Goal: Task Accomplishment & Management: Manage account settings

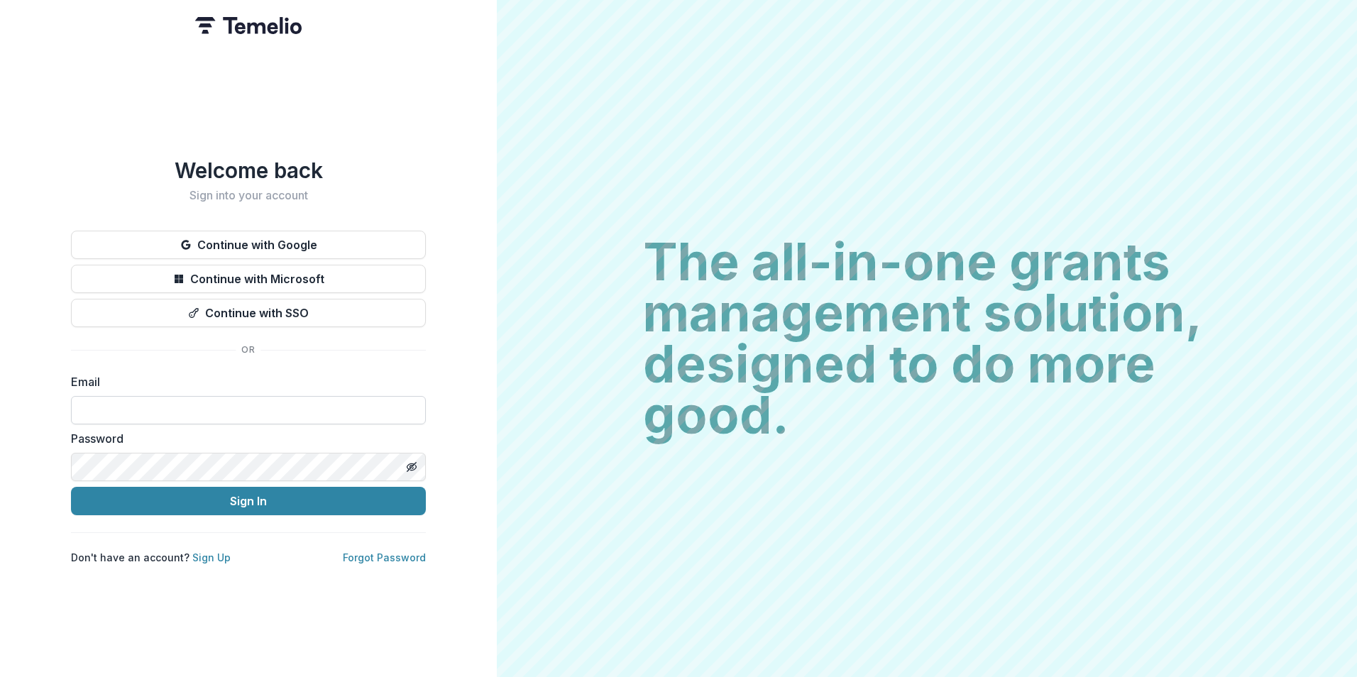
click at [304, 402] on input at bounding box center [248, 410] width 355 height 28
type input "**********"
click at [71, 487] on button "Sign In" at bounding box center [248, 501] width 355 height 28
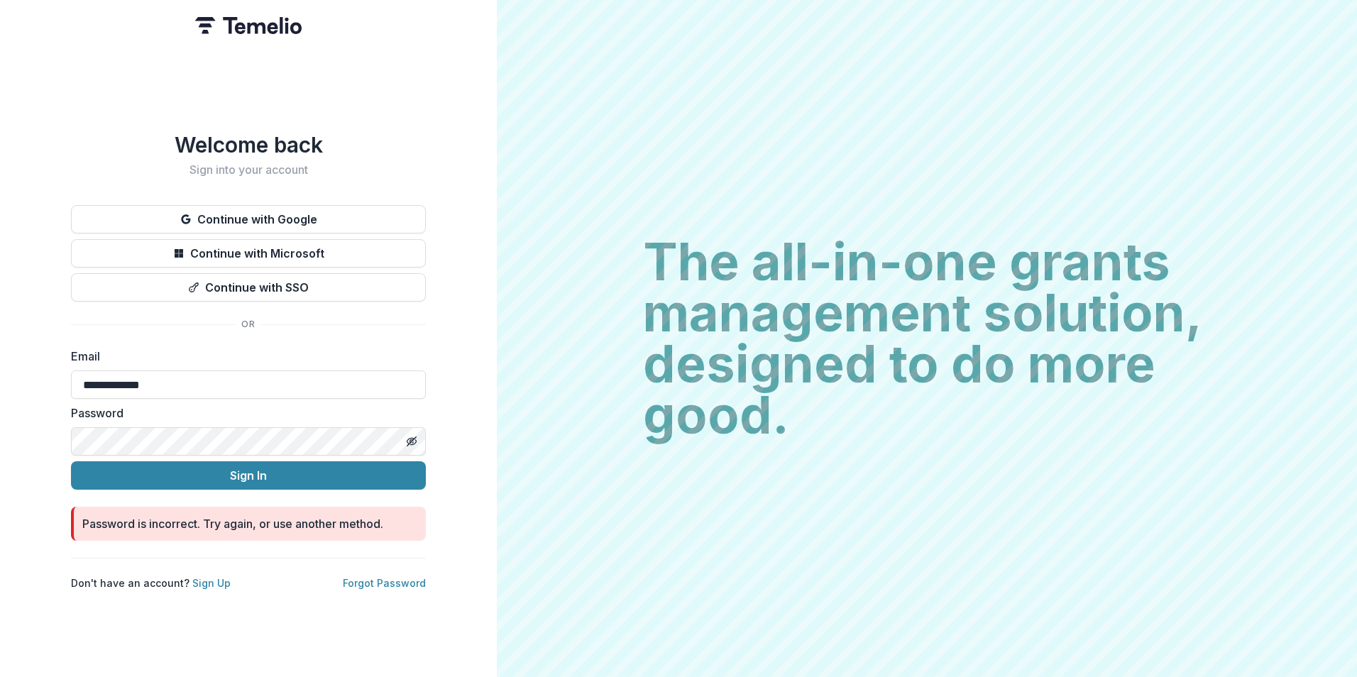
click at [0, 491] on html "**********" at bounding box center [678, 338] width 1357 height 677
click at [71, 461] on button "Sign In" at bounding box center [248, 475] width 355 height 28
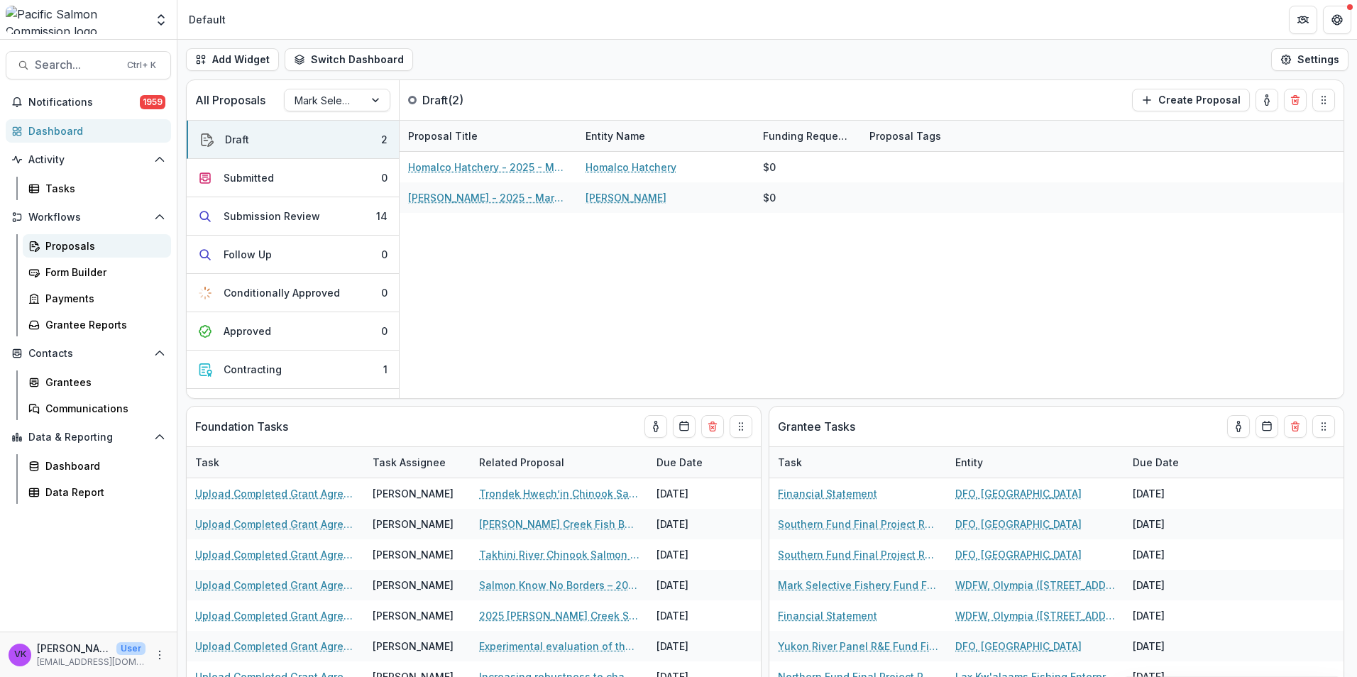
click at [87, 248] on div "Proposals" at bounding box center [102, 245] width 114 height 15
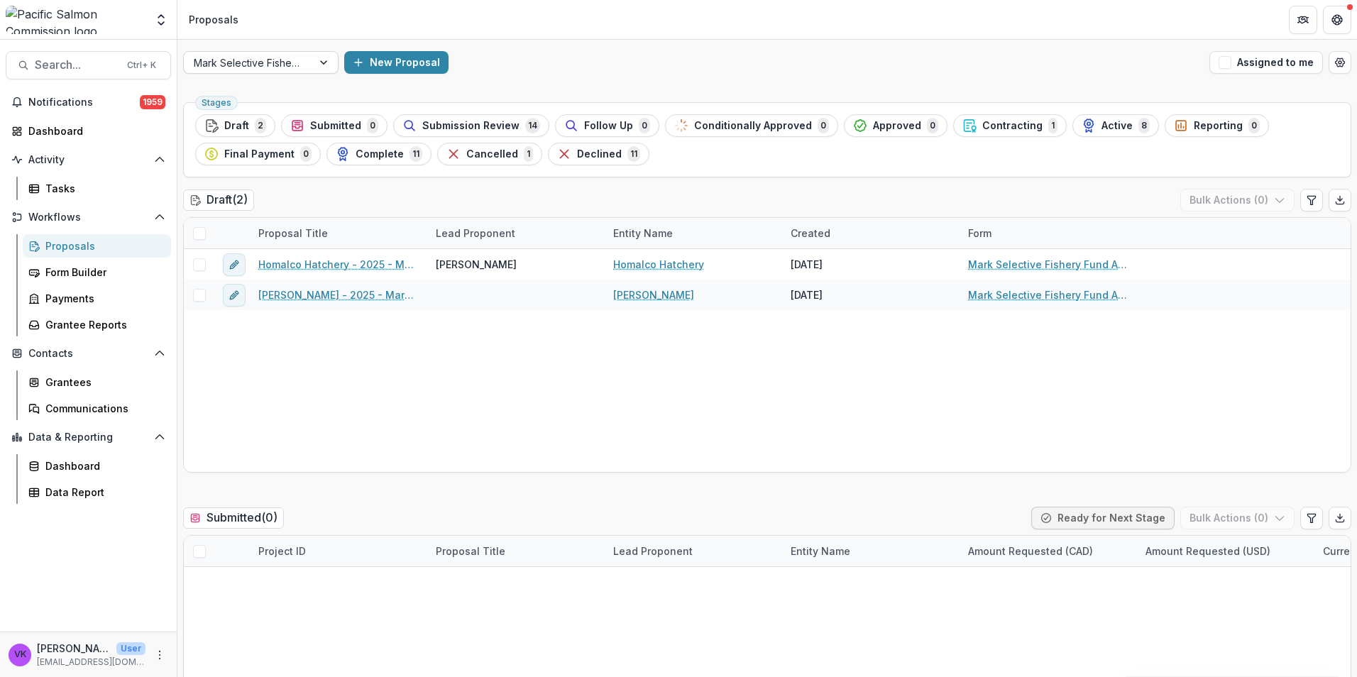
click at [326, 59] on div at bounding box center [325, 62] width 26 height 21
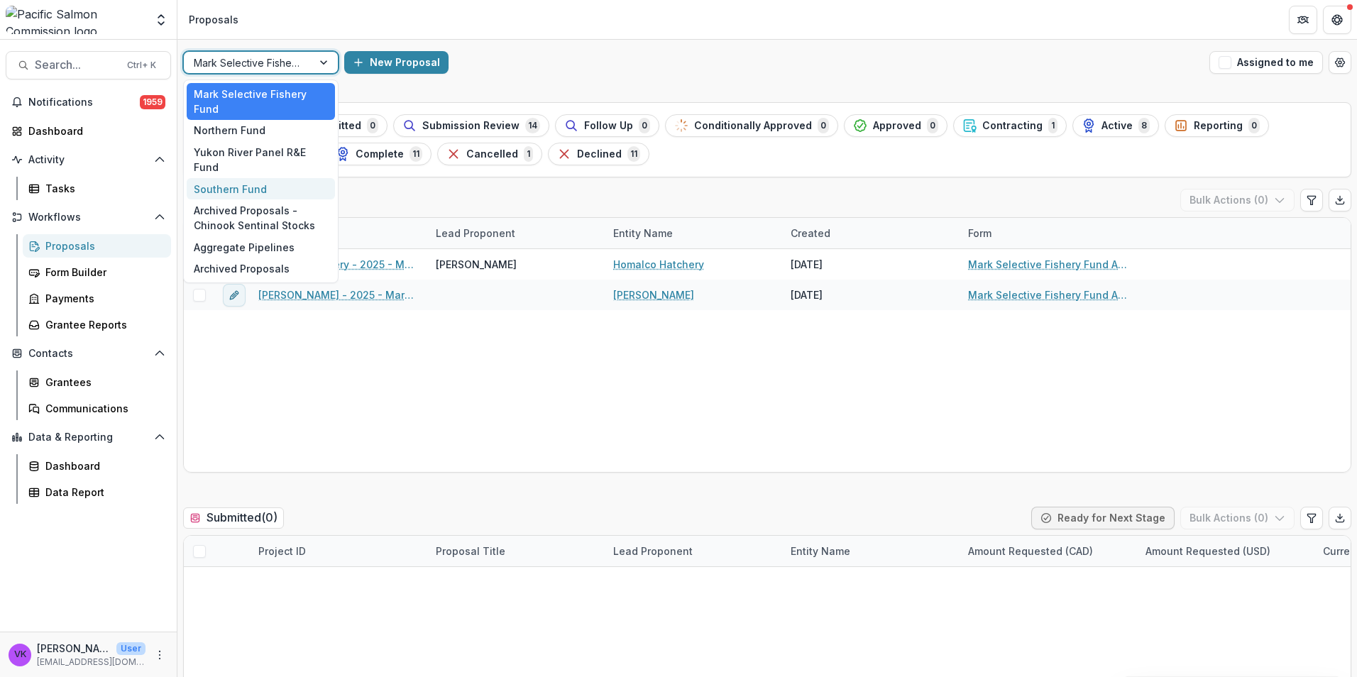
click at [241, 178] on div "Southern Fund" at bounding box center [261, 189] width 148 height 22
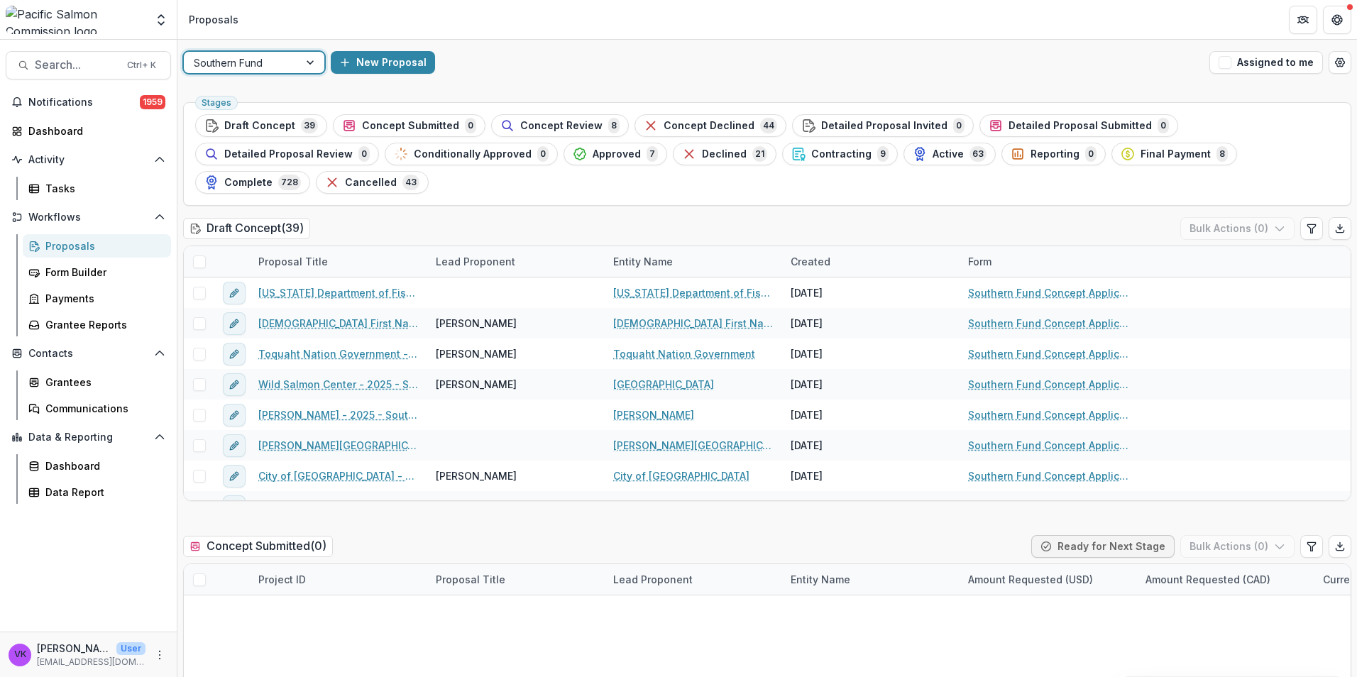
drag, startPoint x: 285, startPoint y: 128, endPoint x: 711, endPoint y: 275, distance: 450.4
click at [286, 128] on span "Draft Concept" at bounding box center [259, 126] width 71 height 12
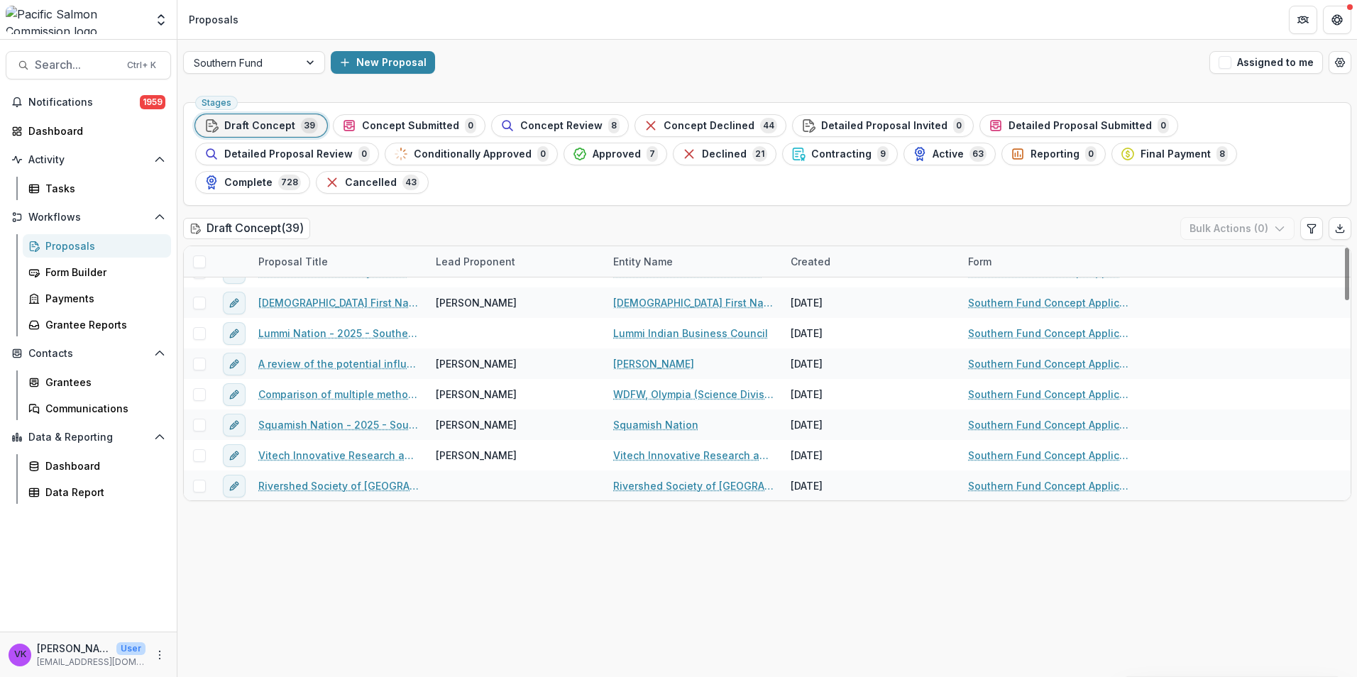
scroll to position [967, 0]
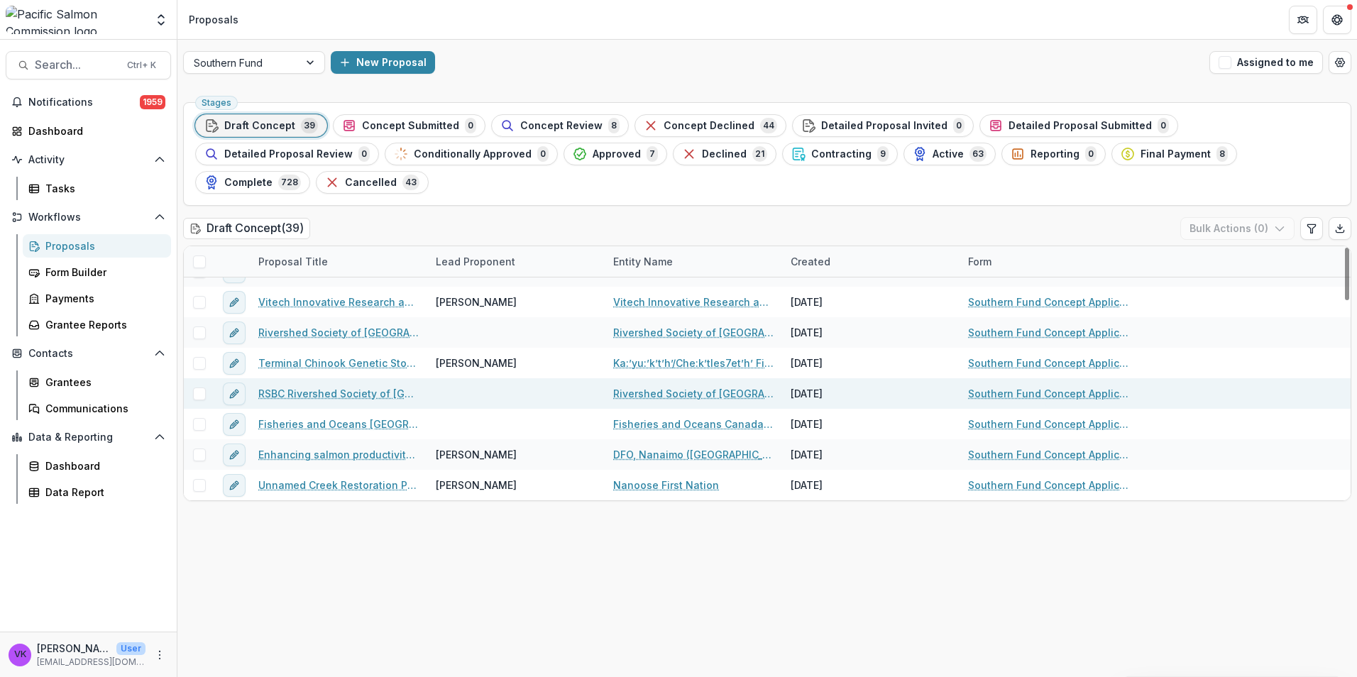
click at [377, 386] on link "RSBC Rivershed Society of [GEOGRAPHIC_DATA] - 2025 - Southern Fund Concept Appl…" at bounding box center [338, 393] width 160 height 15
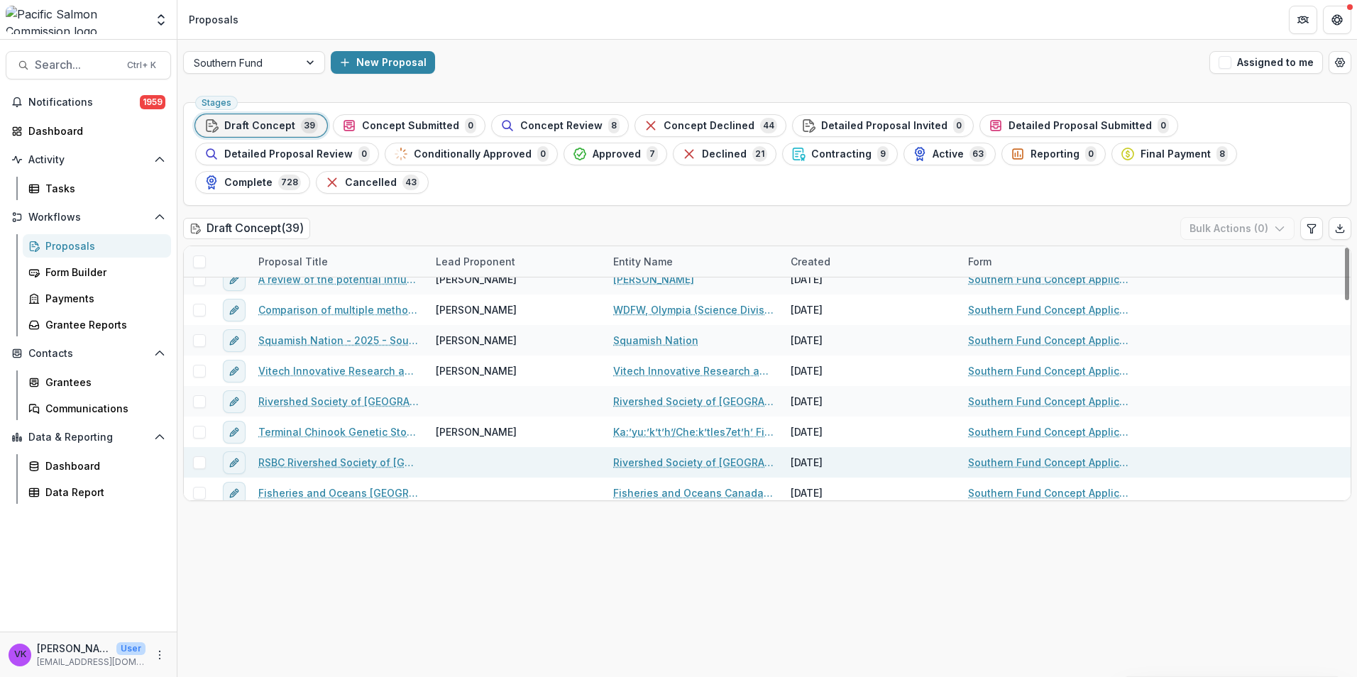
scroll to position [896, 0]
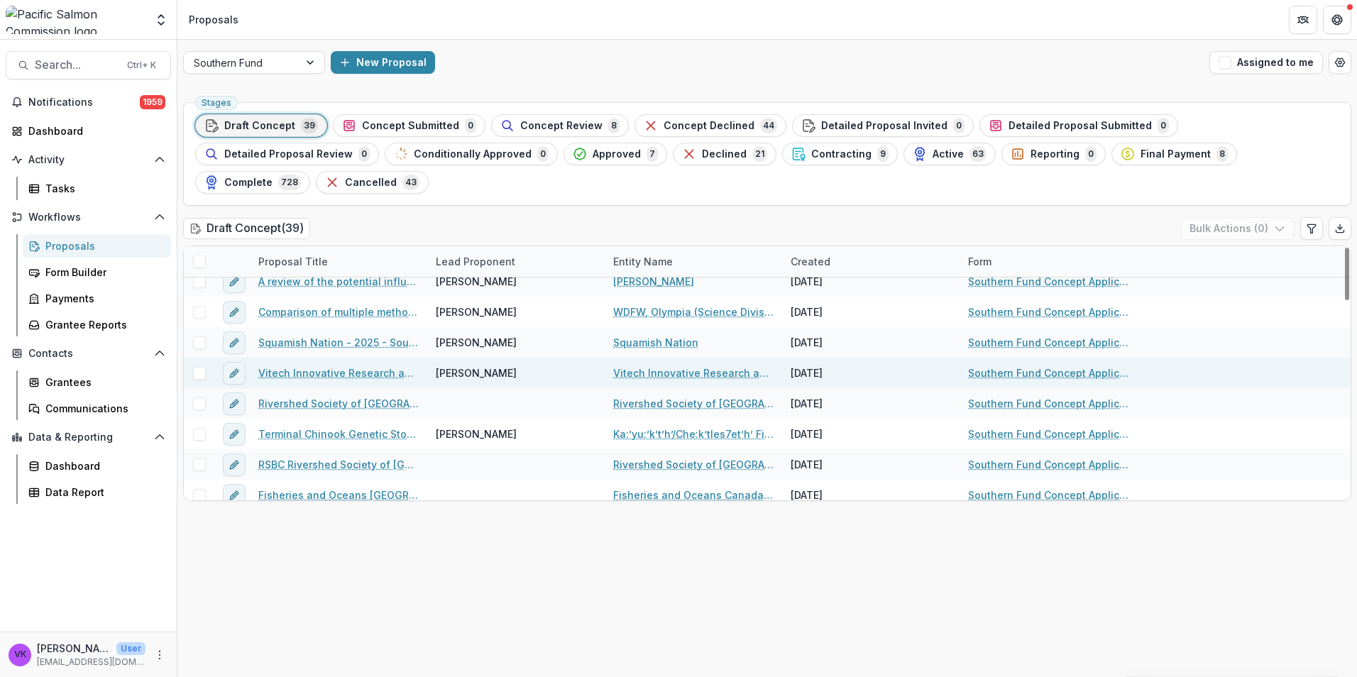
click at [375, 365] on link "Vitech Innovative Research and Consulting - 2025 - Southern Fund Concept Applic…" at bounding box center [338, 372] width 160 height 15
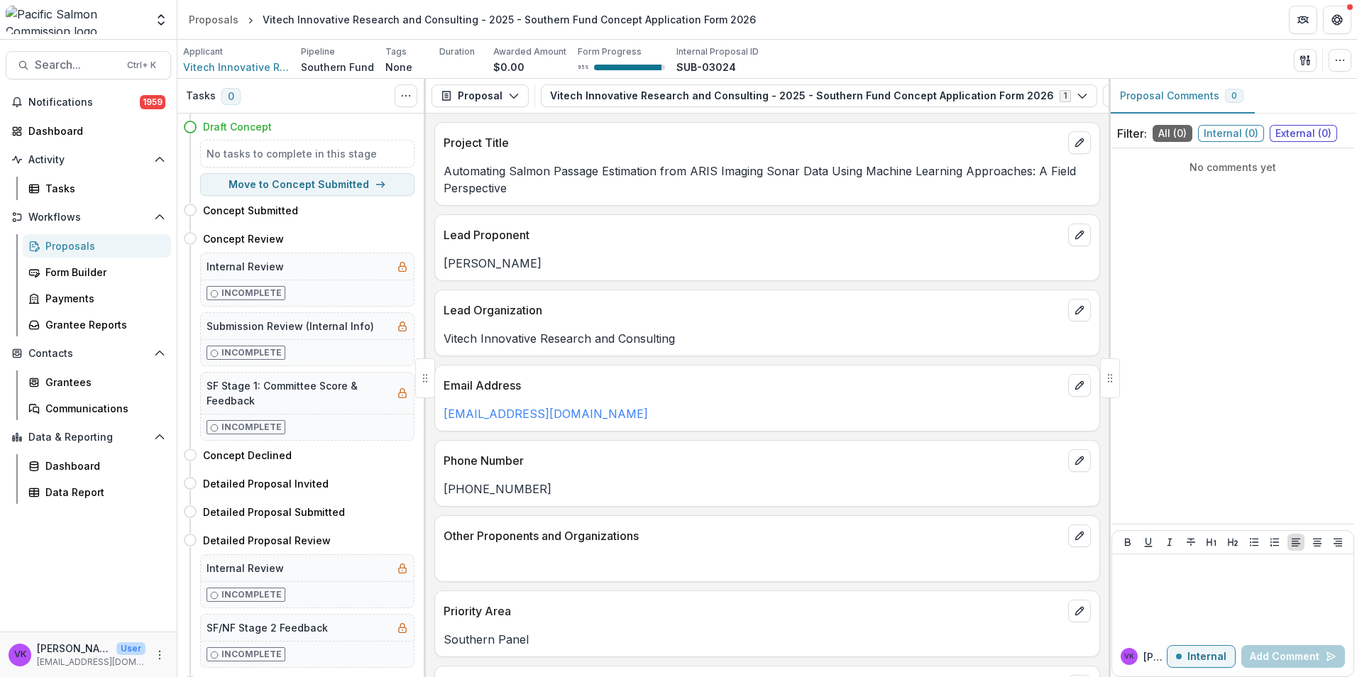
drag, startPoint x: 477, startPoint y: 171, endPoint x: 548, endPoint y: 190, distance: 73.5
click at [548, 190] on p "Automating Salmon Passage Estimation from ARIS Imaging Sonar Data Using Machine…" at bounding box center [767, 179] width 647 height 34
drag, startPoint x: 548, startPoint y: 190, endPoint x: 487, endPoint y: 180, distance: 61.2
copy p "Automating Salmon Passage Estimation from ARIS Imaging Sonar Data Using Machine…"
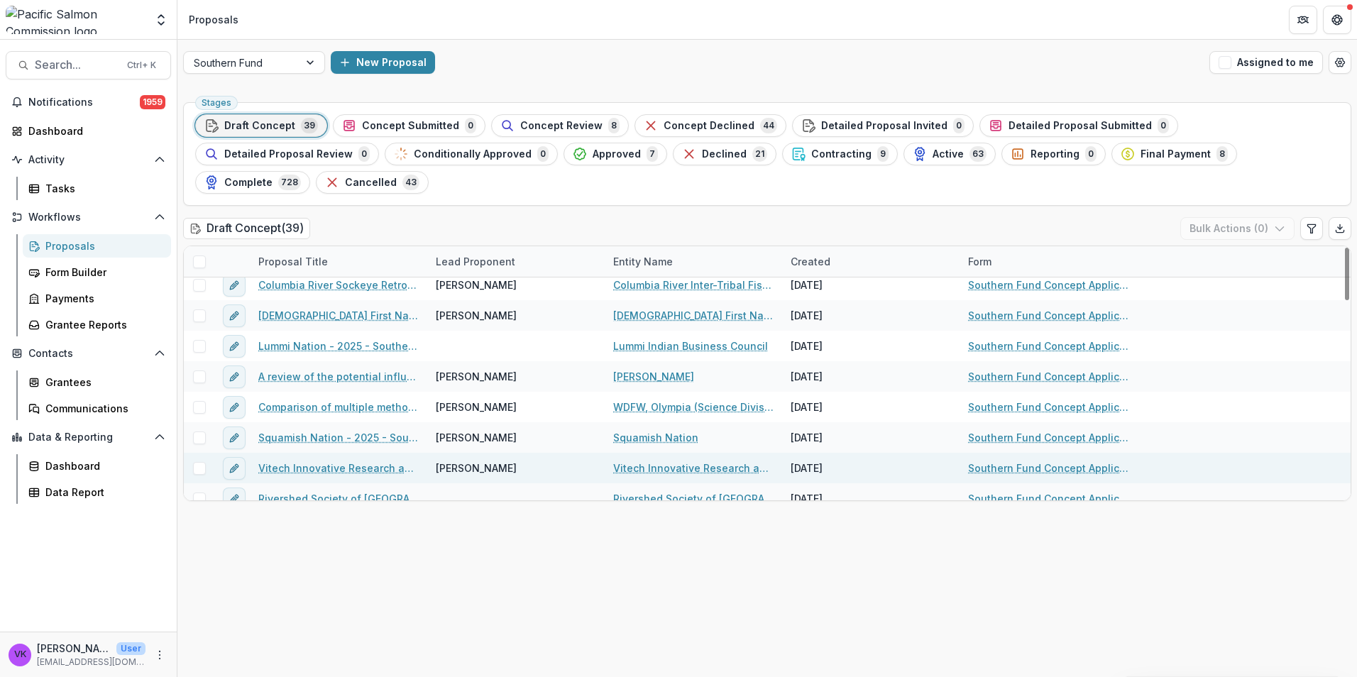
scroll to position [825, 0]
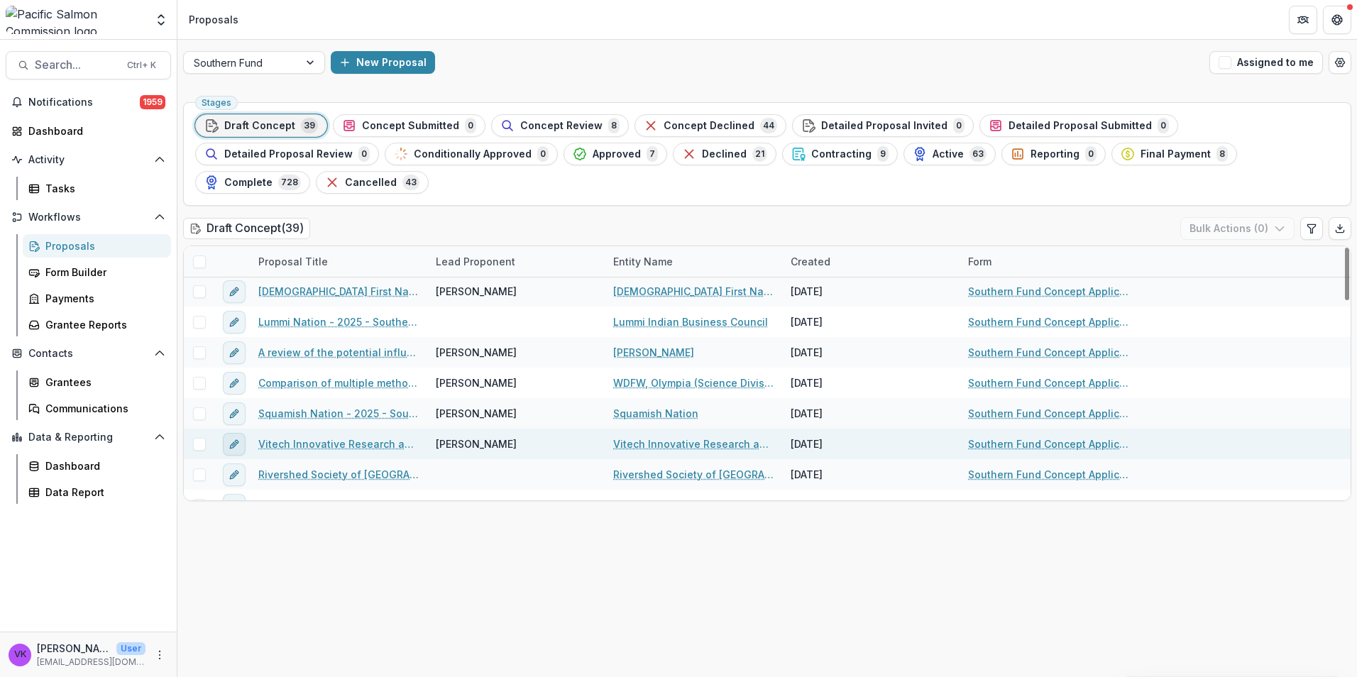
click at [234, 441] on icon "edit" at bounding box center [233, 444] width 6 height 6
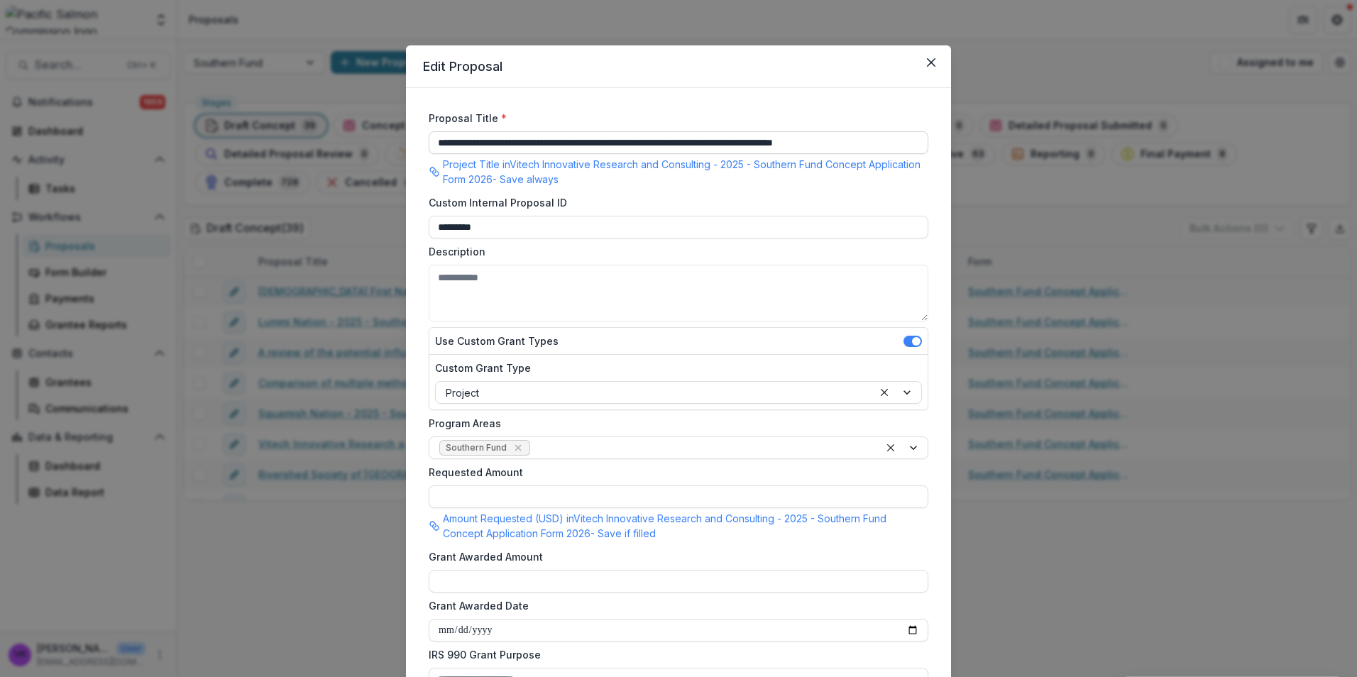
drag, startPoint x: 437, startPoint y: 142, endPoint x: 909, endPoint y: 141, distance: 471.9
click at [922, 135] on input "**********" at bounding box center [679, 142] width 500 height 23
paste input "**********"
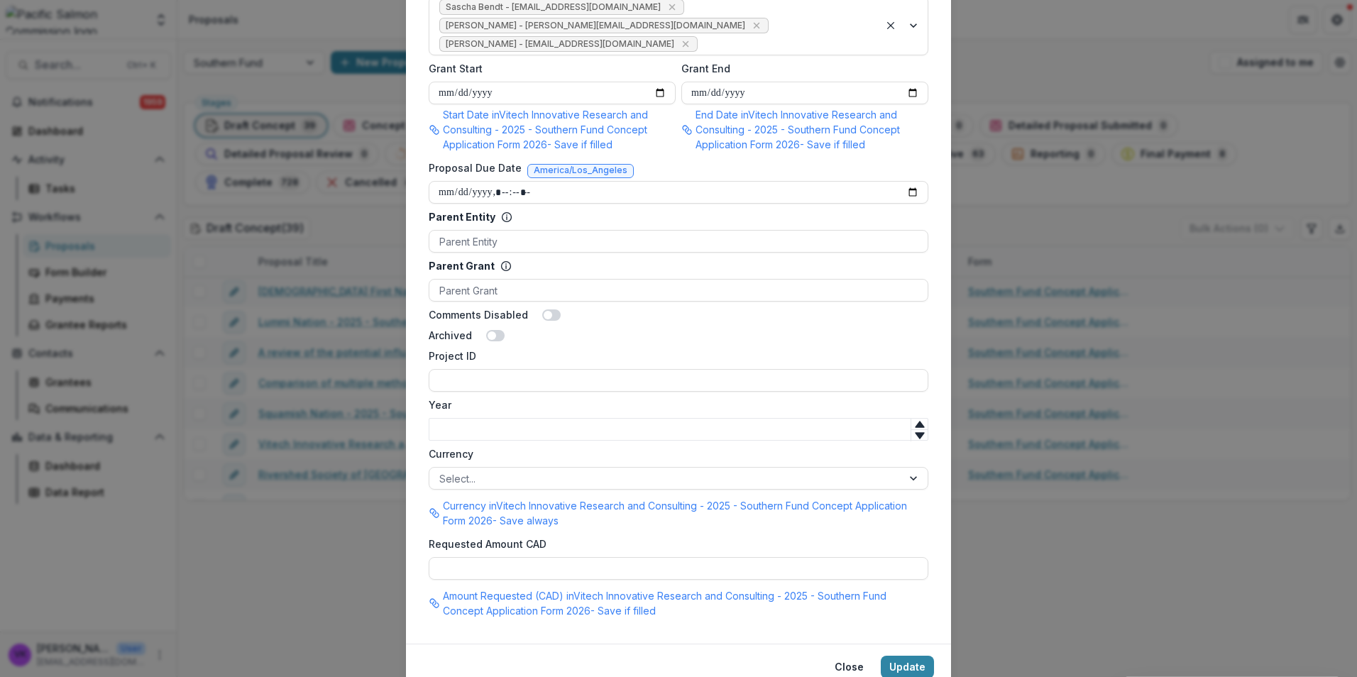
scroll to position [810, 0]
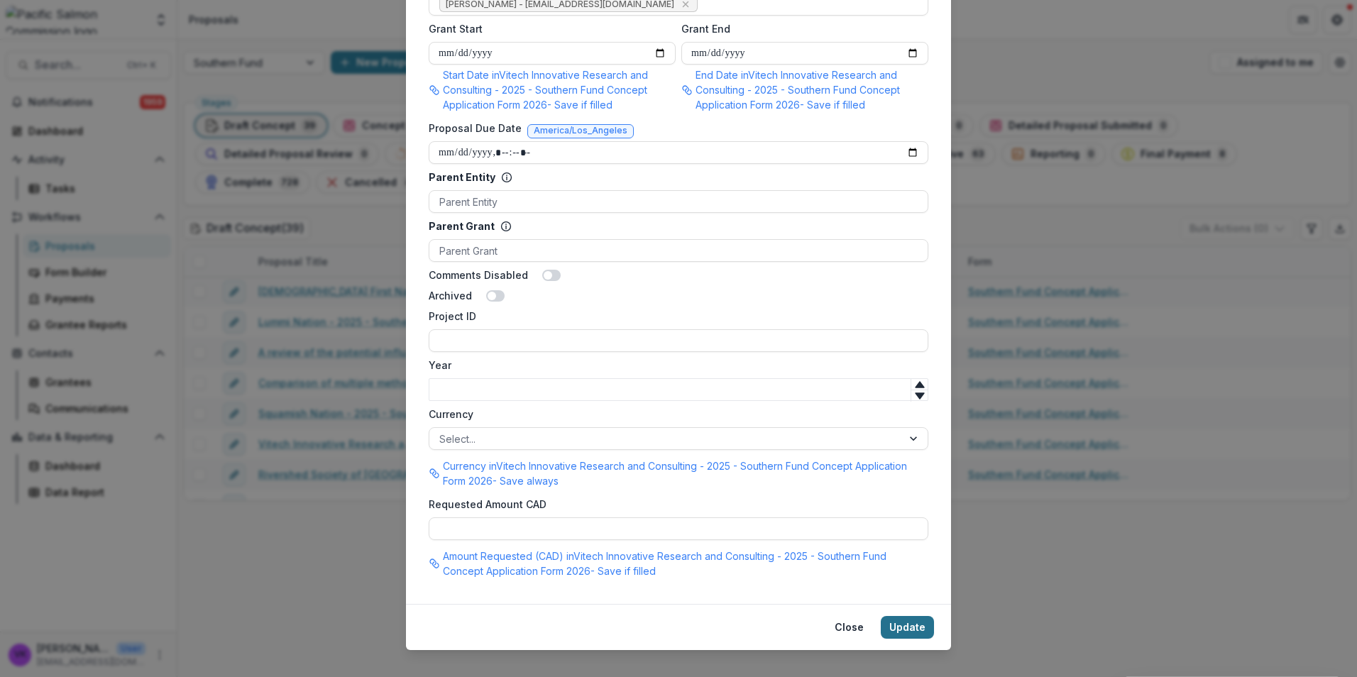
type input "**********"
click at [899, 616] on button "Update" at bounding box center [907, 627] width 53 height 23
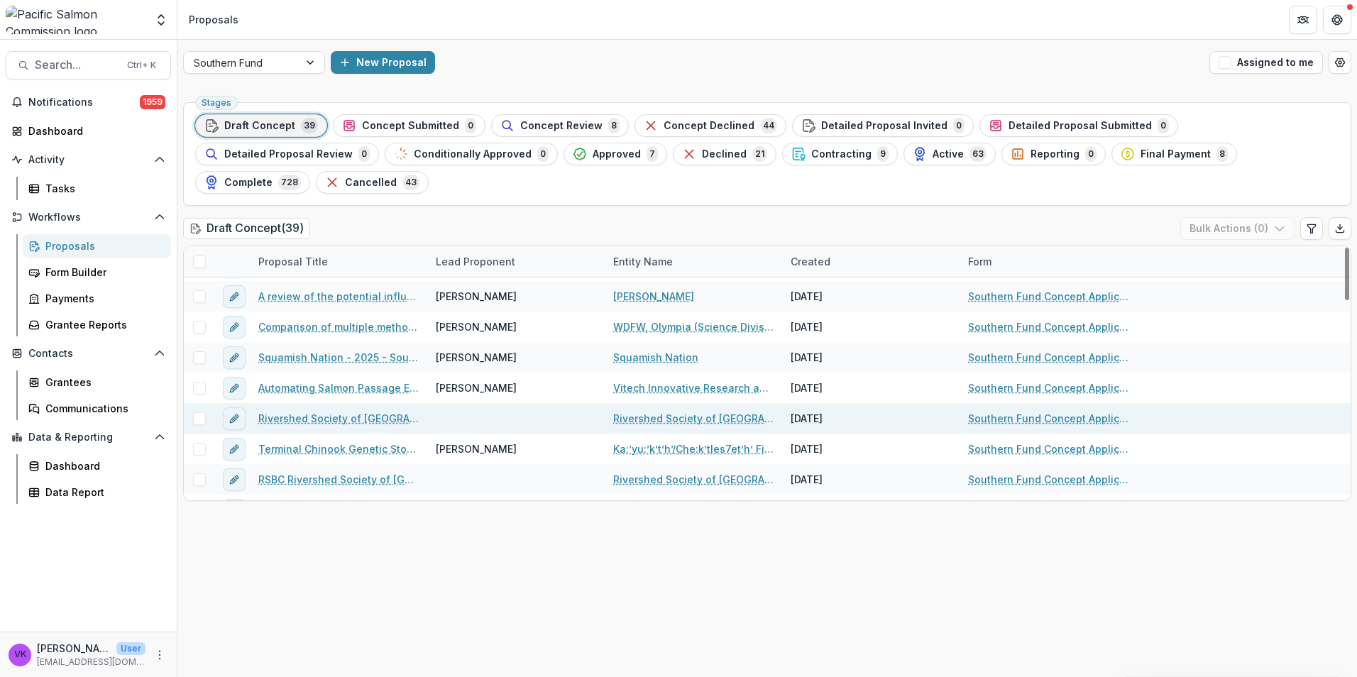
scroll to position [825, 0]
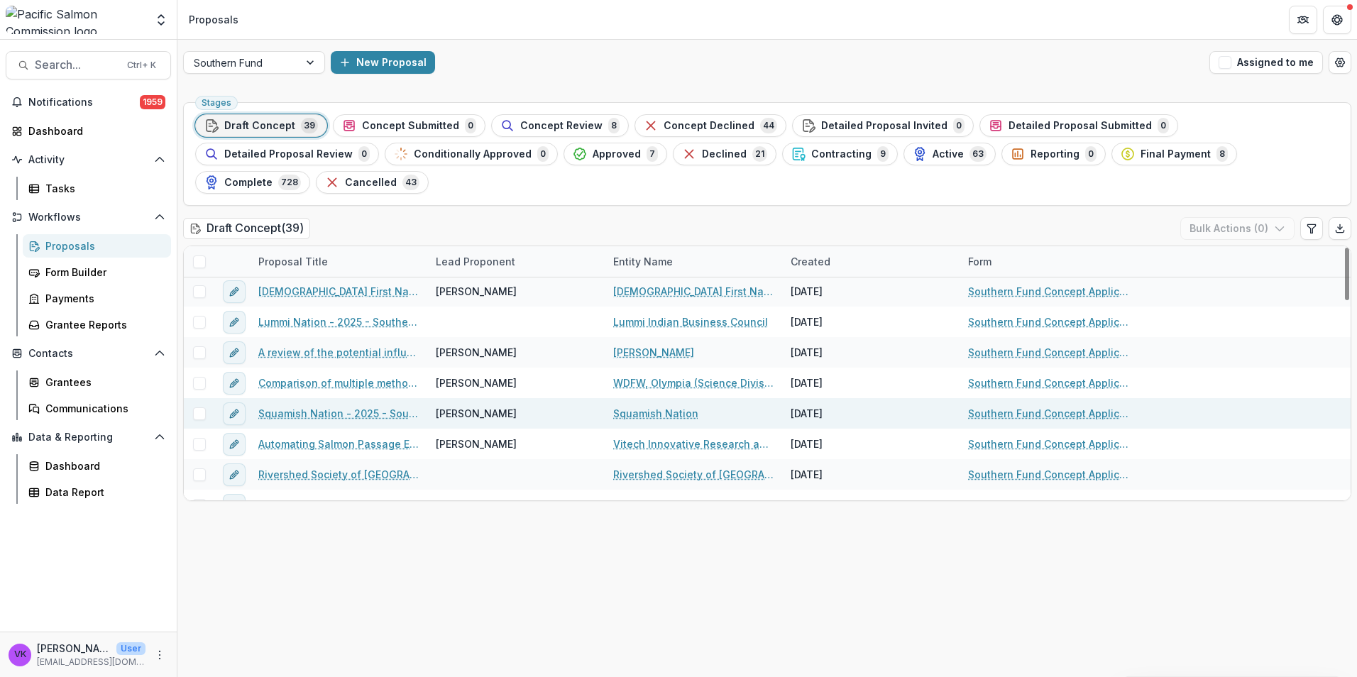
drag, startPoint x: 367, startPoint y: 382, endPoint x: 377, endPoint y: 385, distance: 10.5
click at [367, 406] on link "Squamish Nation - 2025 - Southern Fund Concept Application Form 2026" at bounding box center [338, 413] width 160 height 15
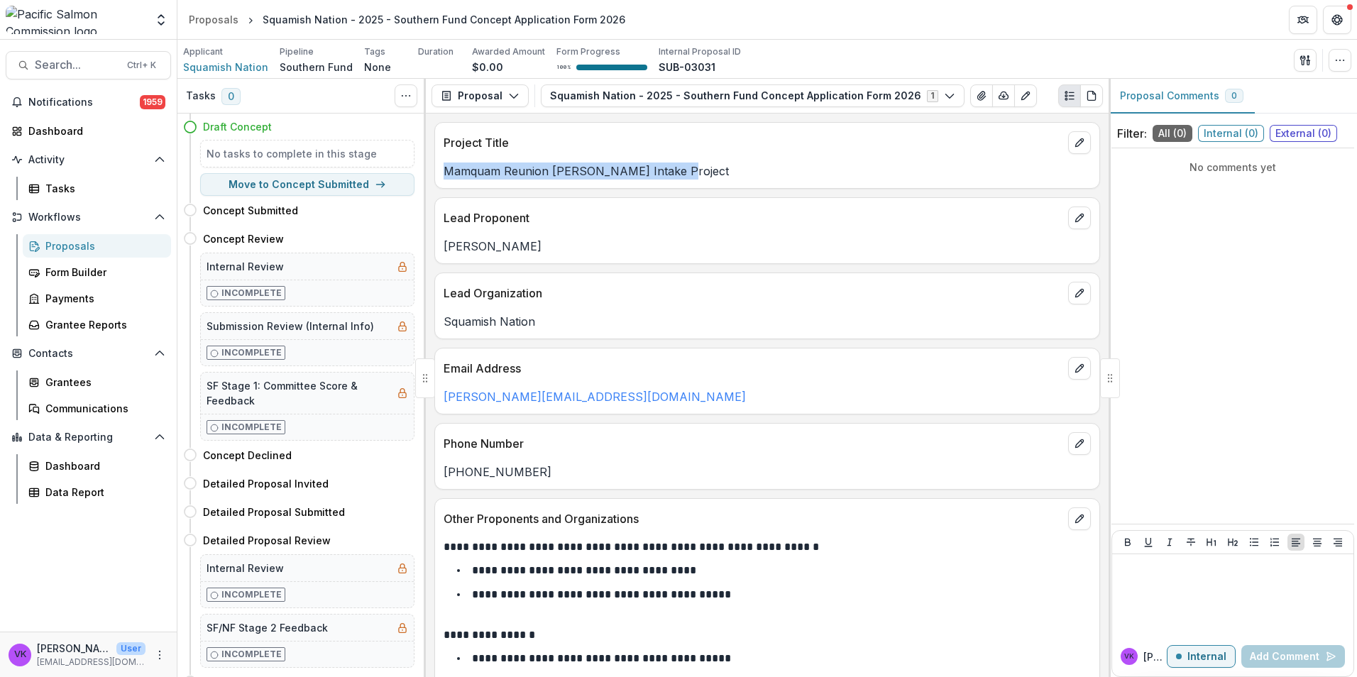
drag, startPoint x: 452, startPoint y: 170, endPoint x: 673, endPoint y: 165, distance: 220.7
click at [673, 165] on p "Mamquam Reunion [PERSON_NAME] Intake Project" at bounding box center [767, 170] width 647 height 17
drag, startPoint x: 673, startPoint y: 165, endPoint x: 644, endPoint y: 166, distance: 29.1
copy p "Mamquam Reunion [PERSON_NAME] Intake Project"
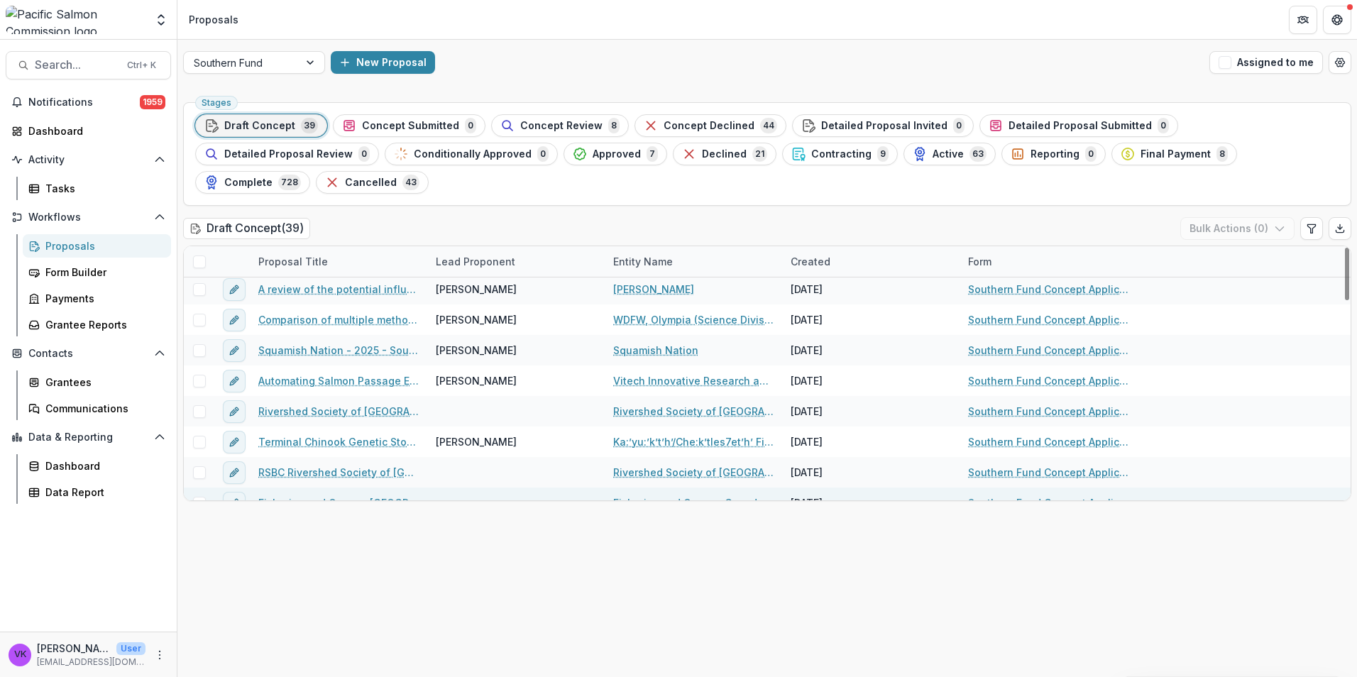
scroll to position [825, 0]
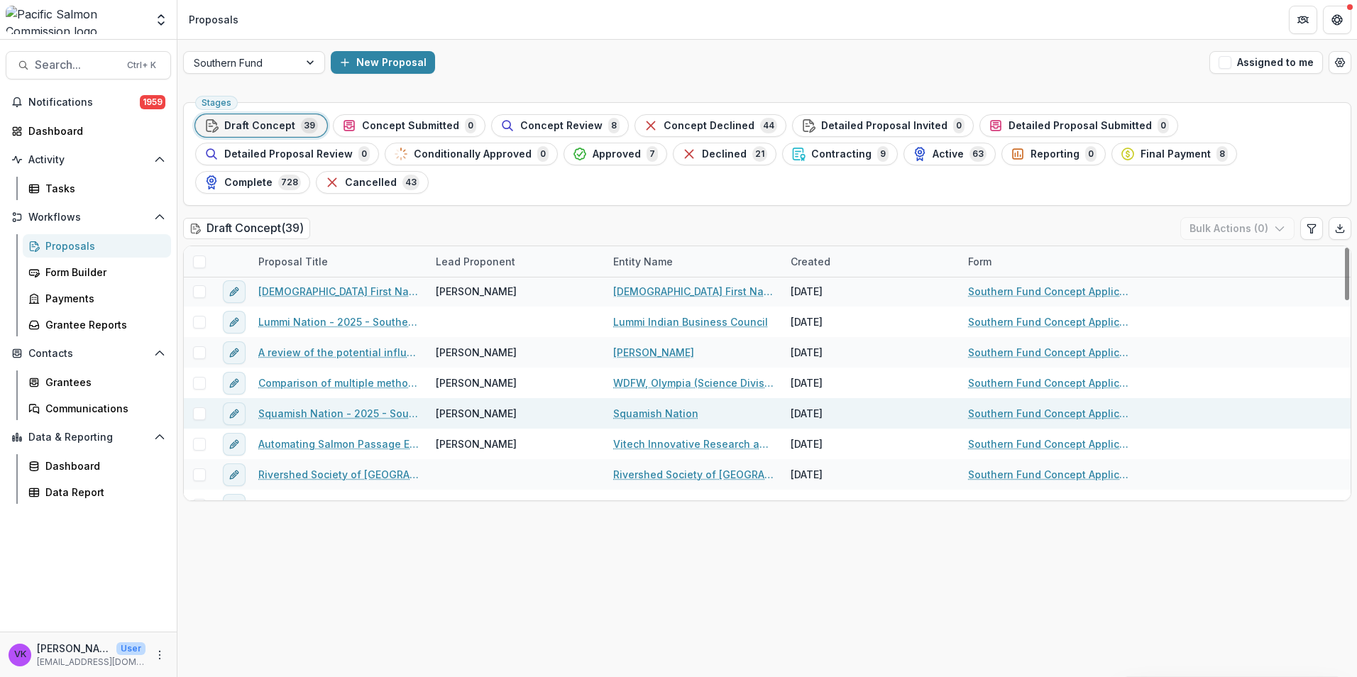
click at [309, 406] on link "Squamish Nation - 2025 - Southern Fund Concept Application Form 2026" at bounding box center [338, 413] width 160 height 15
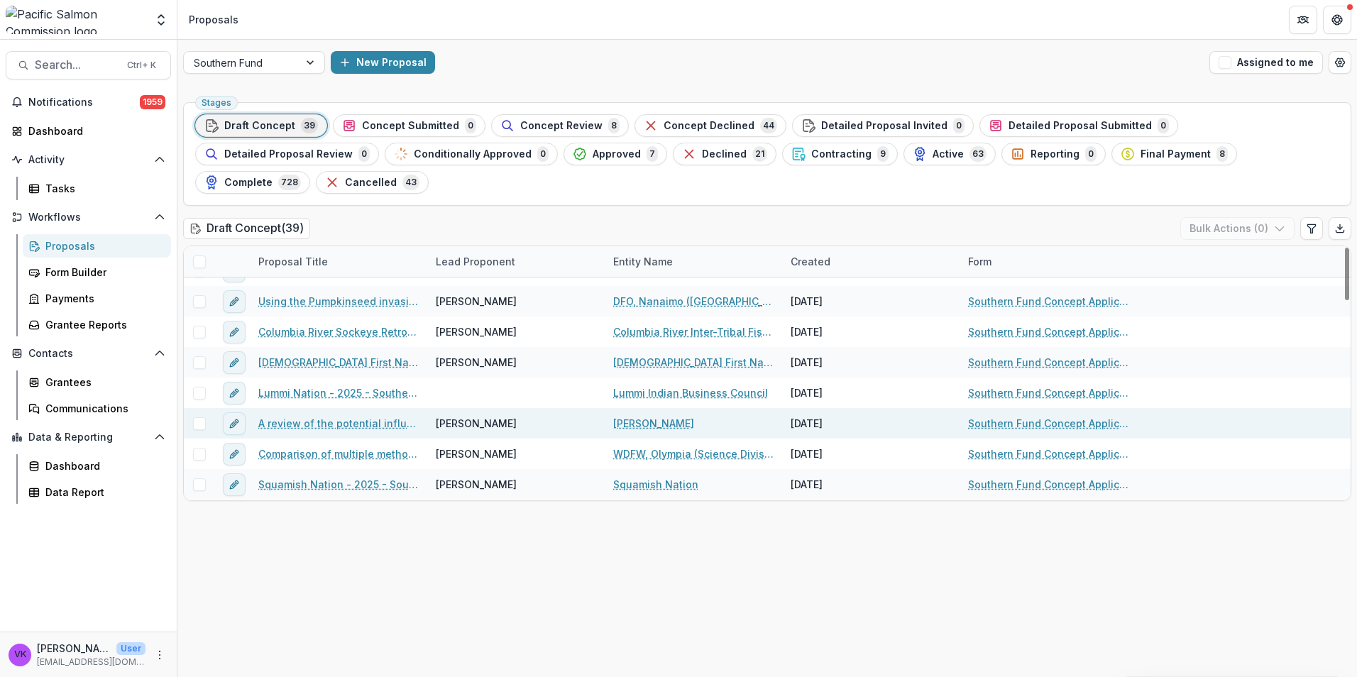
scroll to position [896, 0]
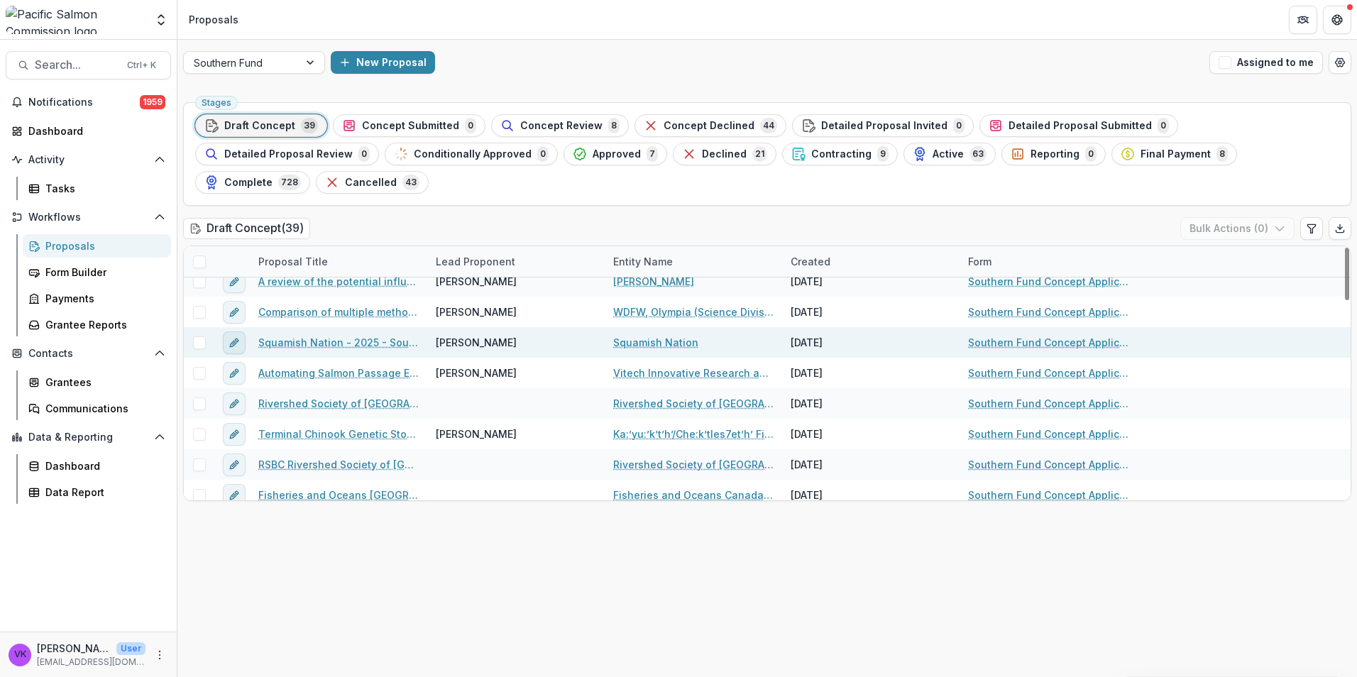
click at [235, 337] on icon "edit" at bounding box center [233, 342] width 11 height 11
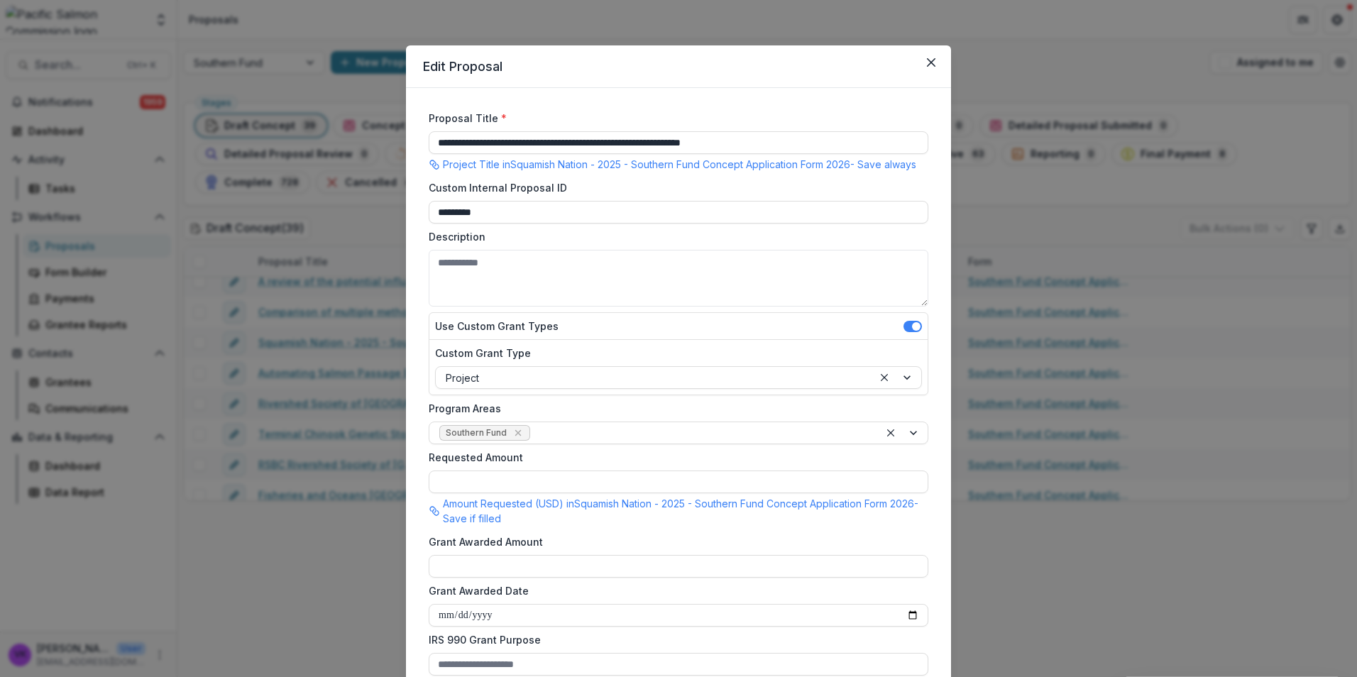
drag, startPoint x: 438, startPoint y: 143, endPoint x: 807, endPoint y: 119, distance: 369.7
paste input
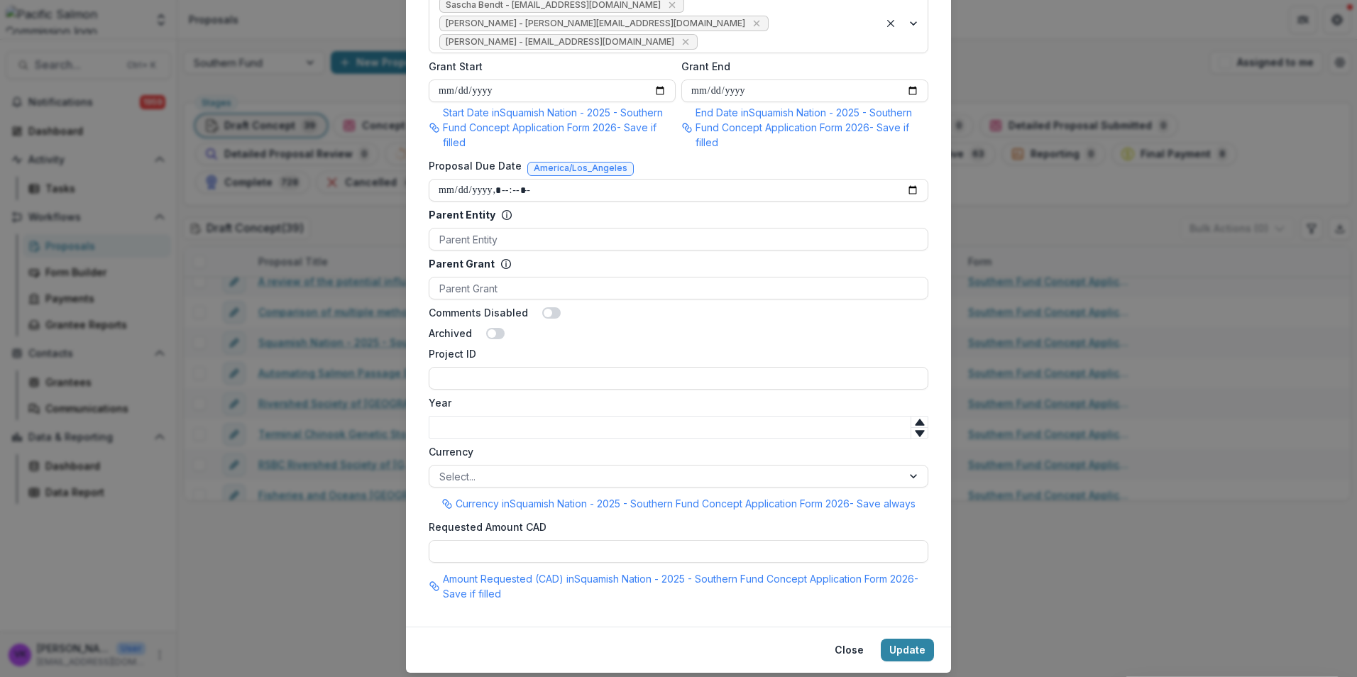
scroll to position [780, 0]
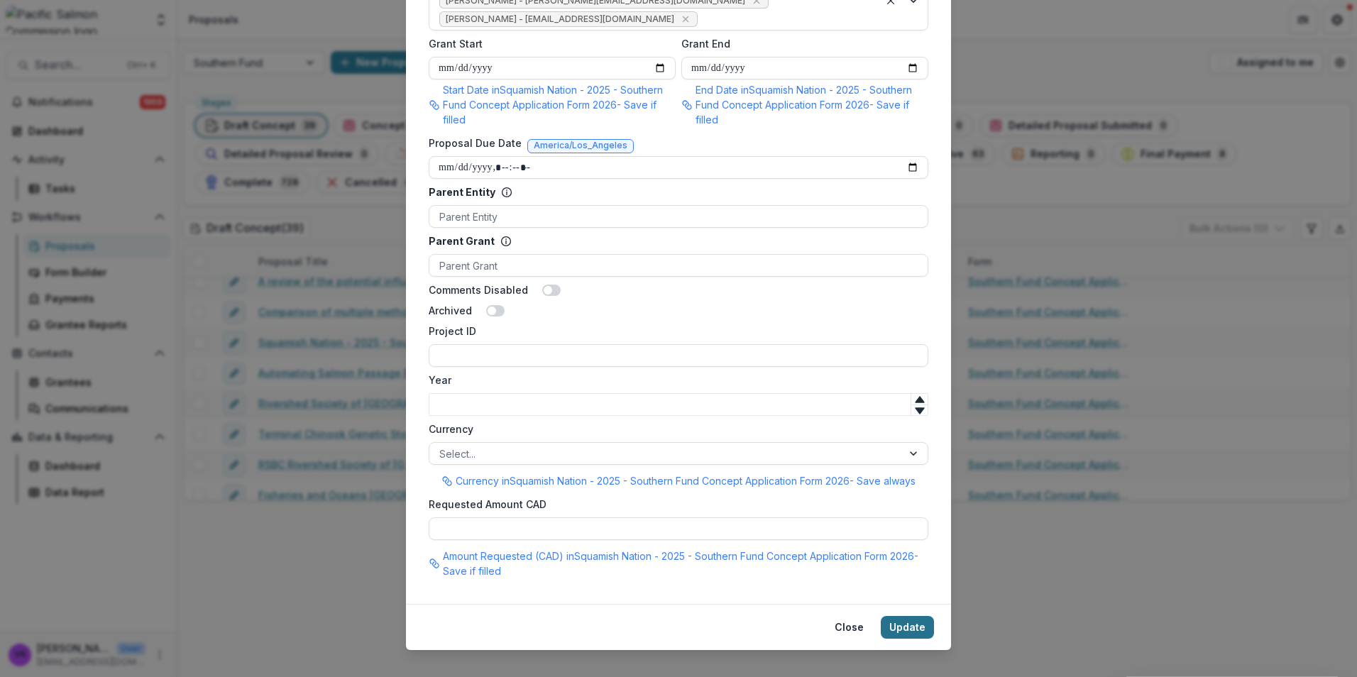
type input "**********"
click at [897, 616] on button "Update" at bounding box center [907, 627] width 53 height 23
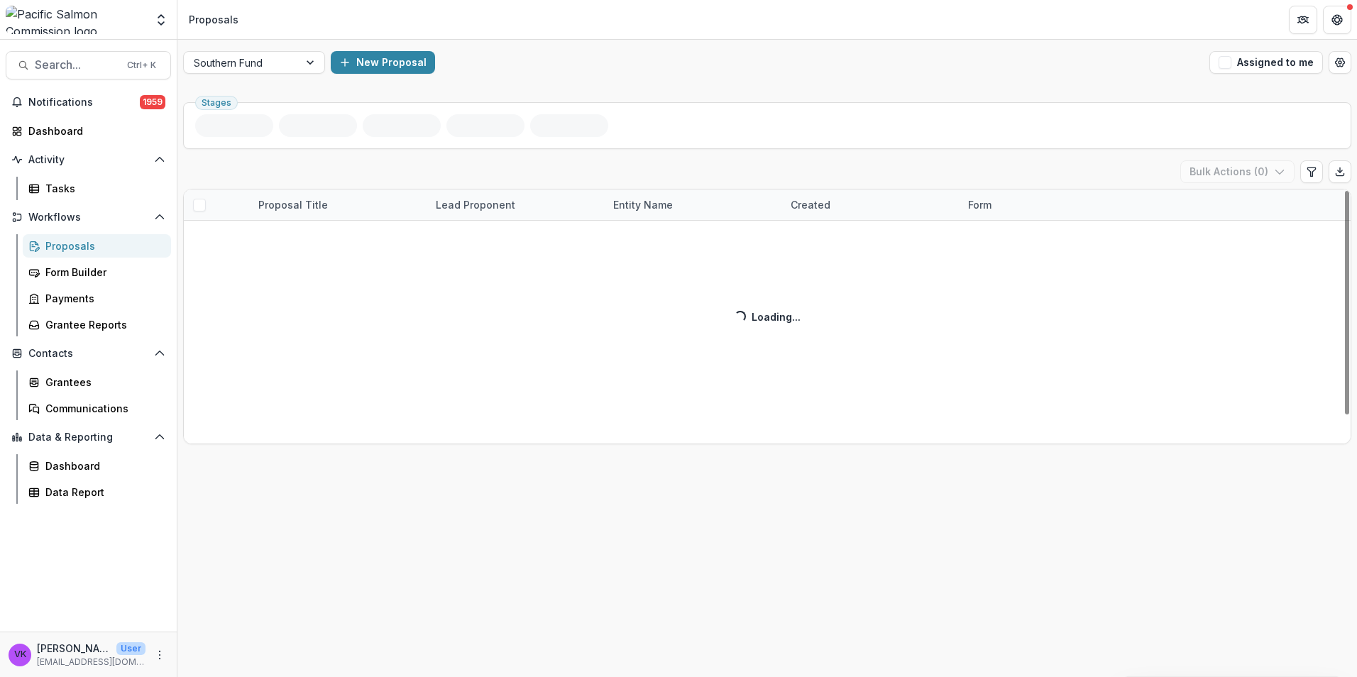
scroll to position [31, 0]
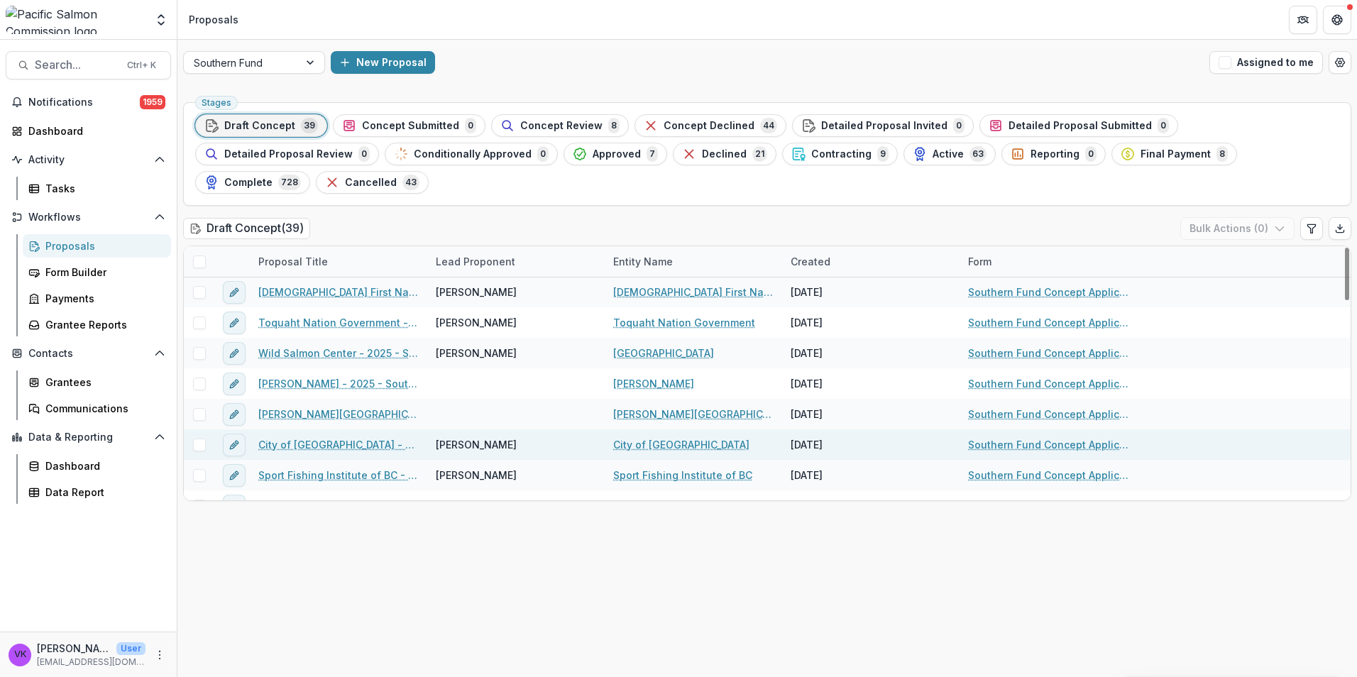
click at [329, 437] on link "City of [GEOGRAPHIC_DATA] - 2025 - Southern Fund Concept Application Form 2026" at bounding box center [338, 444] width 160 height 15
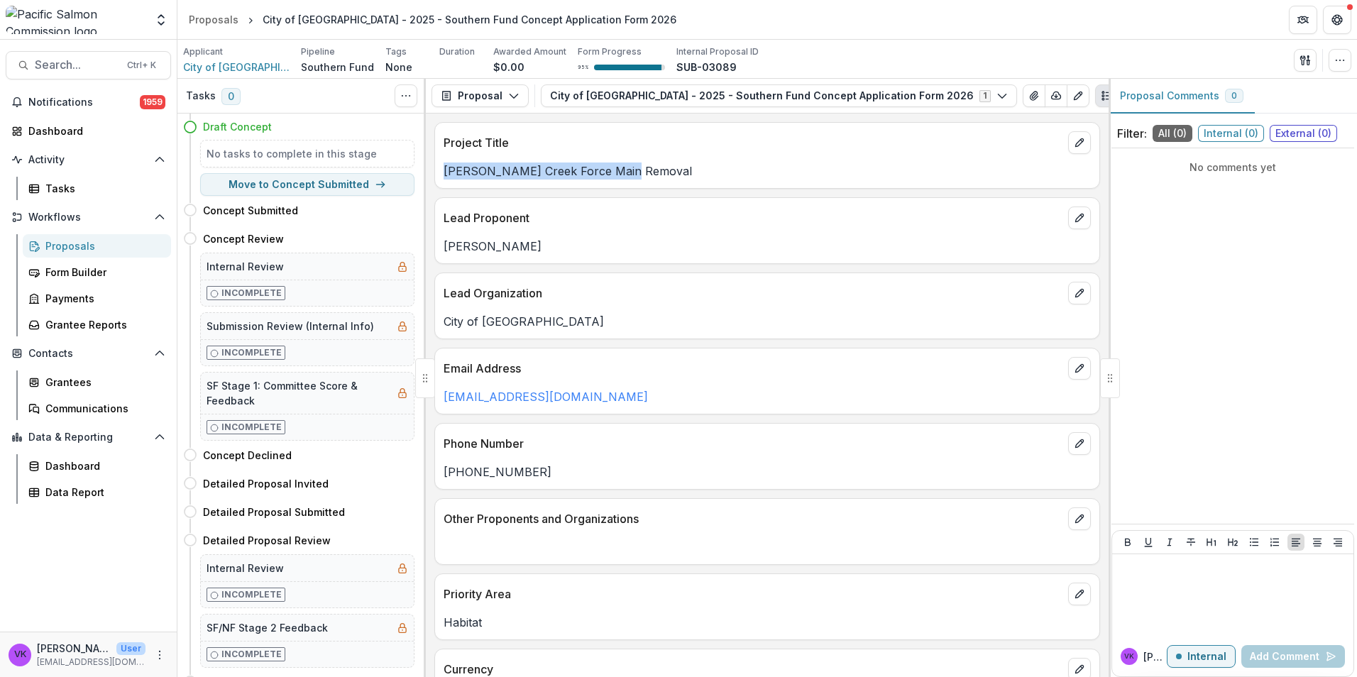
drag, startPoint x: 444, startPoint y: 170, endPoint x: 673, endPoint y: 167, distance: 229.9
click at [673, 167] on p "[PERSON_NAME] Creek Force Main Removal" at bounding box center [767, 170] width 647 height 17
drag, startPoint x: 673, startPoint y: 167, endPoint x: 605, endPoint y: 167, distance: 68.8
copy p "[PERSON_NAME] Creek Force Main Removal"
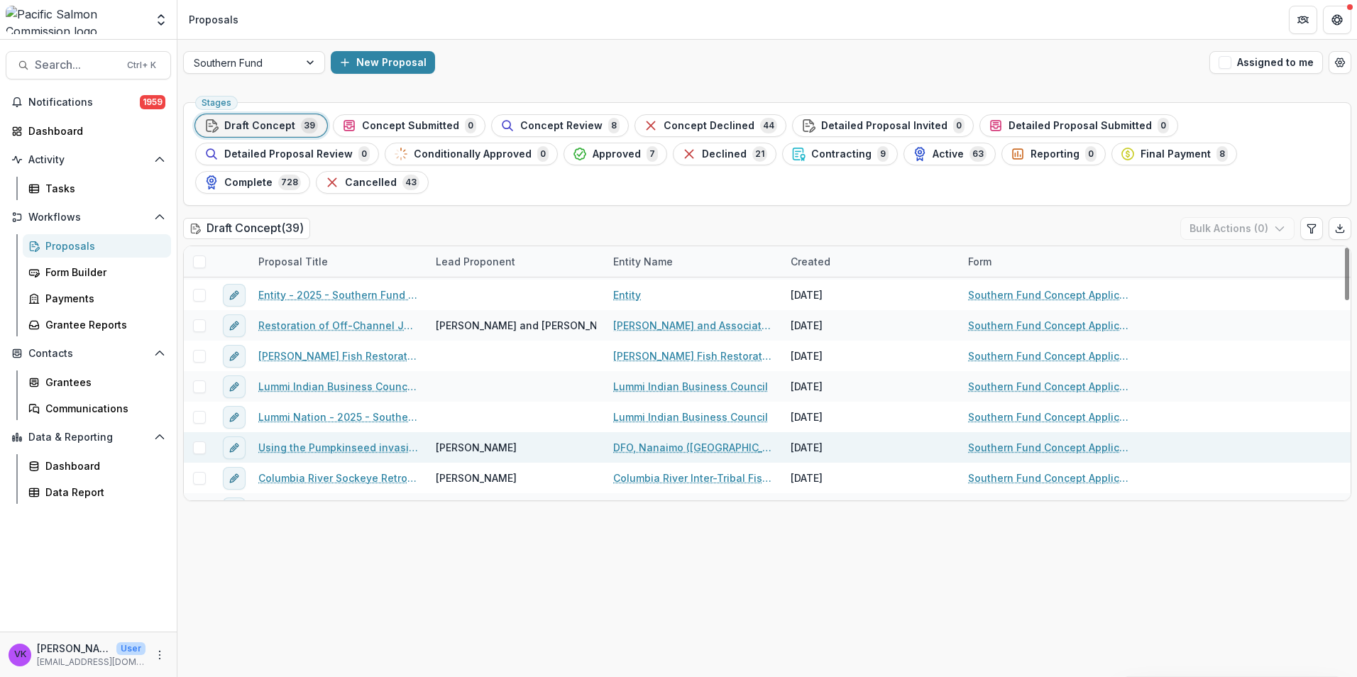
scroll to position [639, 0]
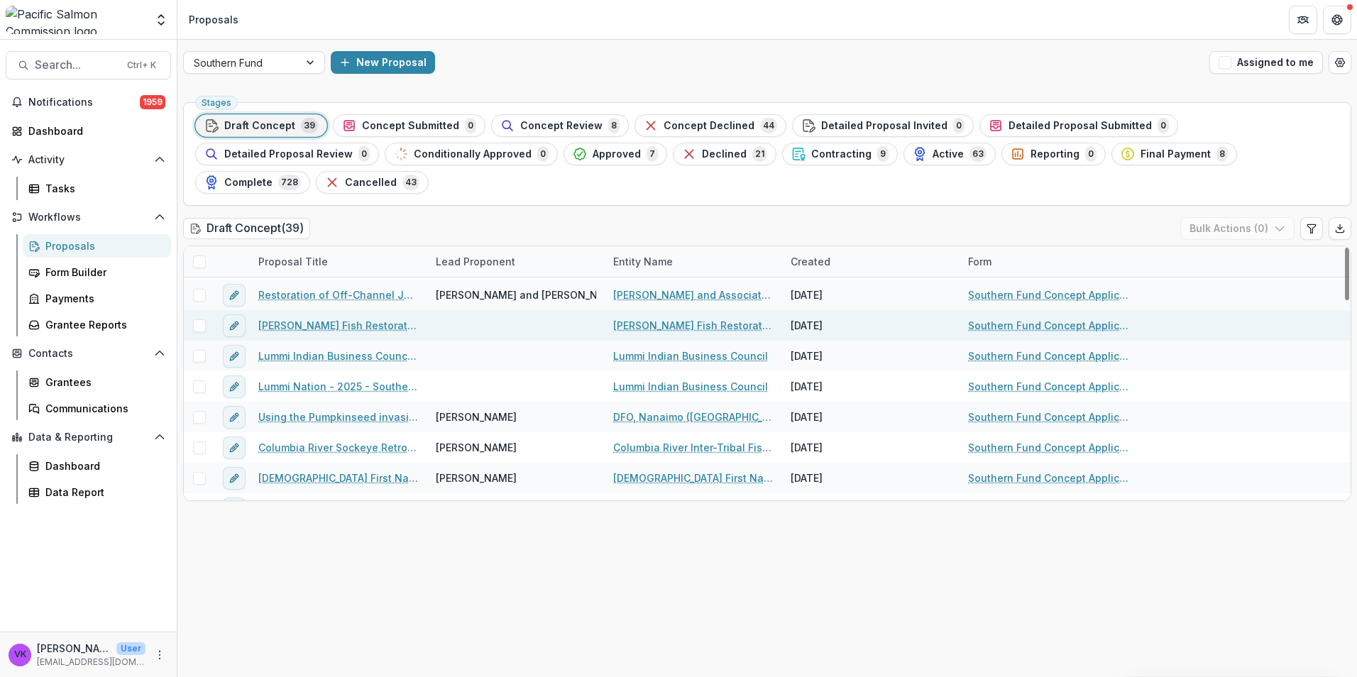
click at [318, 318] on link "[PERSON_NAME] Fish Restoration Society - 2025 - Southern Fund Concept Applicati…" at bounding box center [338, 325] width 160 height 15
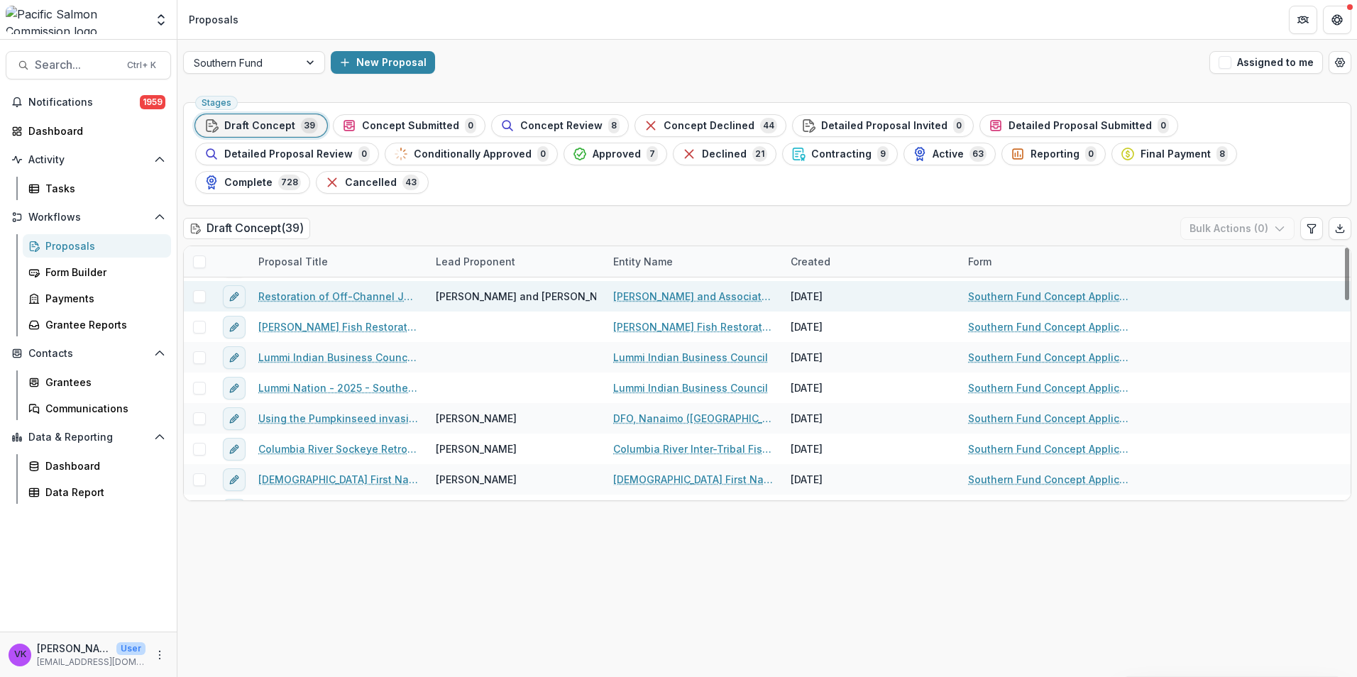
scroll to position [639, 0]
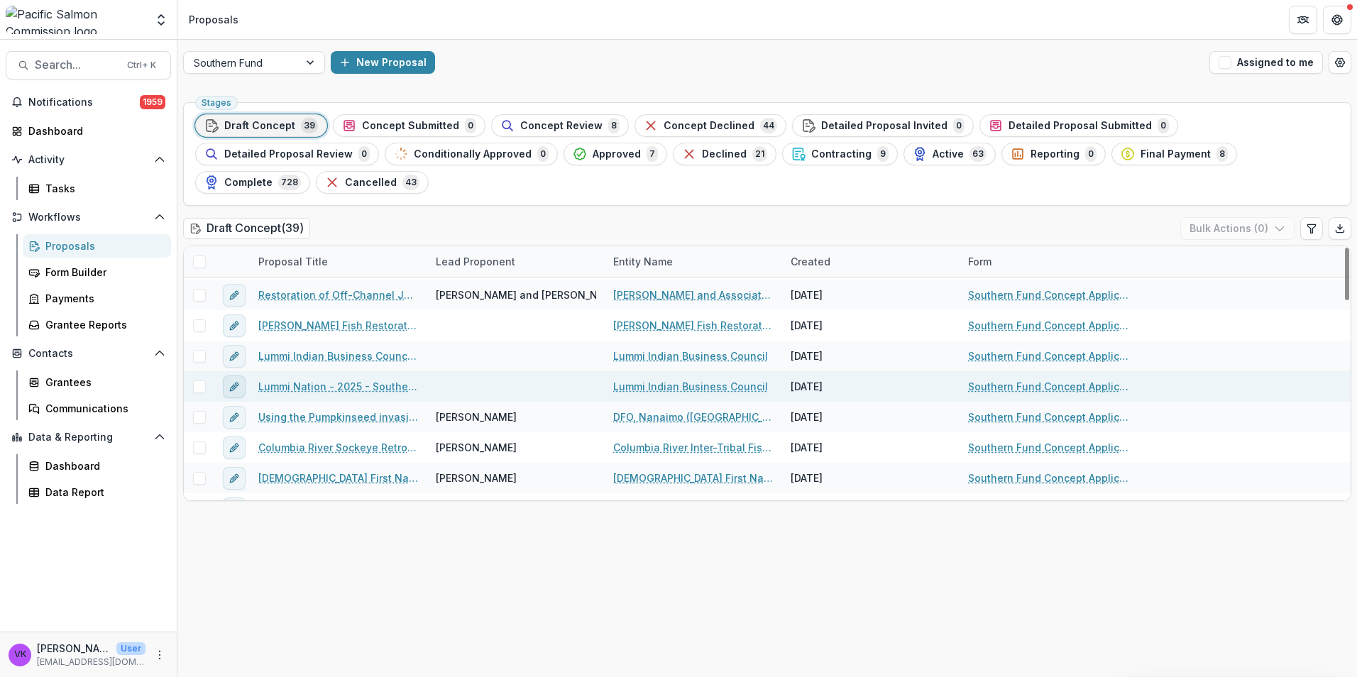
click at [235, 381] on icon "edit" at bounding box center [233, 386] width 11 height 11
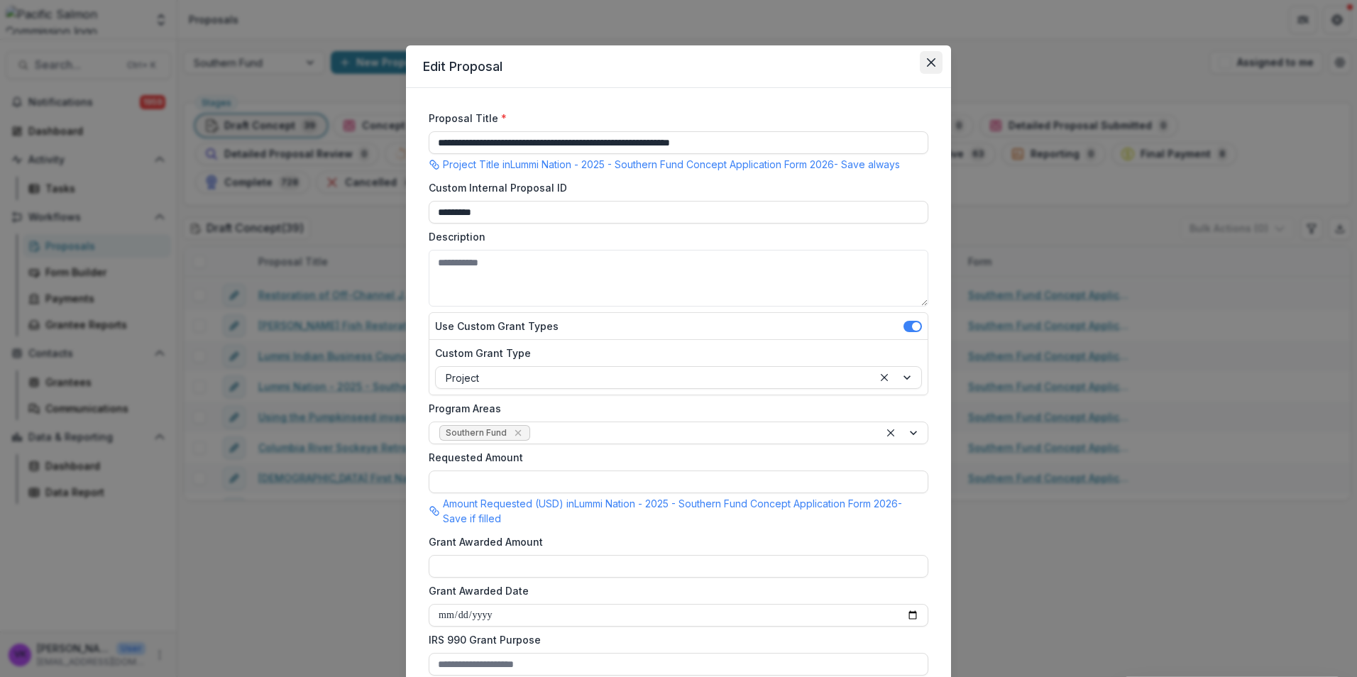
click at [927, 65] on icon "Close" at bounding box center [931, 62] width 9 height 9
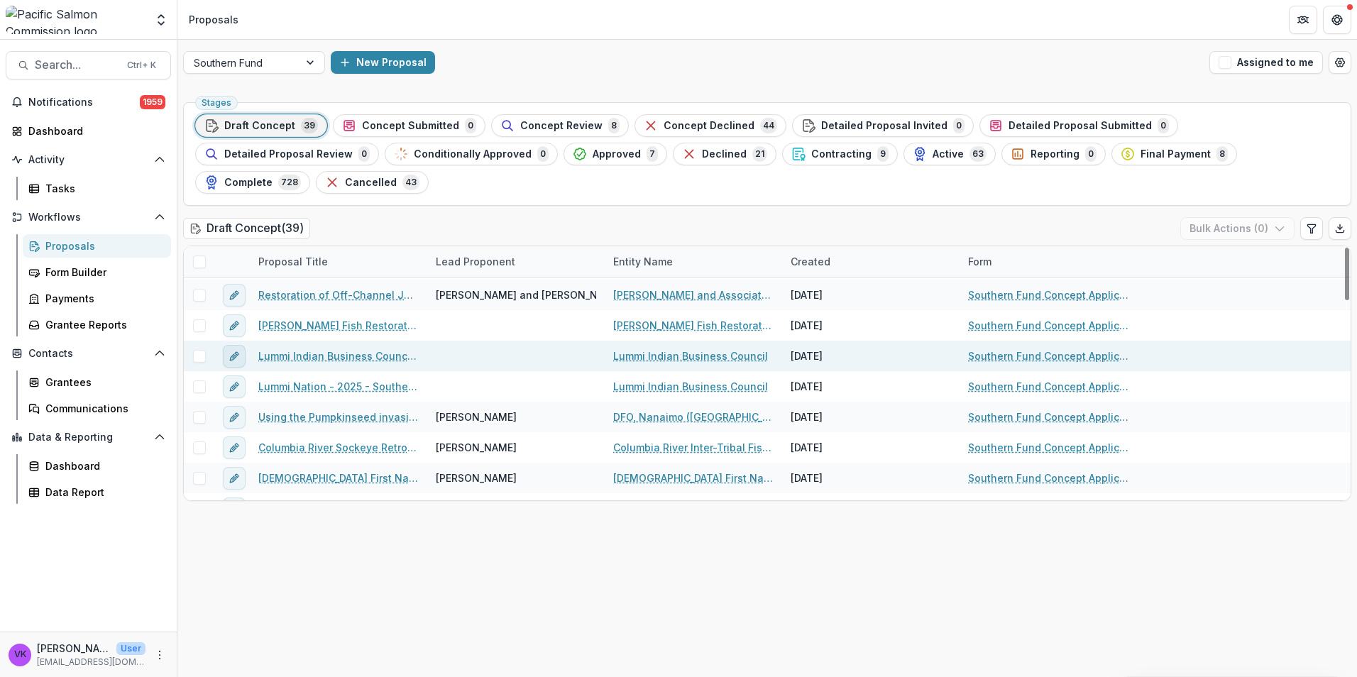
click at [237, 351] on icon "edit" at bounding box center [233, 356] width 11 height 11
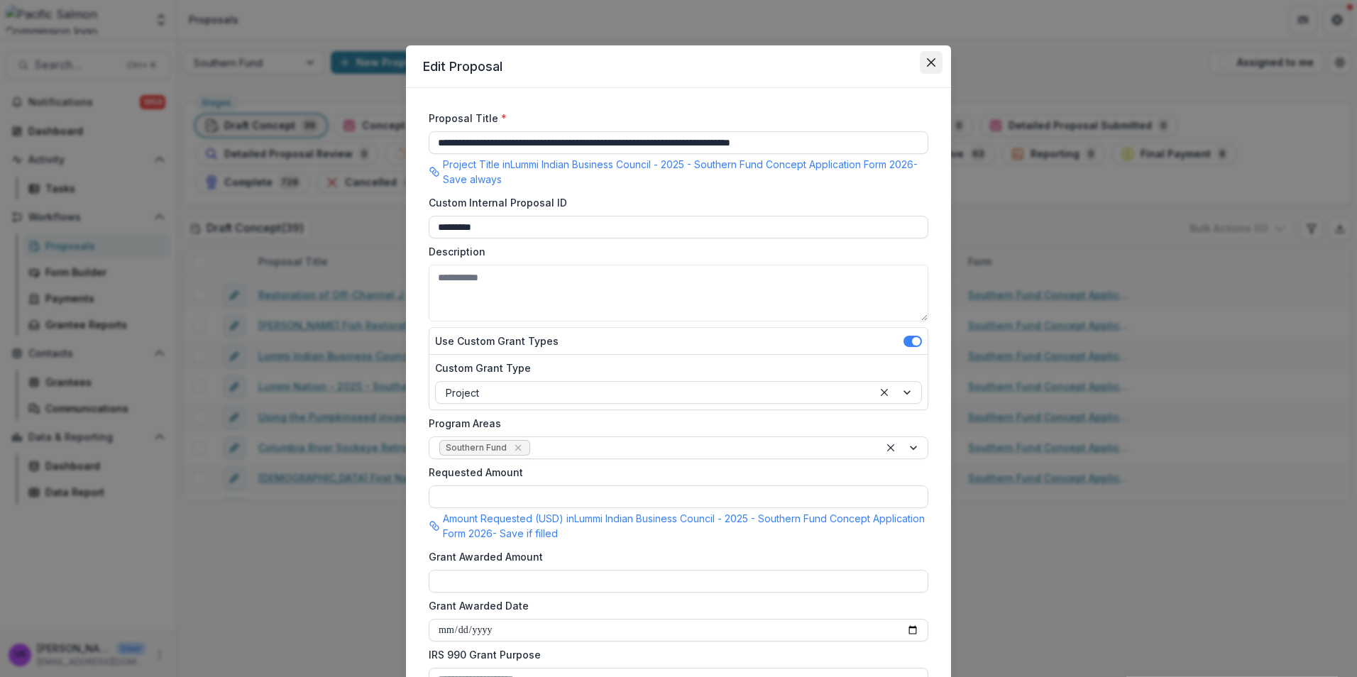
drag, startPoint x: 925, startPoint y: 59, endPoint x: 935, endPoint y: 72, distance: 16.3
click at [927, 58] on icon "Close" at bounding box center [931, 62] width 9 height 9
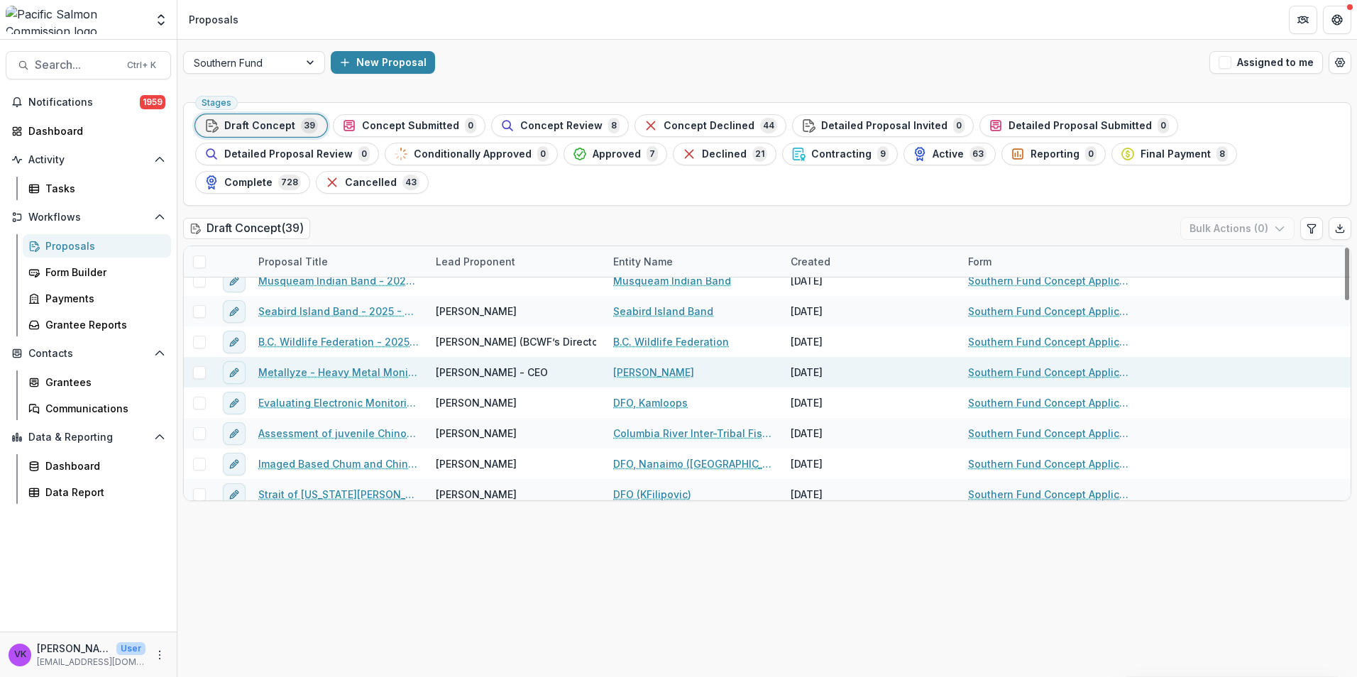
scroll to position [355, 0]
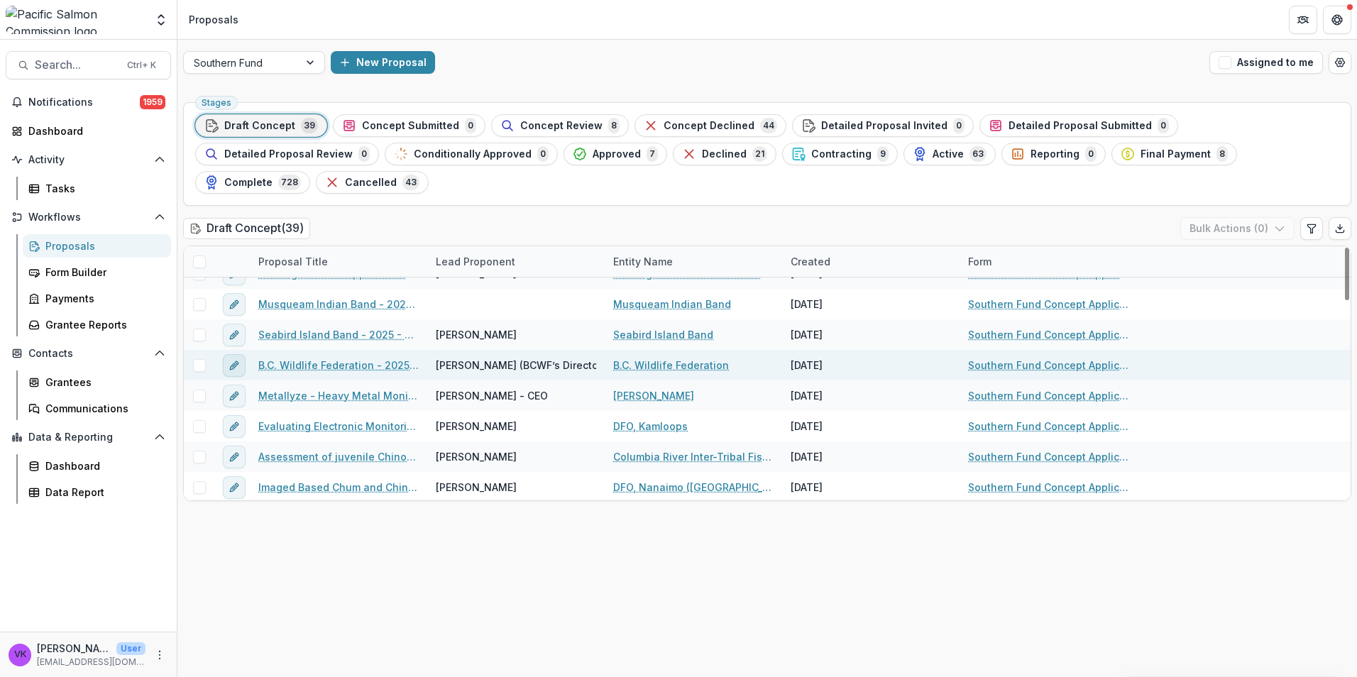
click at [232, 360] on icon "edit" at bounding box center [233, 365] width 11 height 11
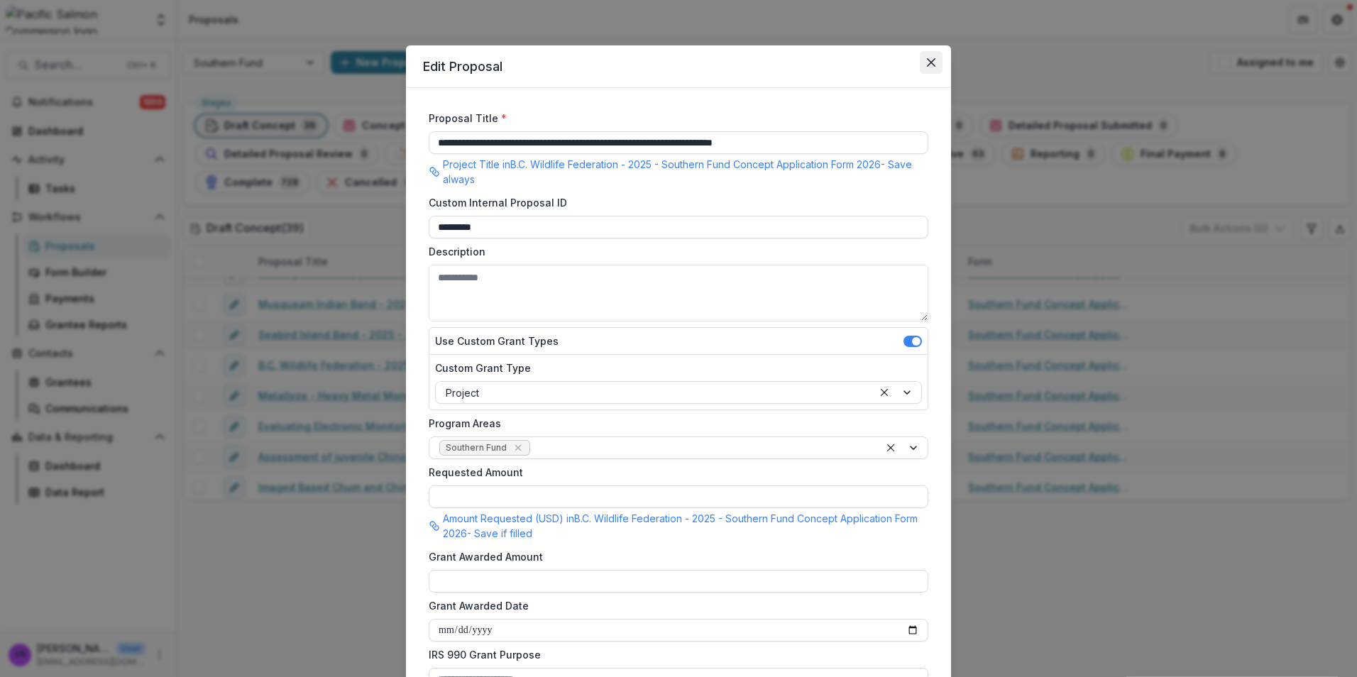
click at [931, 60] on icon "Close" at bounding box center [931, 62] width 9 height 9
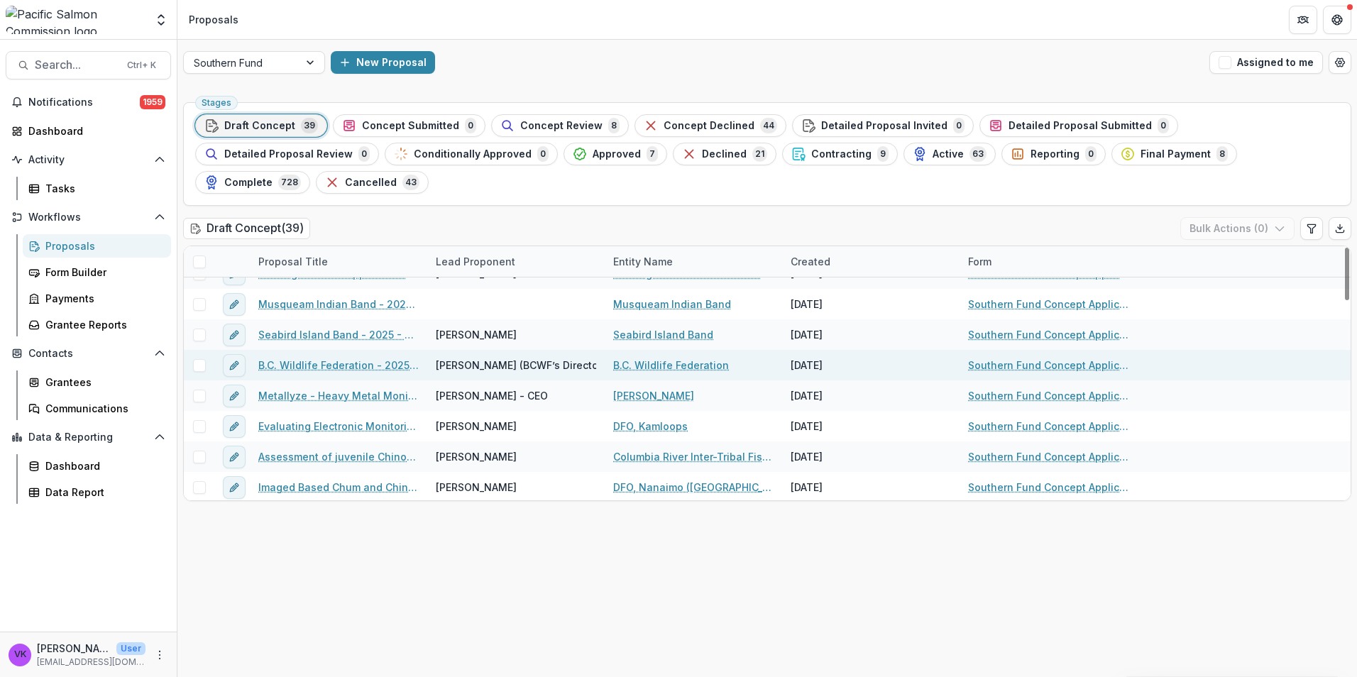
scroll to position [284, 0]
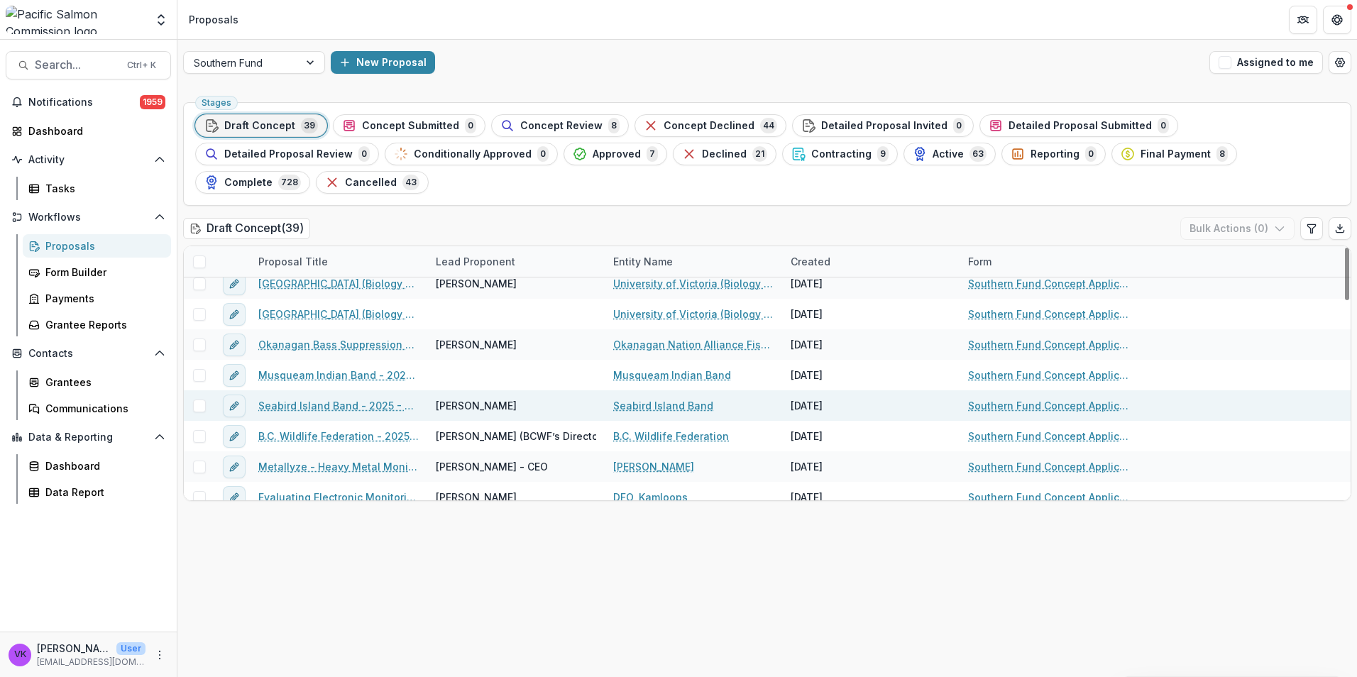
click at [316, 398] on link "Seabird Island Band - 2025 - Southern Fund Concept Application Form 2026" at bounding box center [338, 405] width 160 height 15
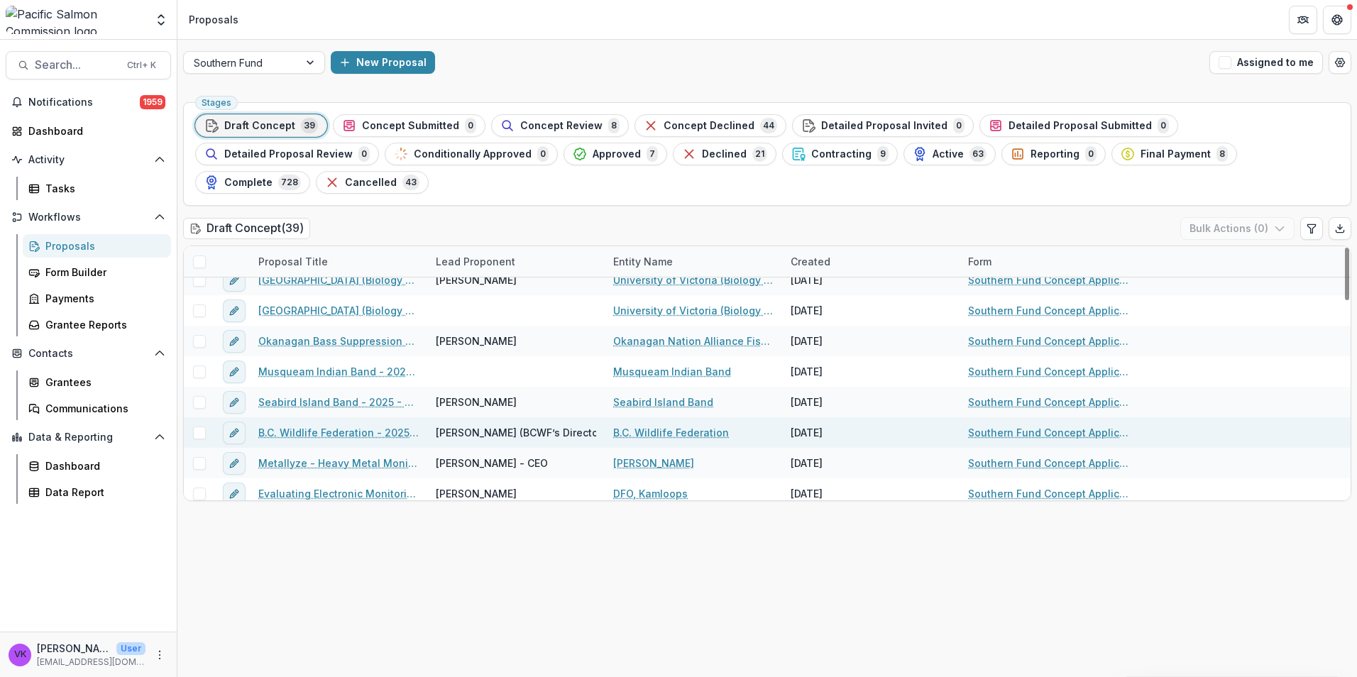
scroll to position [355, 0]
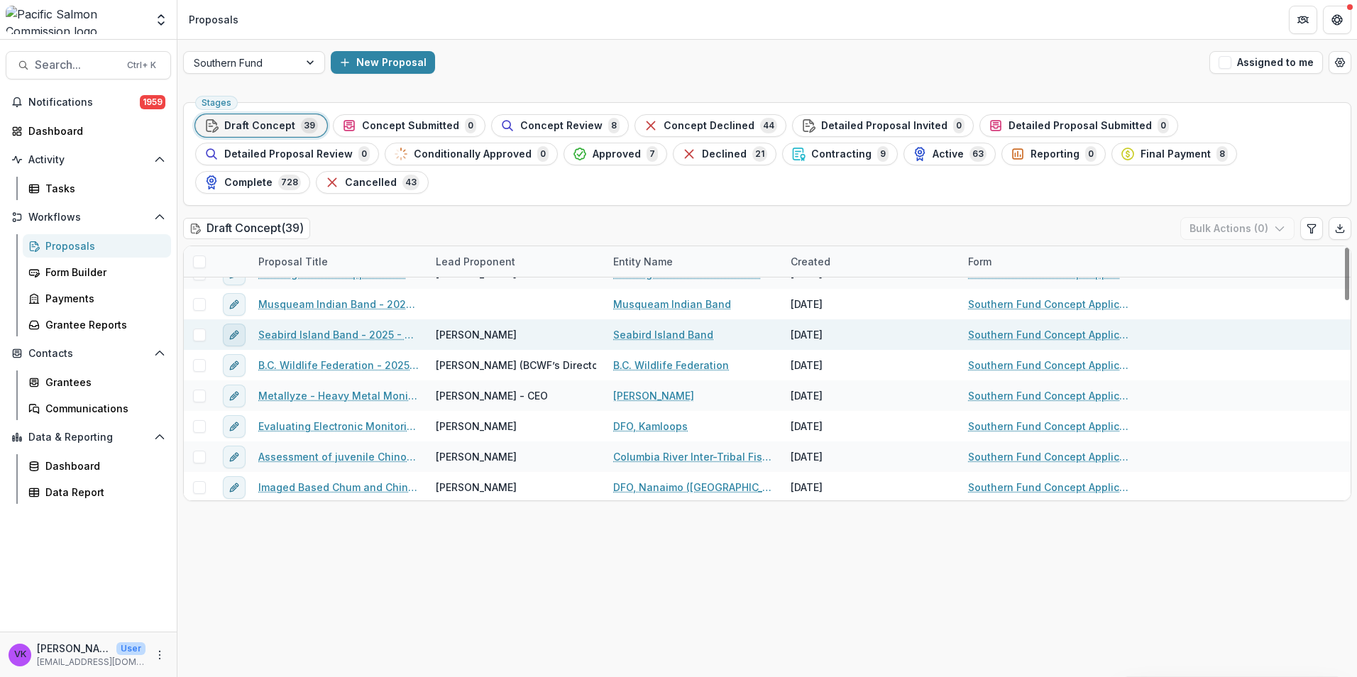
click at [239, 329] on icon "edit" at bounding box center [233, 334] width 11 height 11
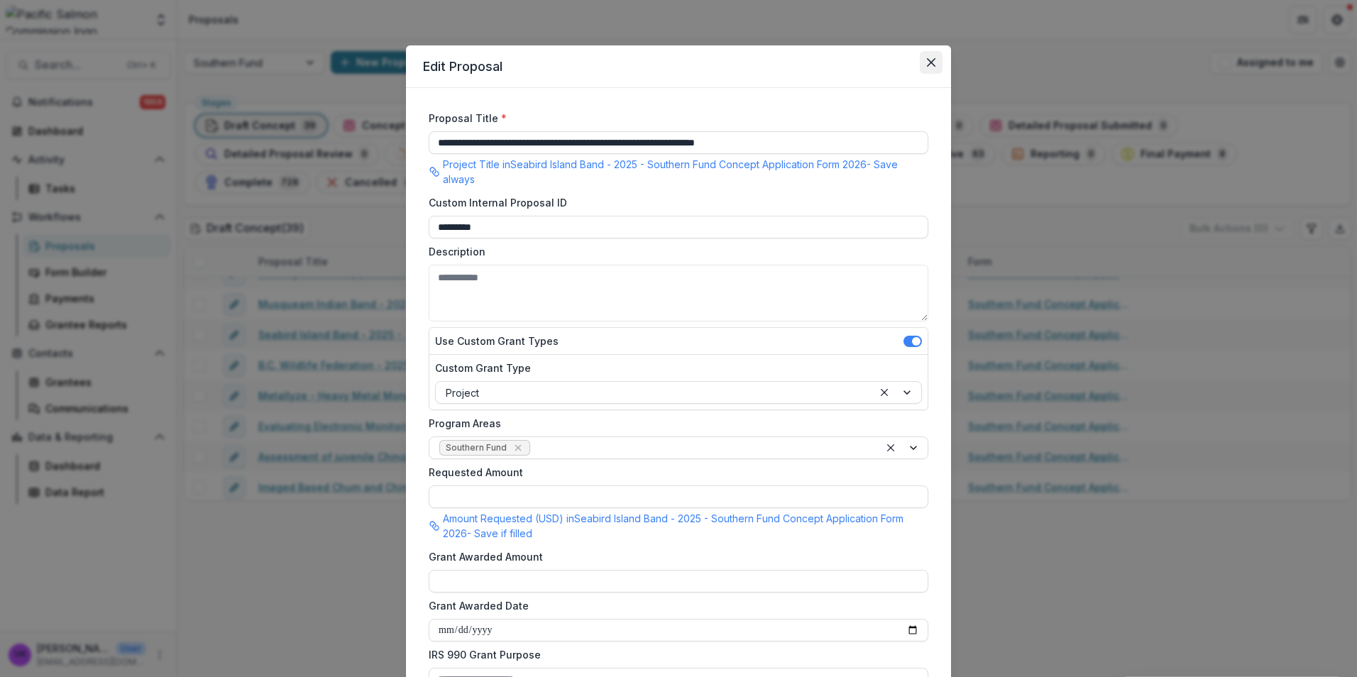
click at [932, 55] on button "Close" at bounding box center [931, 62] width 23 height 23
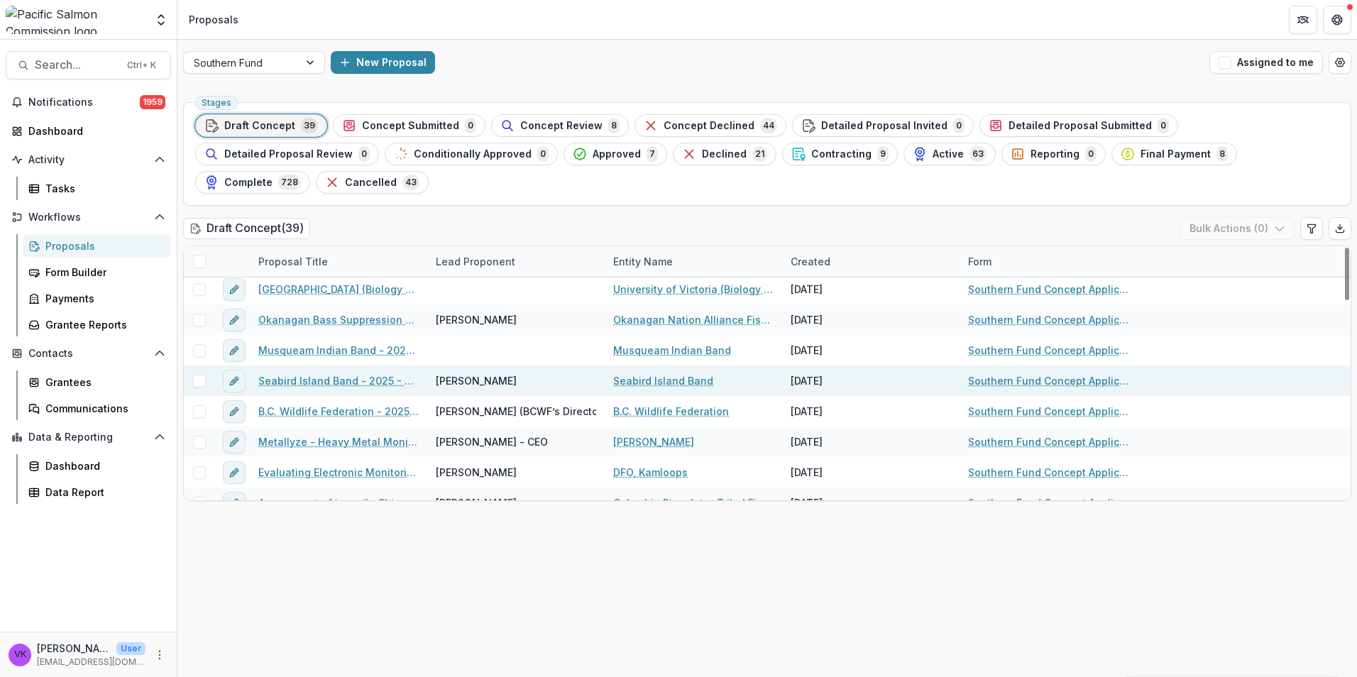
scroll to position [284, 0]
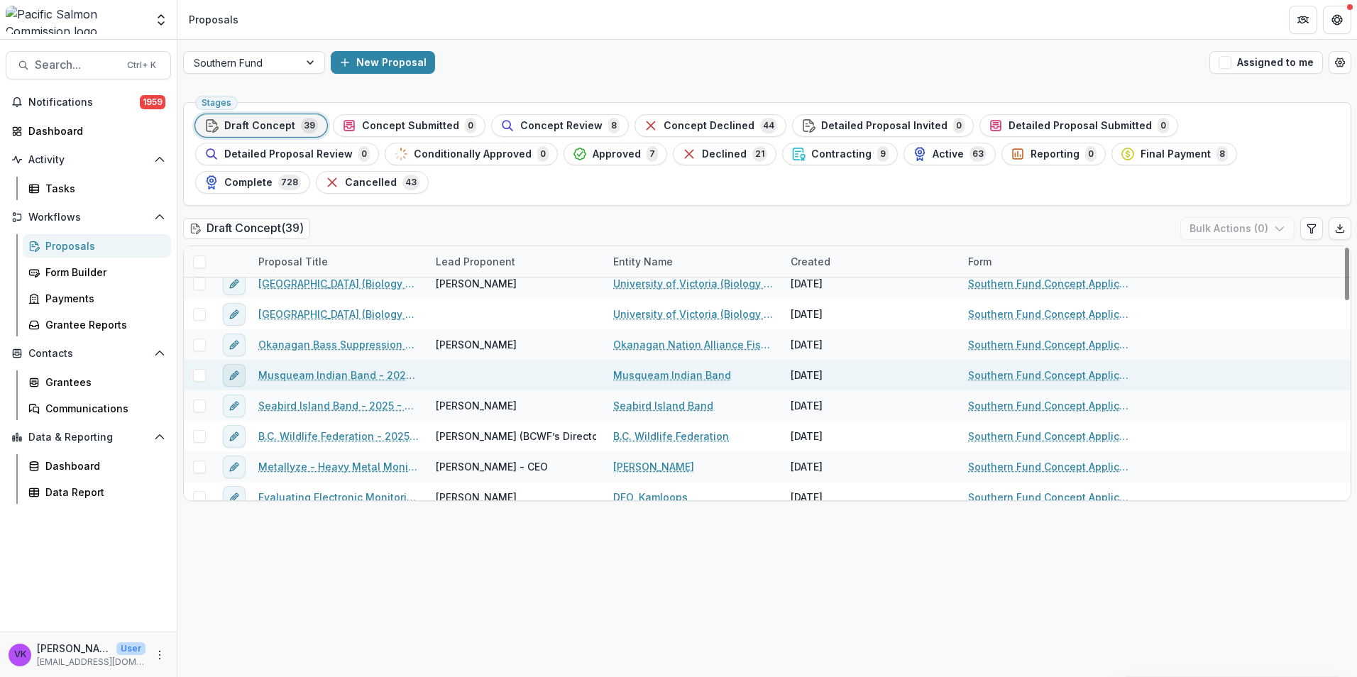
click at [233, 370] on icon "edit" at bounding box center [233, 375] width 11 height 11
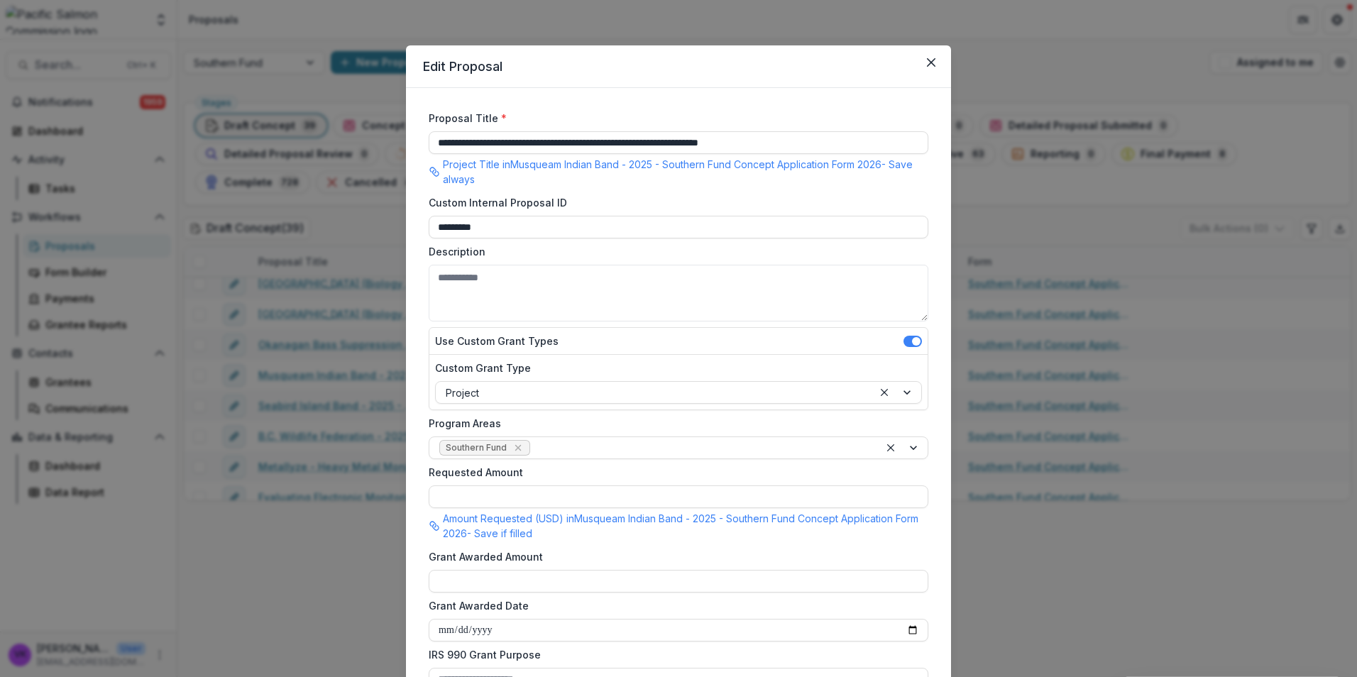
drag, startPoint x: 937, startPoint y: 62, endPoint x: 991, endPoint y: 79, distance: 57.2
click at [936, 62] on button "Close" at bounding box center [931, 62] width 23 height 23
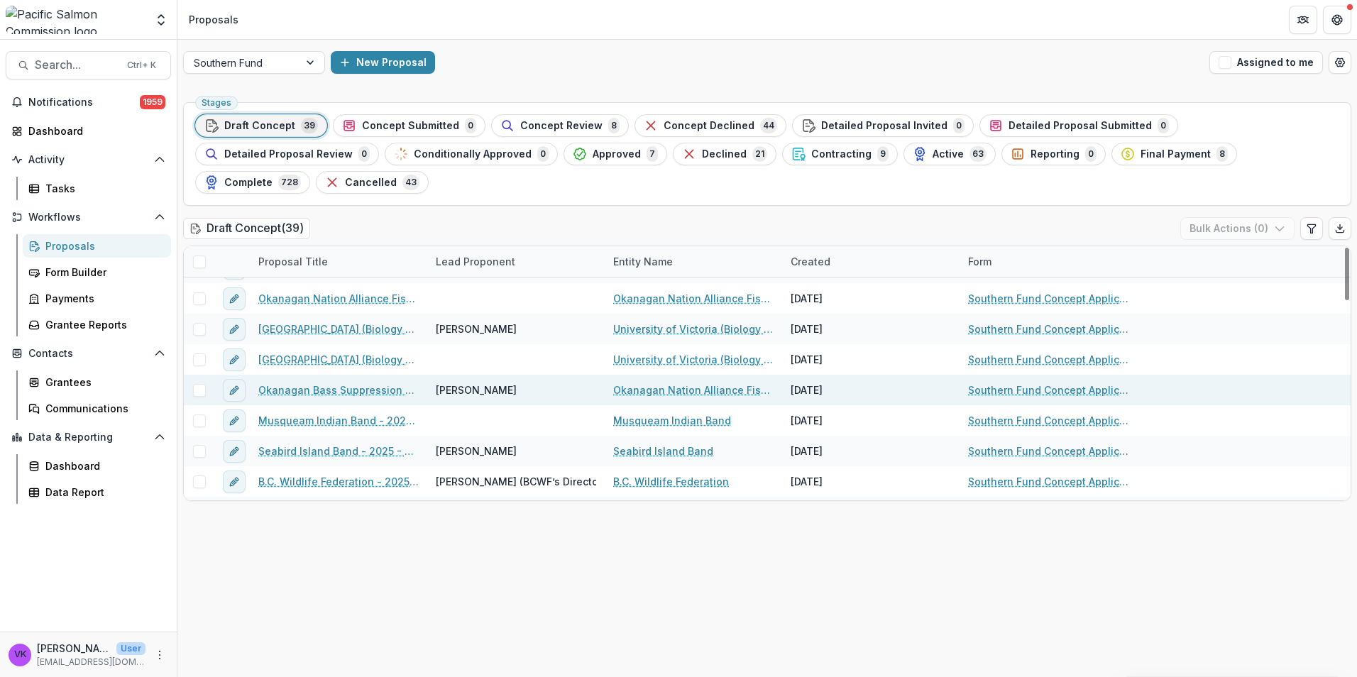
scroll to position [213, 0]
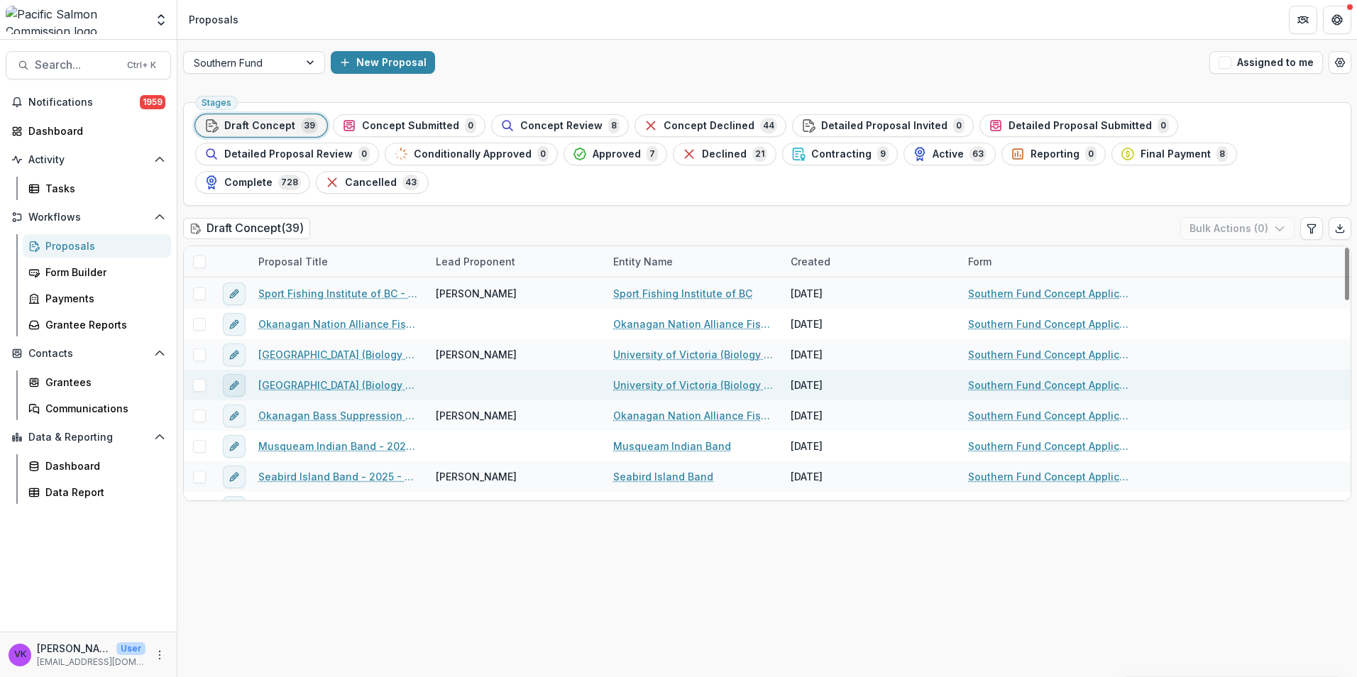
click at [238, 380] on icon "edit" at bounding box center [233, 385] width 11 height 11
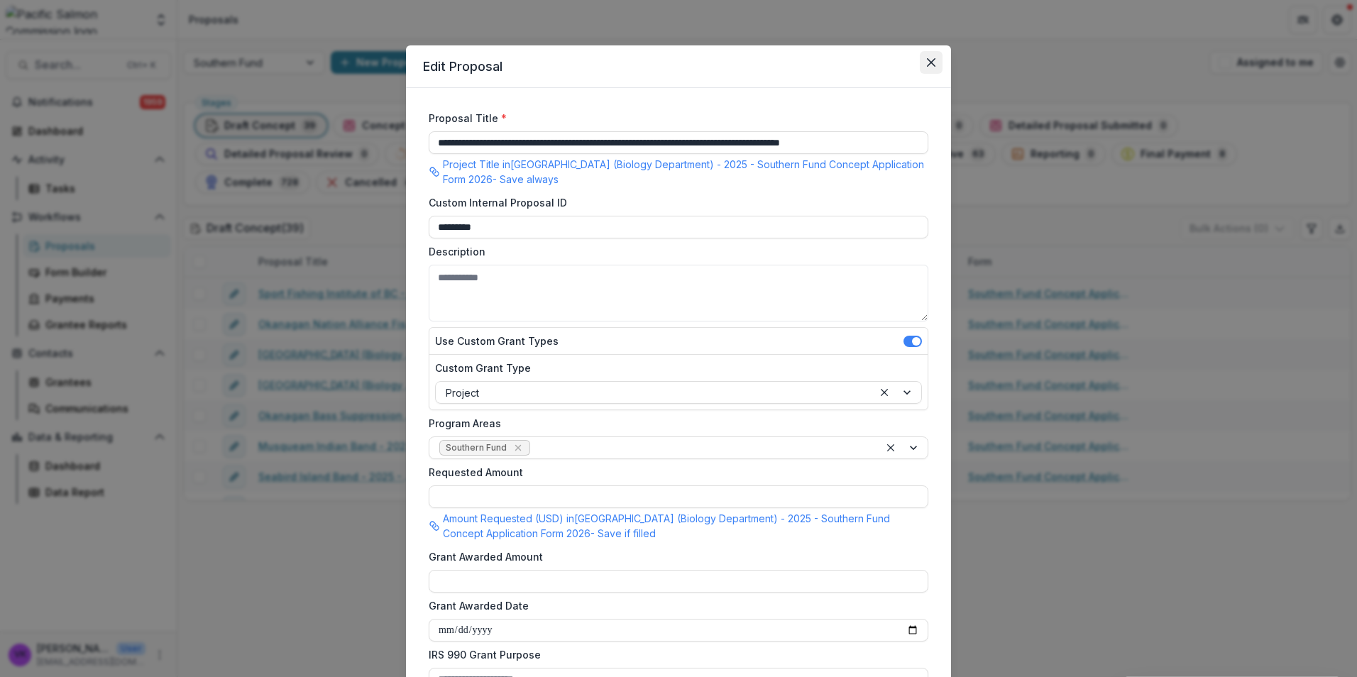
click at [927, 62] on icon "Close" at bounding box center [931, 62] width 9 height 9
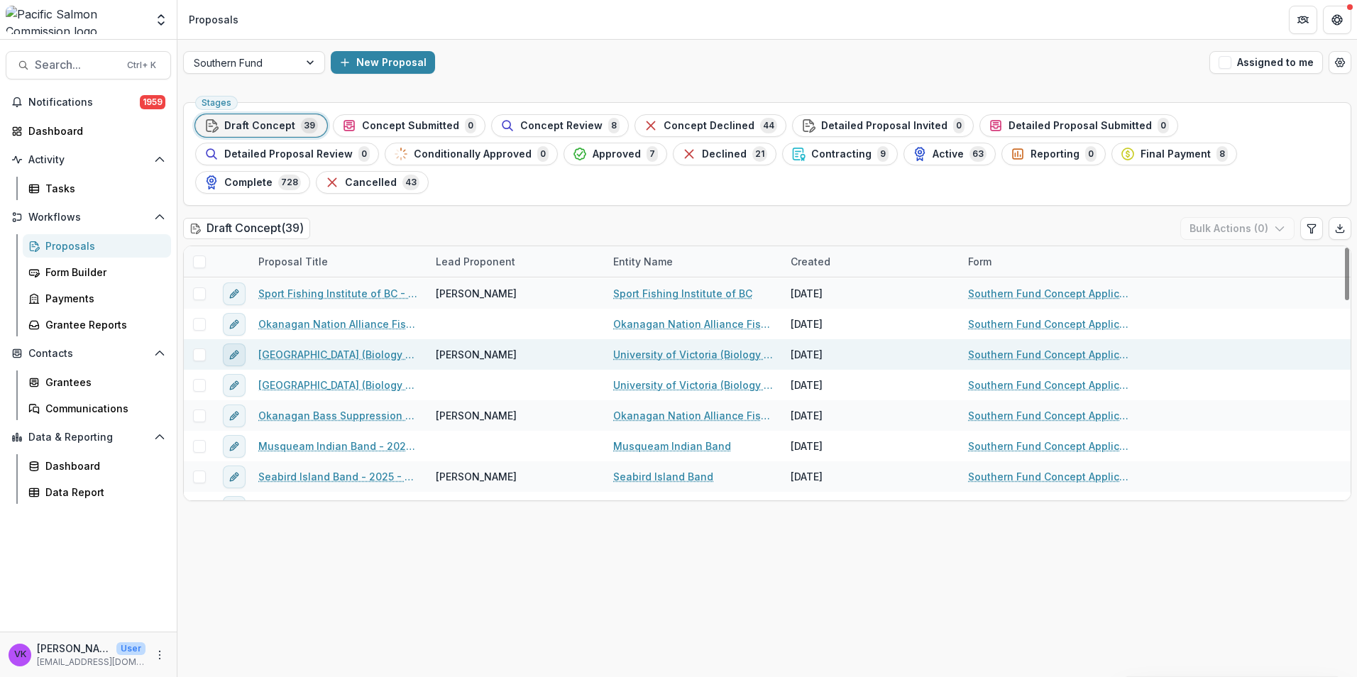
click at [236, 349] on icon "edit" at bounding box center [233, 354] width 11 height 11
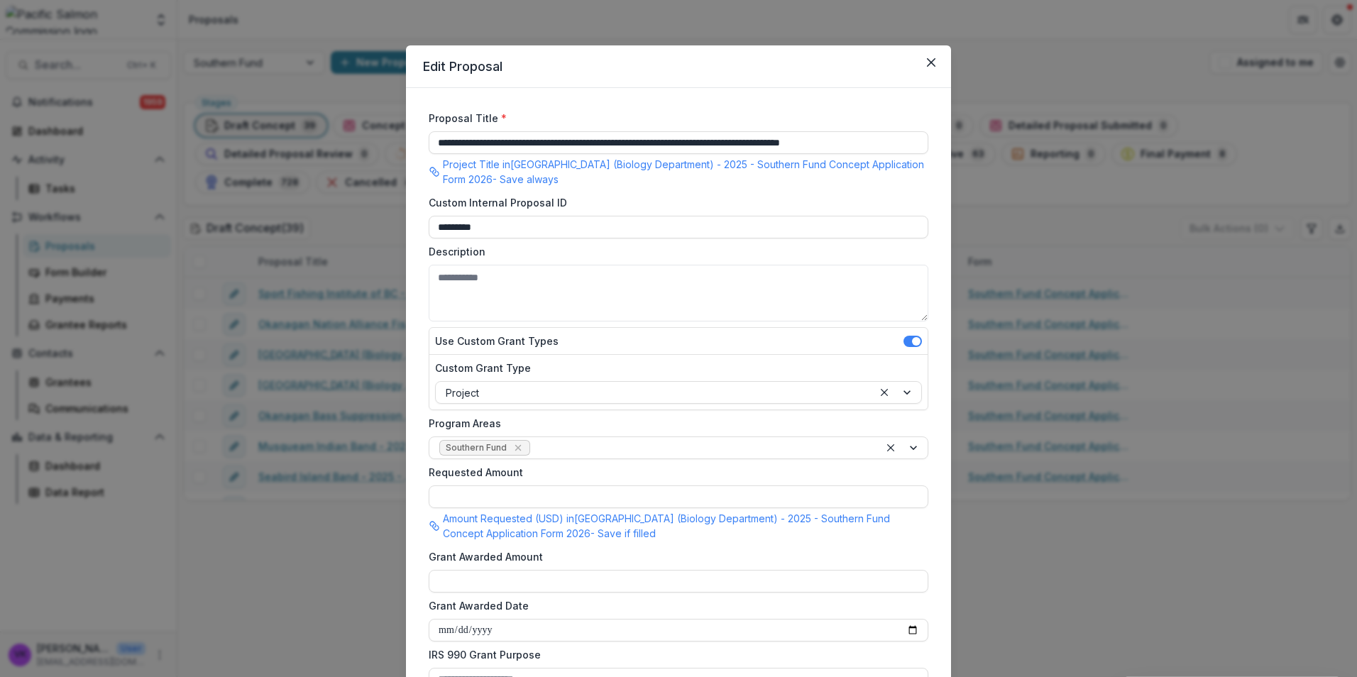
drag, startPoint x: 926, startPoint y: 60, endPoint x: 957, endPoint y: 65, distance: 31.7
click at [927, 59] on icon "Close" at bounding box center [931, 62] width 9 height 9
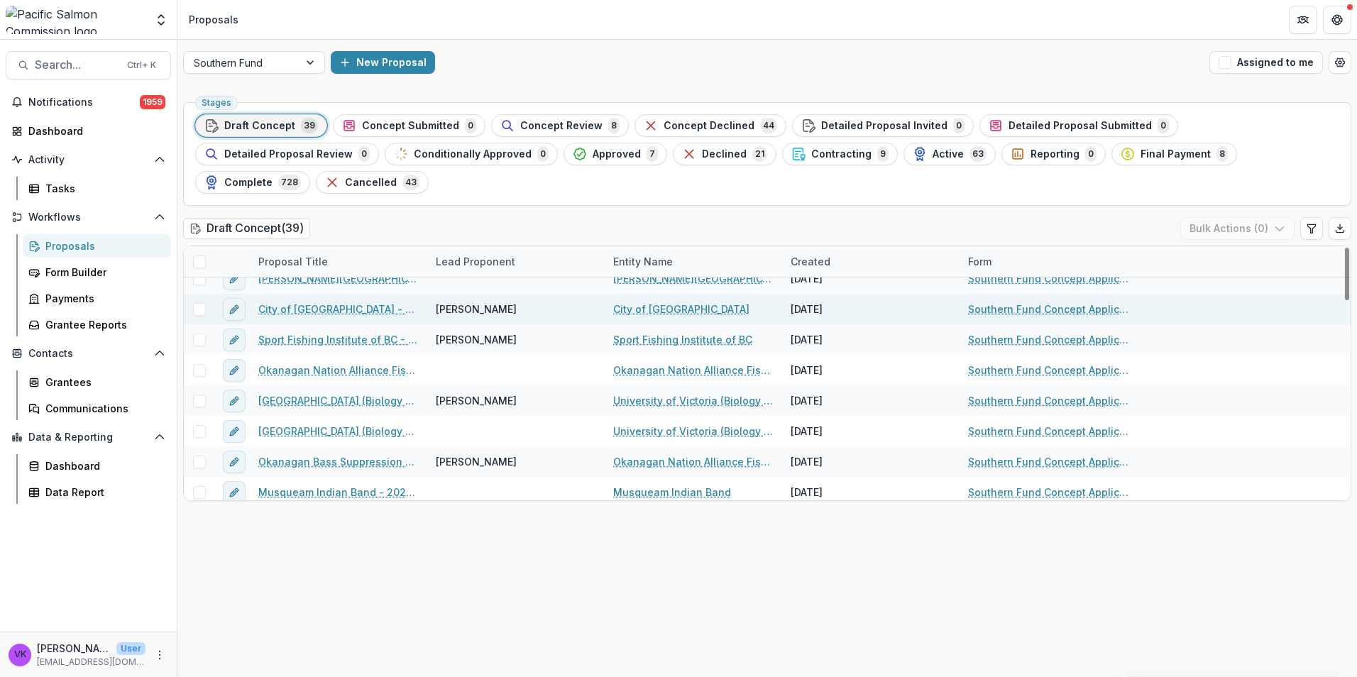
scroll to position [142, 0]
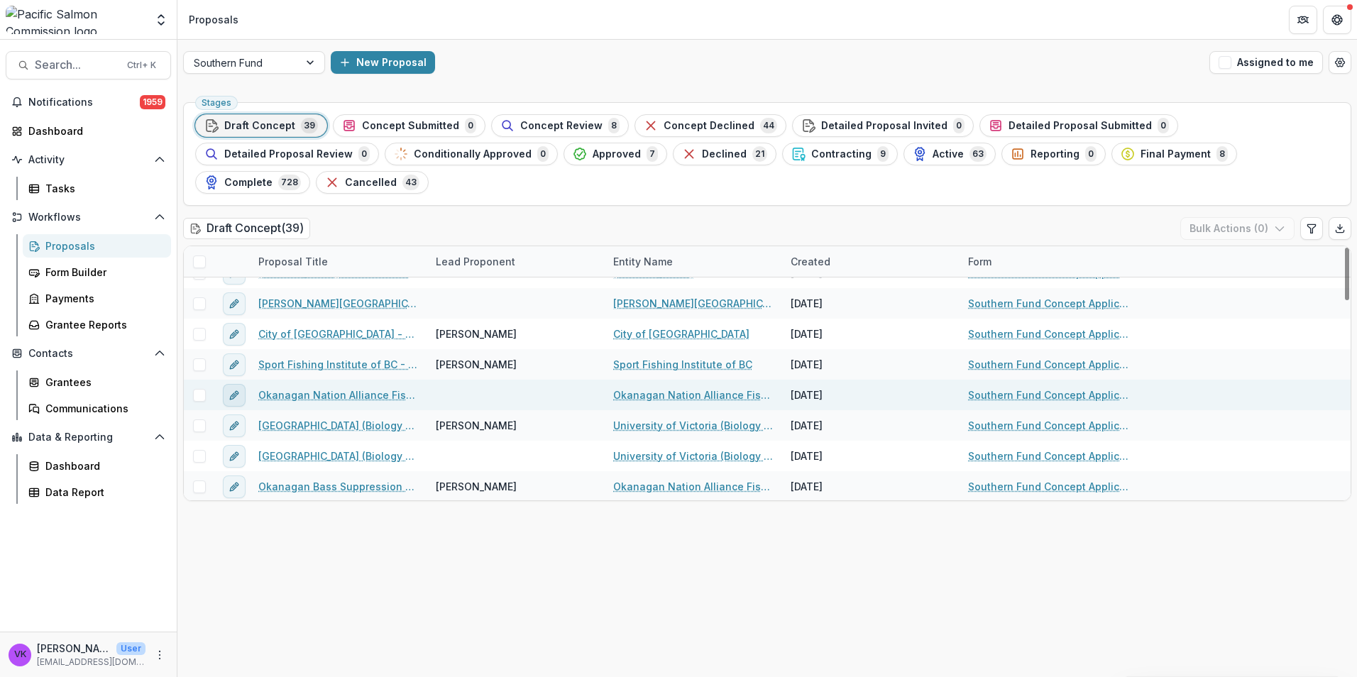
click at [234, 390] on icon "edit" at bounding box center [233, 395] width 11 height 11
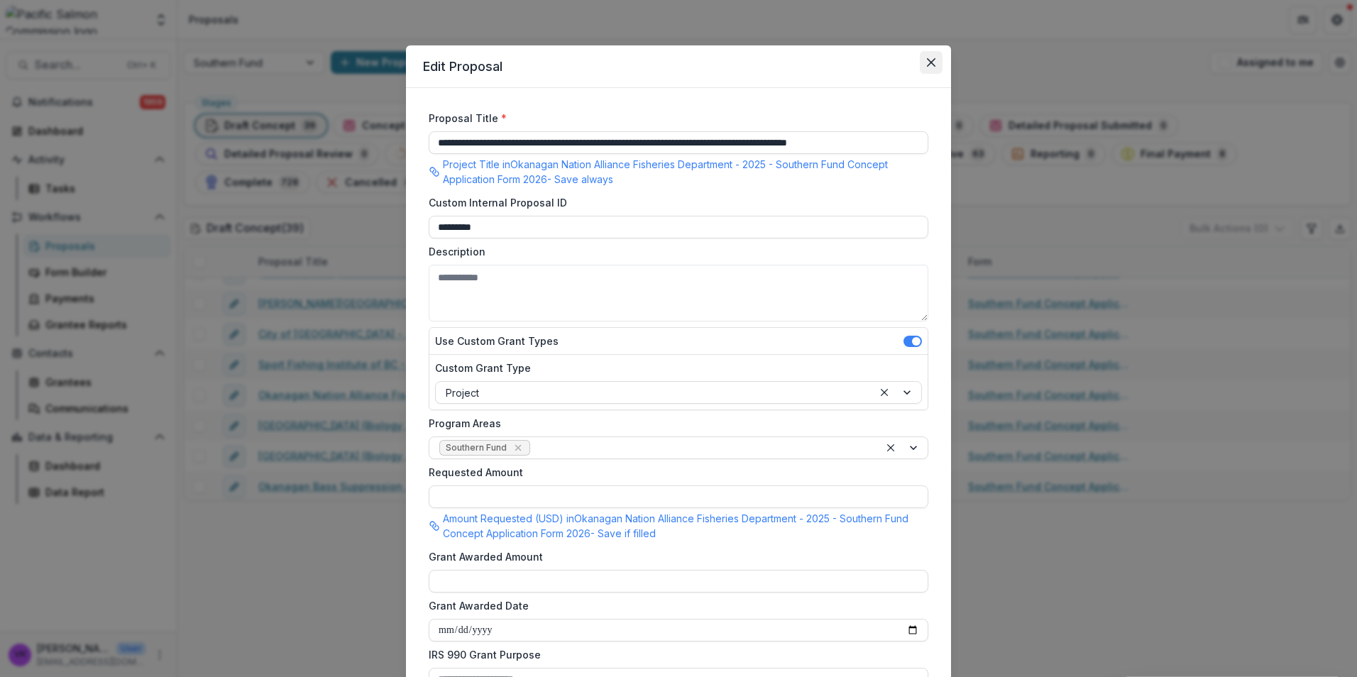
click at [933, 60] on button "Close" at bounding box center [931, 62] width 23 height 23
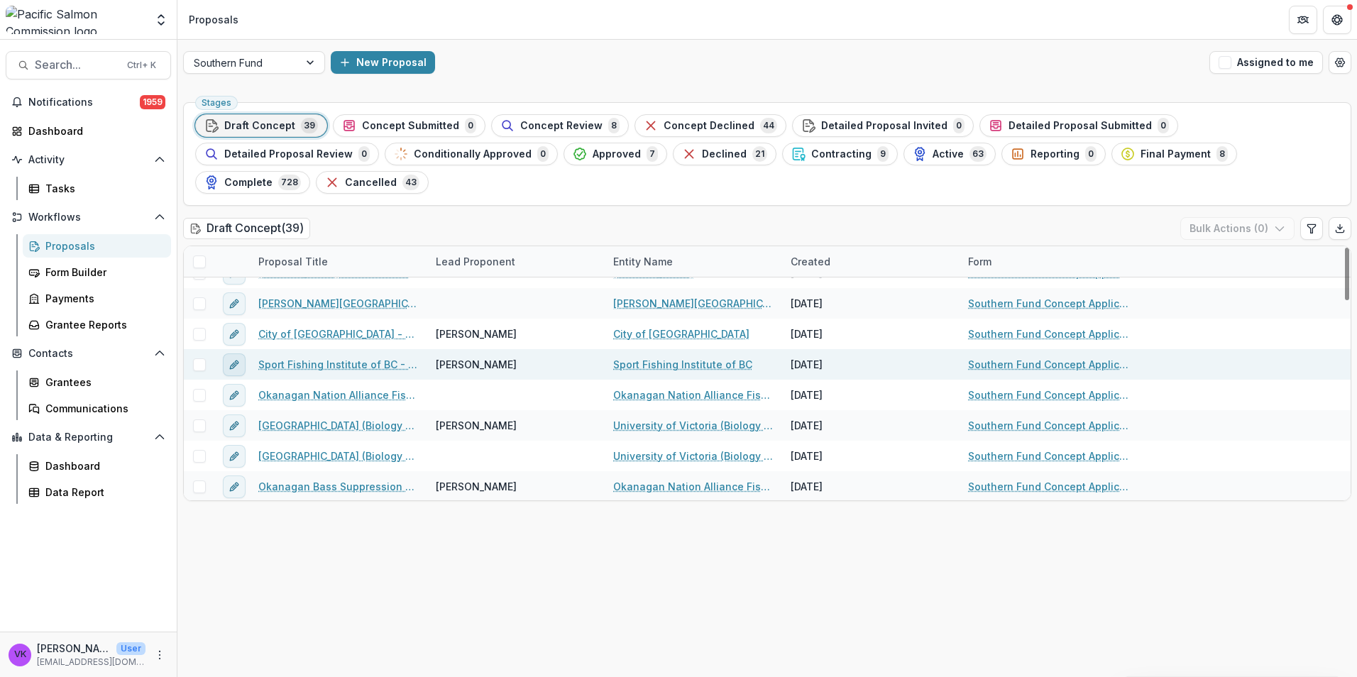
click at [235, 359] on icon "edit" at bounding box center [233, 364] width 11 height 11
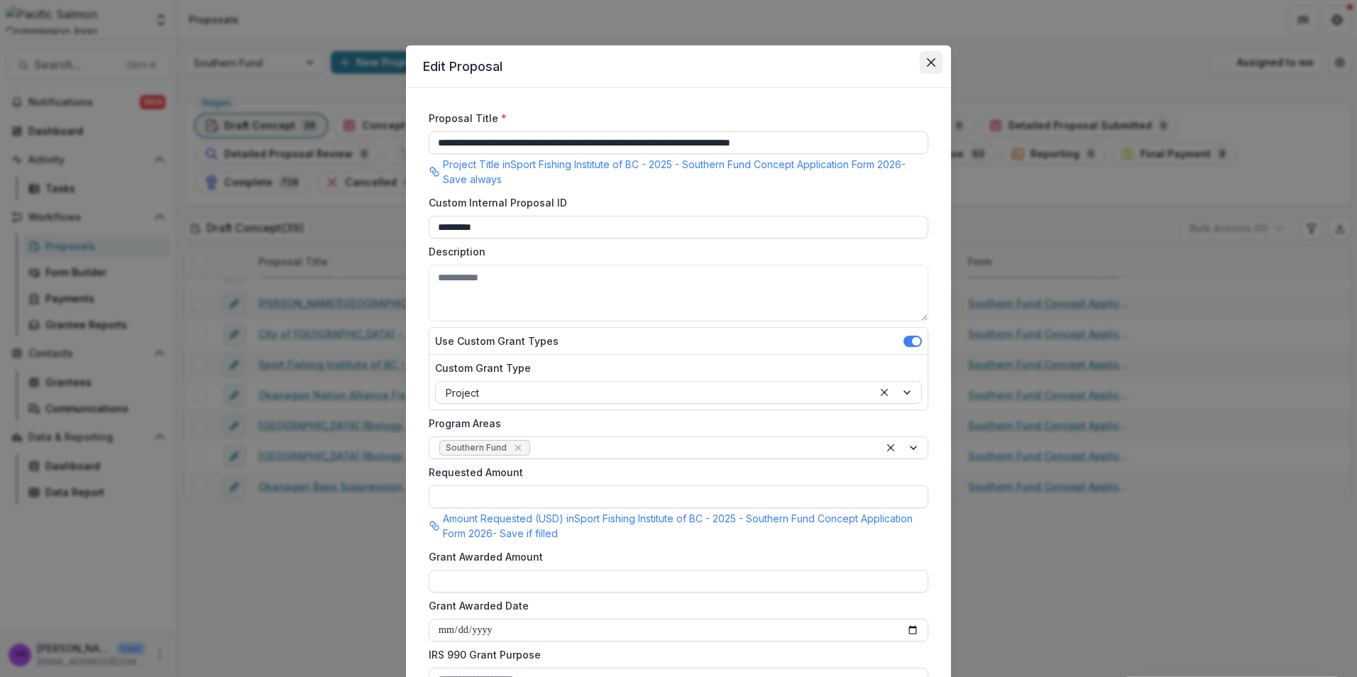
click at [930, 61] on icon "Close" at bounding box center [931, 62] width 9 height 9
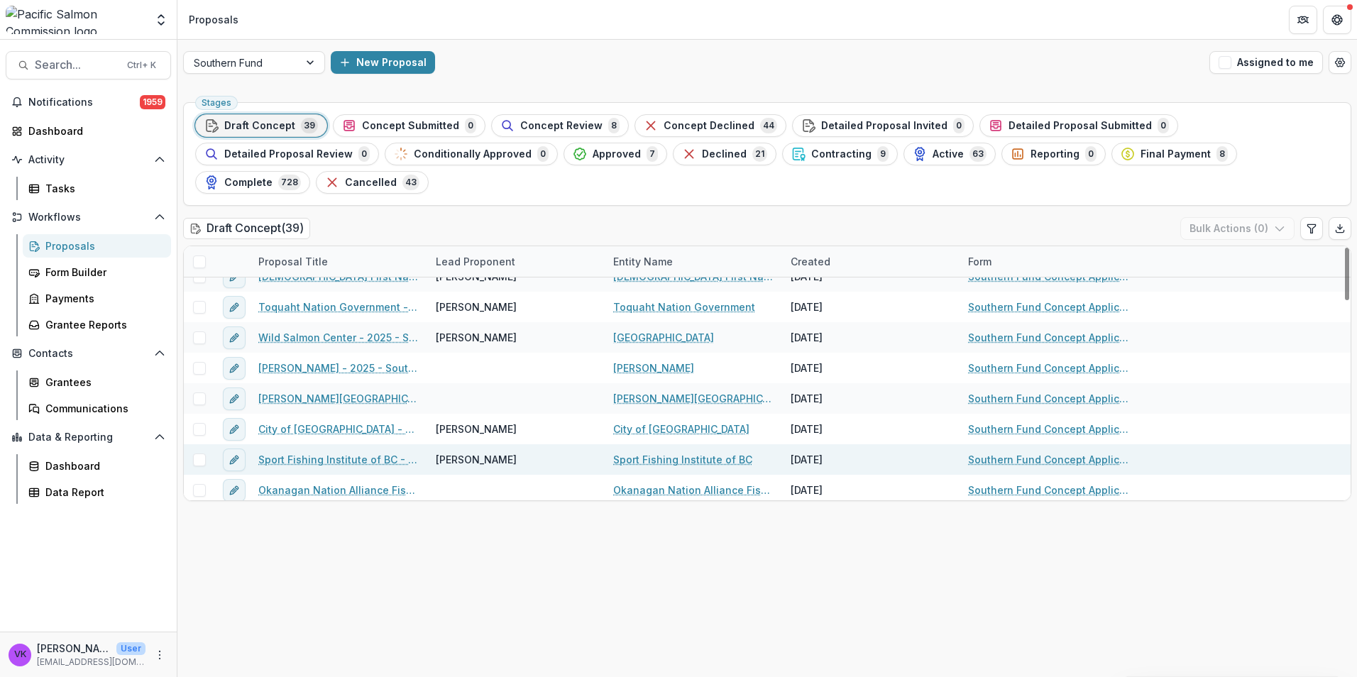
scroll to position [71, 0]
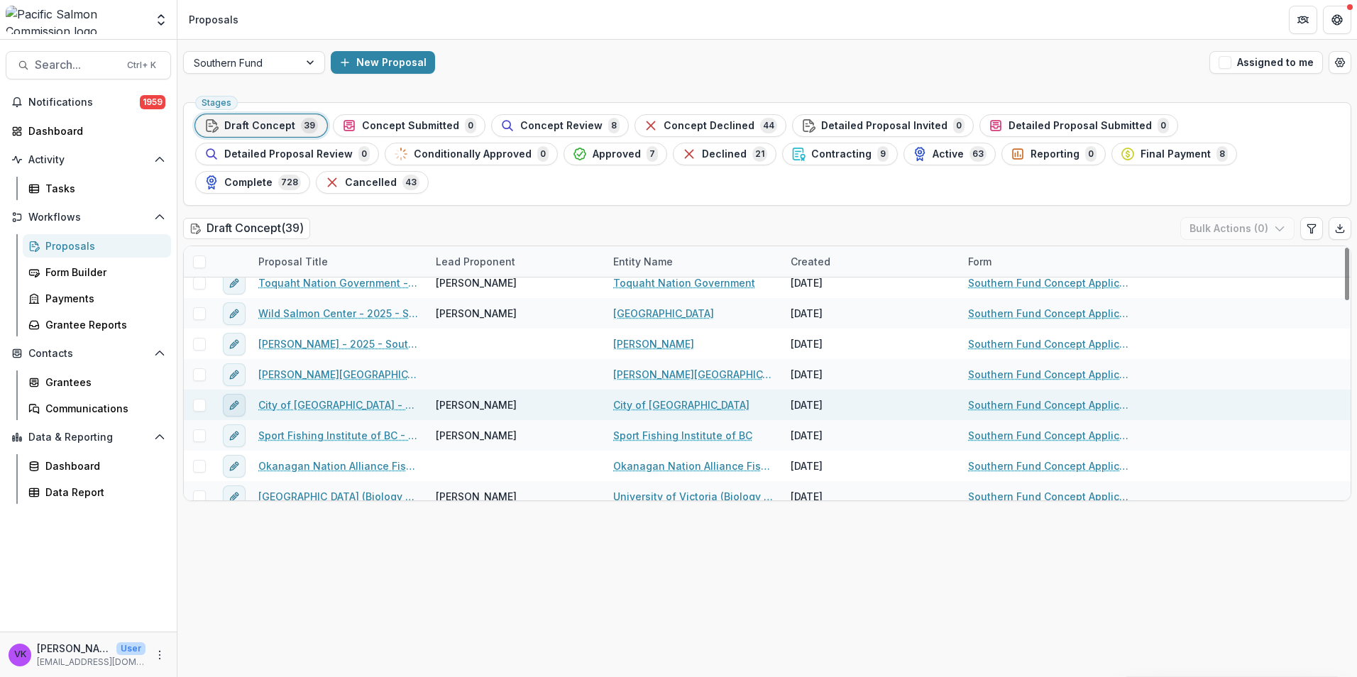
click at [237, 401] on icon "edit" at bounding box center [237, 403] width 4 height 4
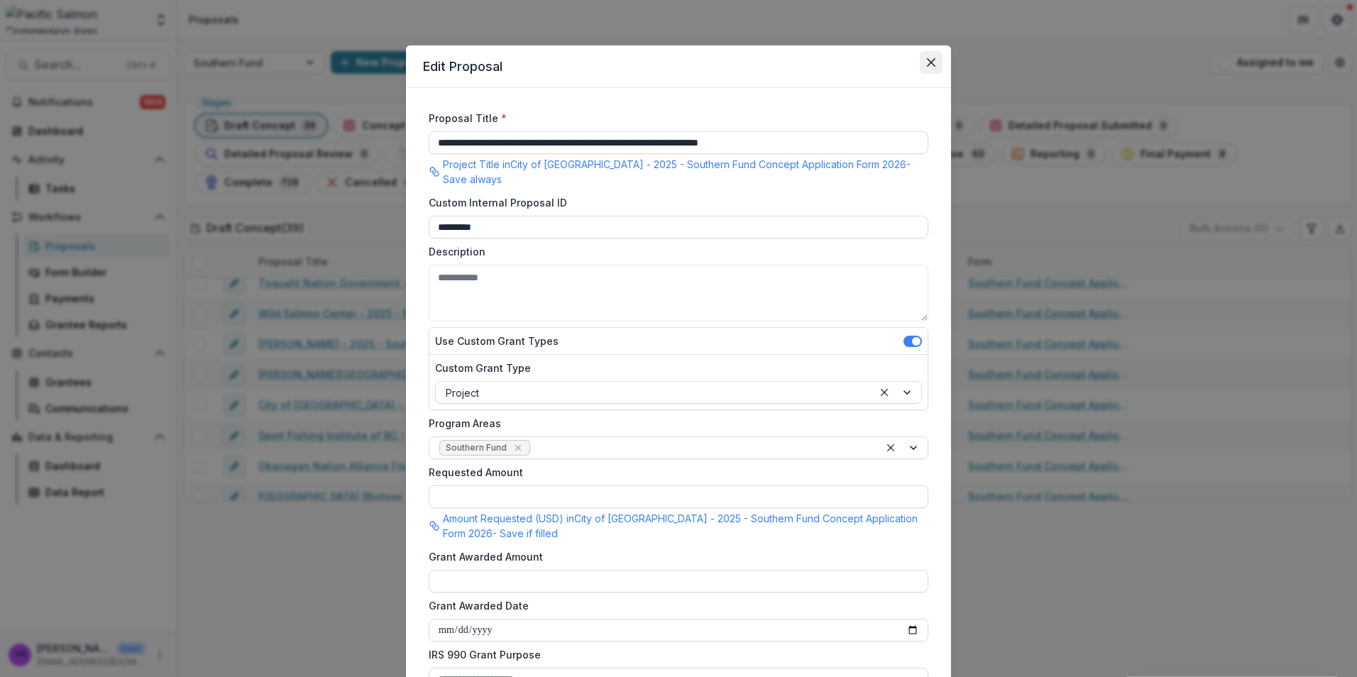
click at [924, 60] on button "Close" at bounding box center [931, 62] width 23 height 23
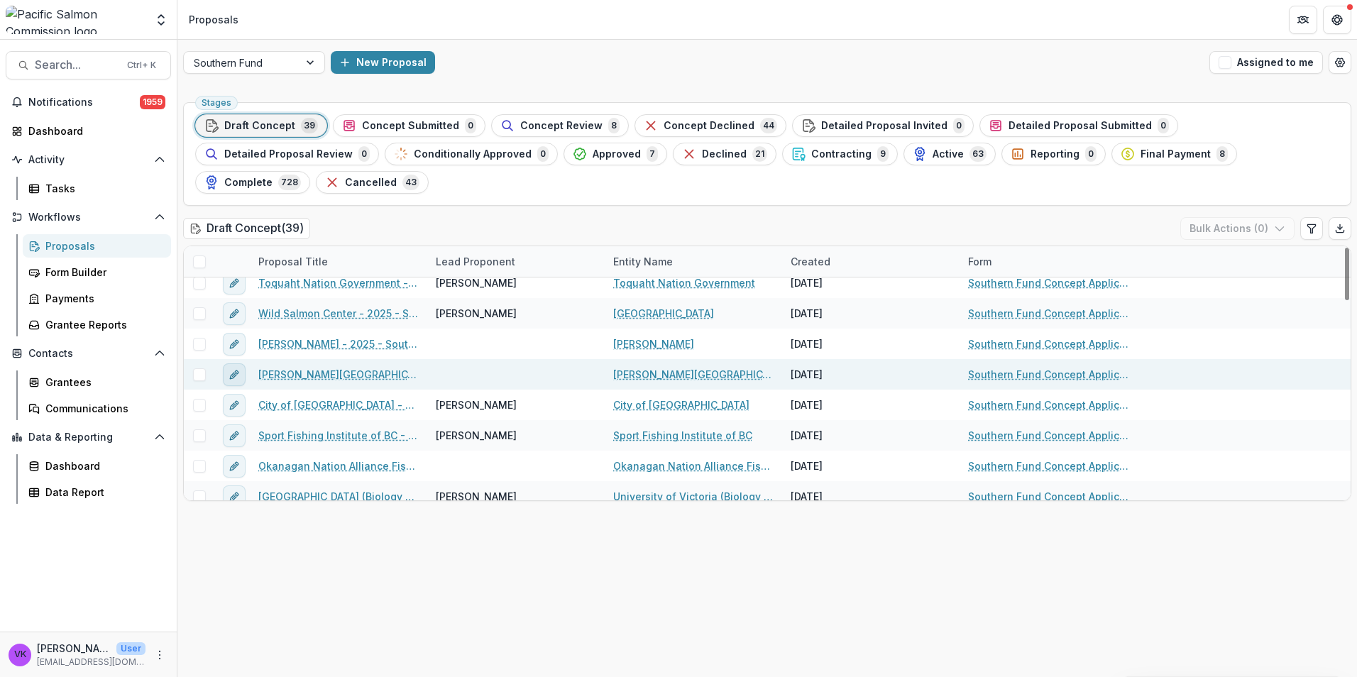
click at [224, 363] on button "edit" at bounding box center [234, 374] width 23 height 23
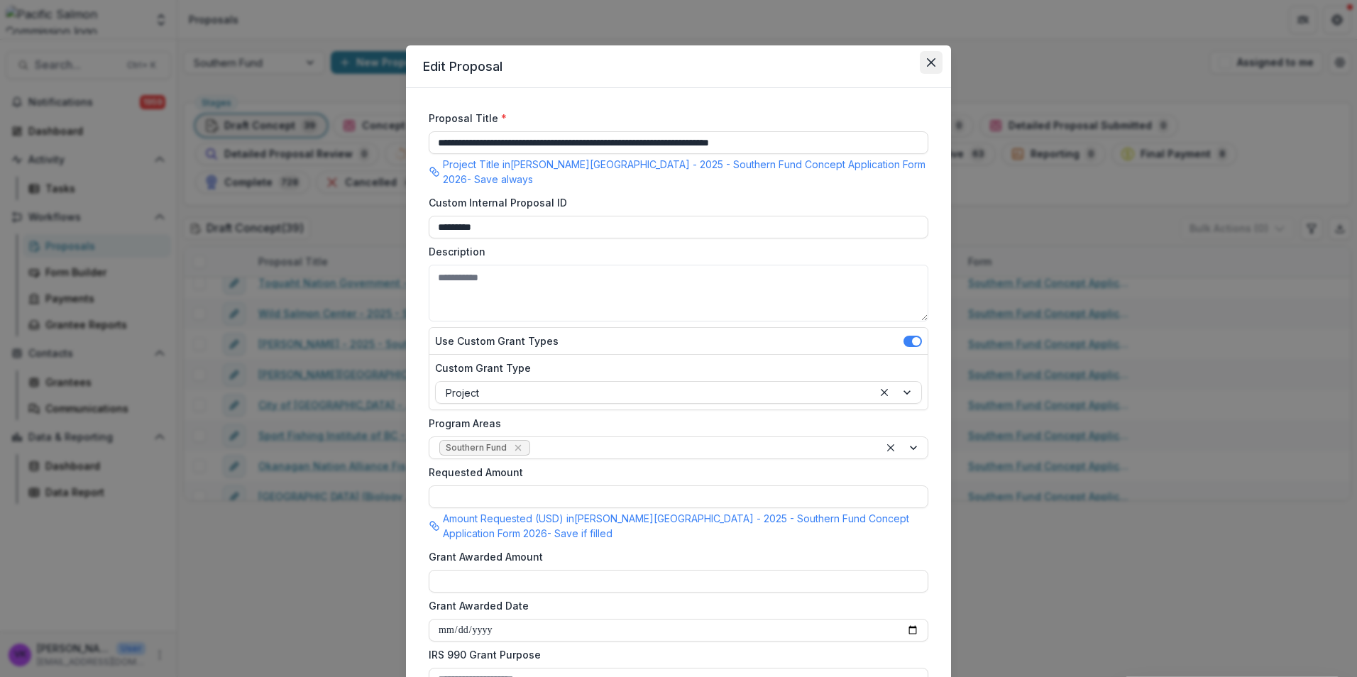
click at [932, 58] on icon "Close" at bounding box center [931, 62] width 9 height 9
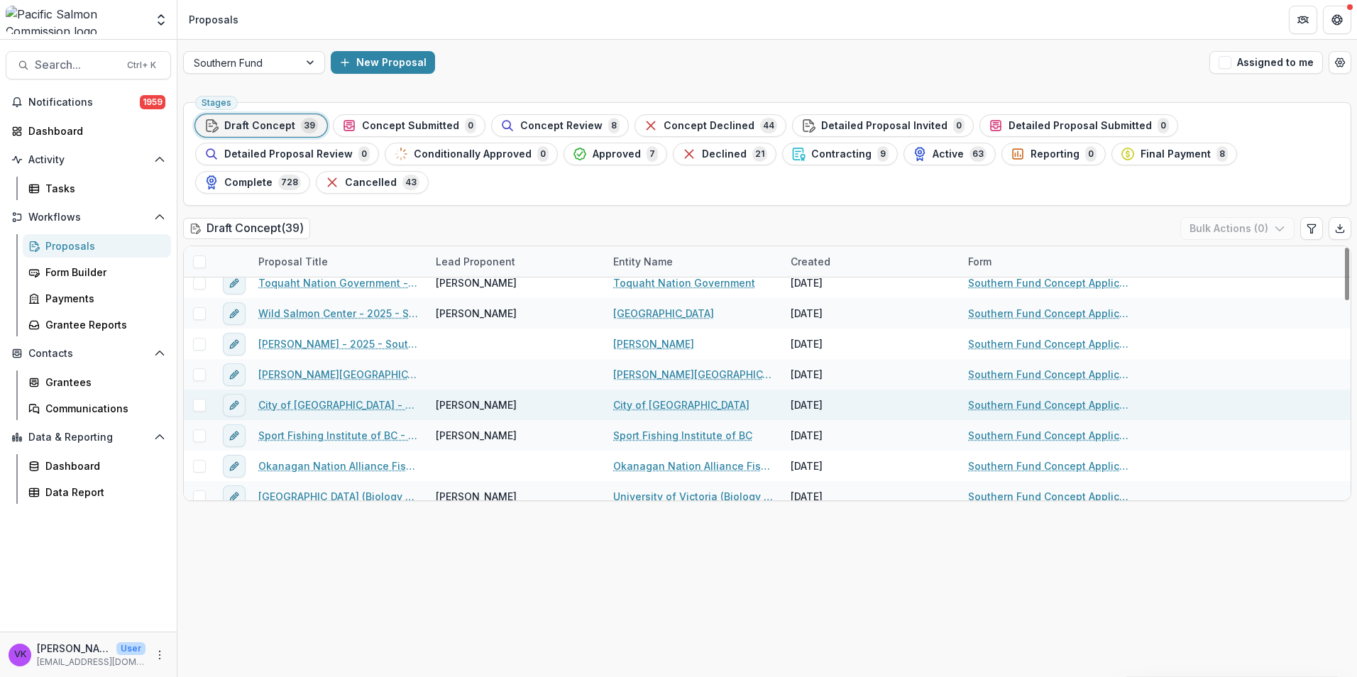
click at [379, 397] on link "City of [GEOGRAPHIC_DATA] - 2025 - Southern Fund Concept Application Form 2026" at bounding box center [338, 404] width 160 height 15
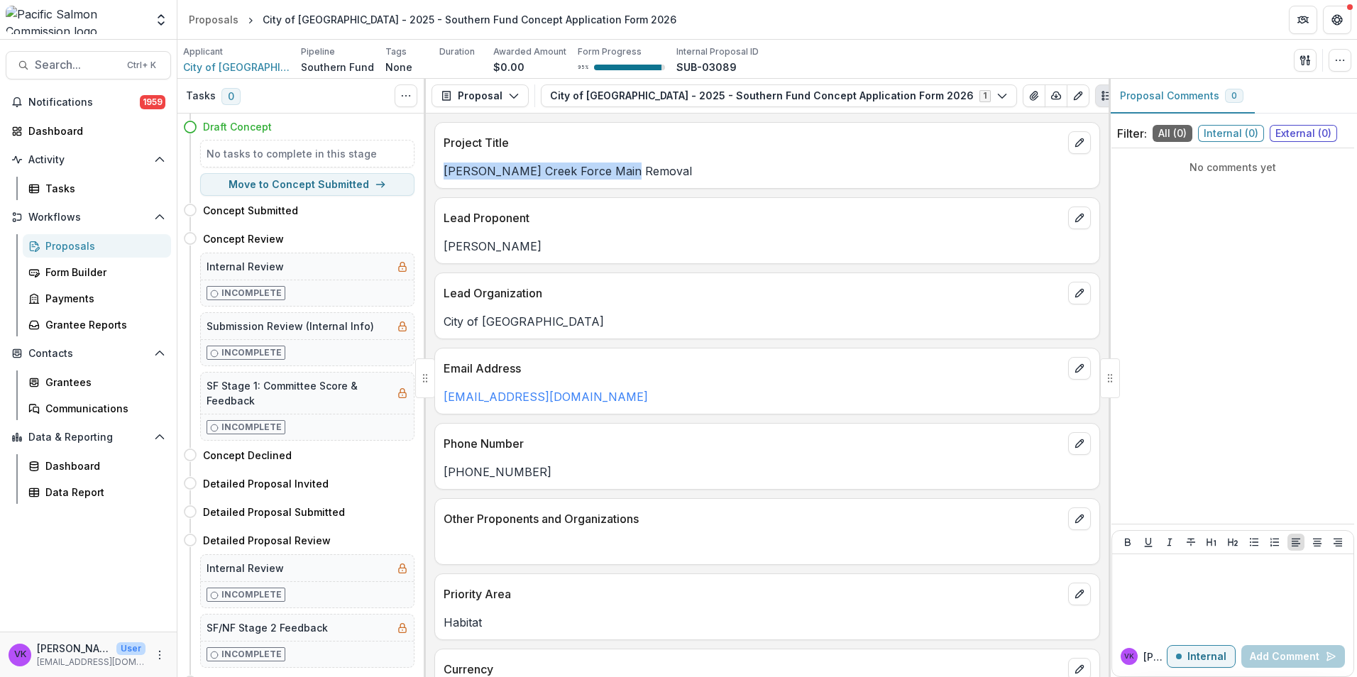
drag, startPoint x: 463, startPoint y: 169, endPoint x: 629, endPoint y: 166, distance: 165.4
click at [629, 166] on p "[PERSON_NAME] Creek Force Main Removal" at bounding box center [767, 170] width 647 height 17
drag, startPoint x: 629, startPoint y: 166, endPoint x: 595, endPoint y: 172, distance: 34.0
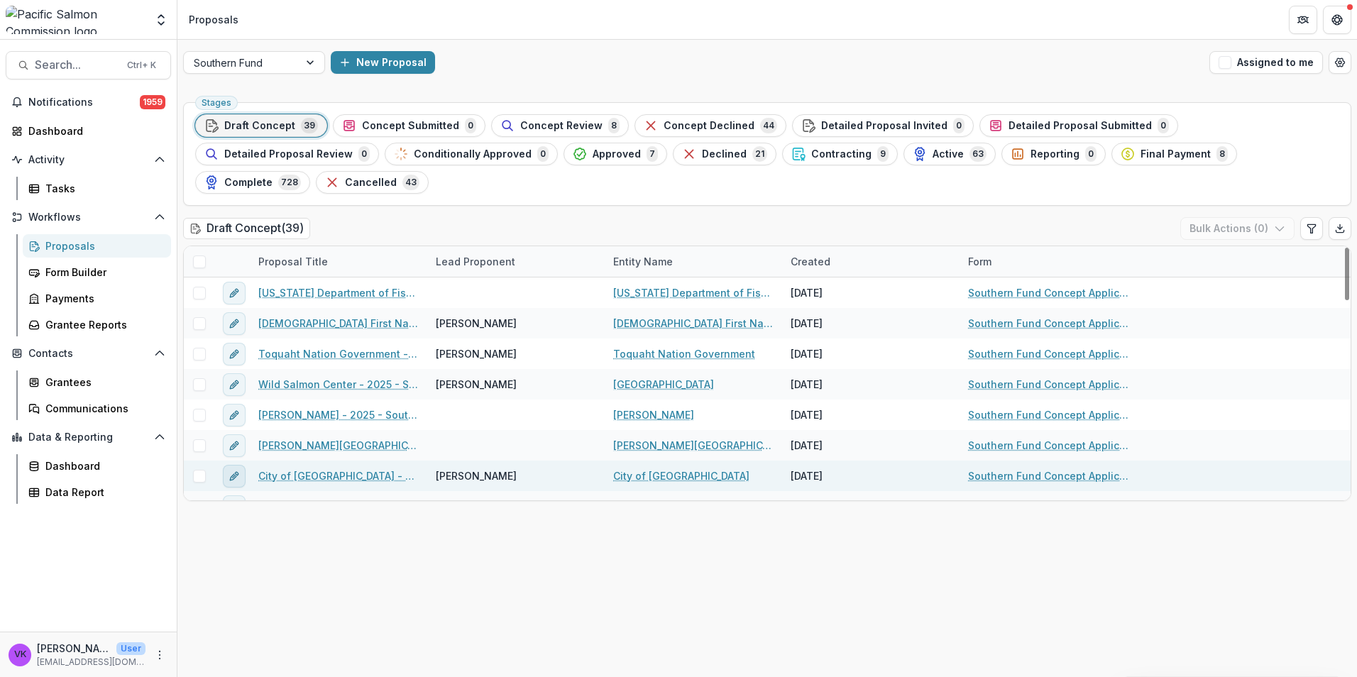
click at [234, 470] on icon "edit" at bounding box center [233, 475] width 11 height 11
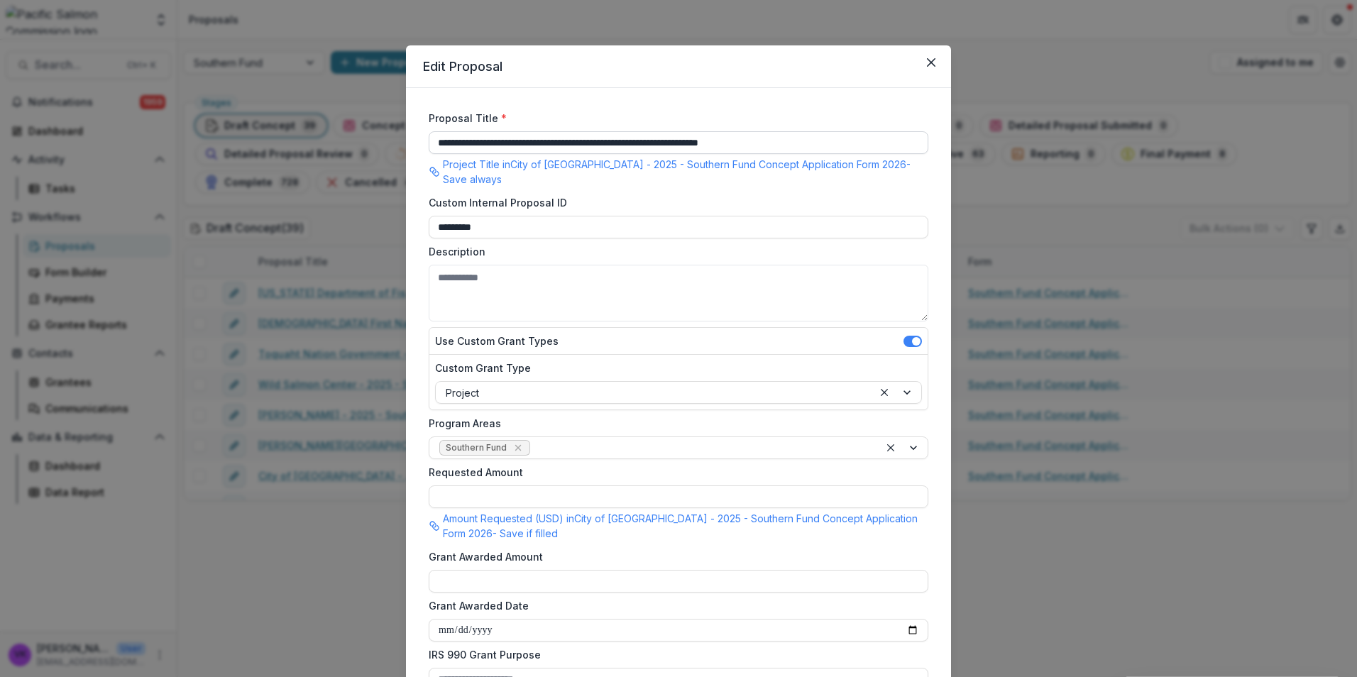
drag, startPoint x: 436, startPoint y: 144, endPoint x: 779, endPoint y: 139, distance: 343.5
click at [830, 133] on input "**********" at bounding box center [679, 142] width 500 height 23
paste input
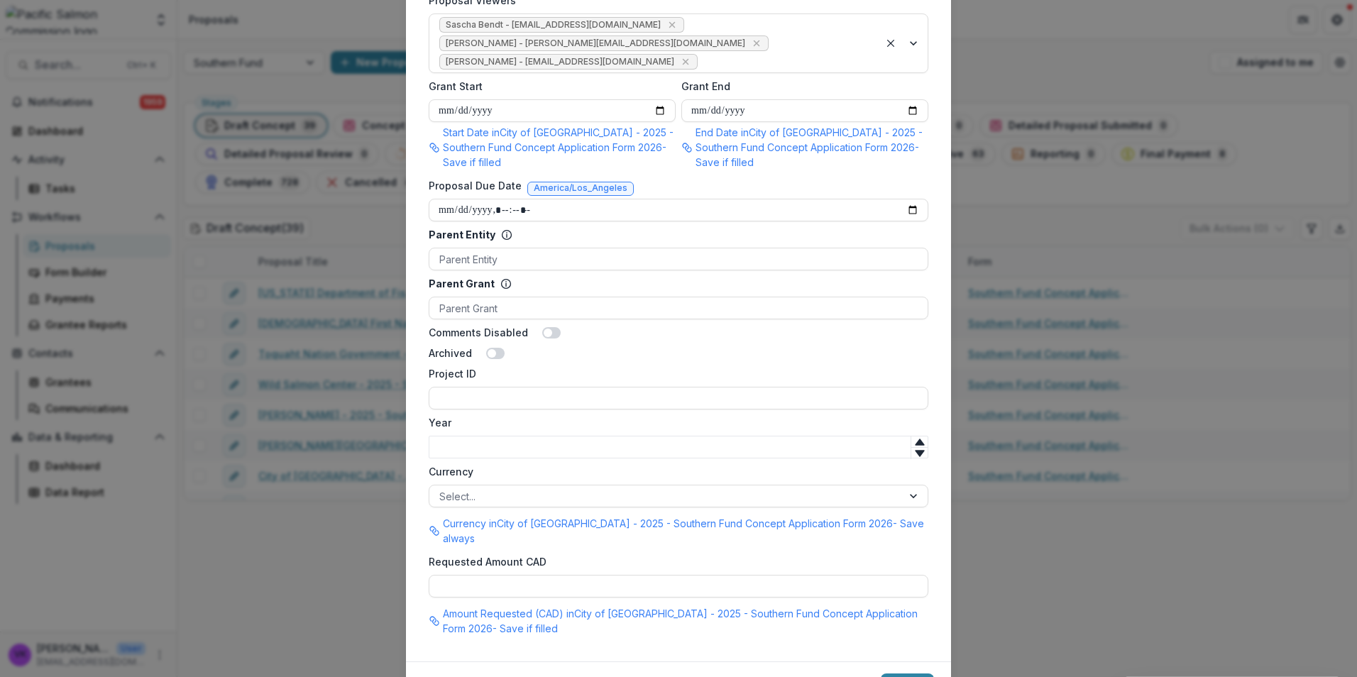
scroll to position [810, 0]
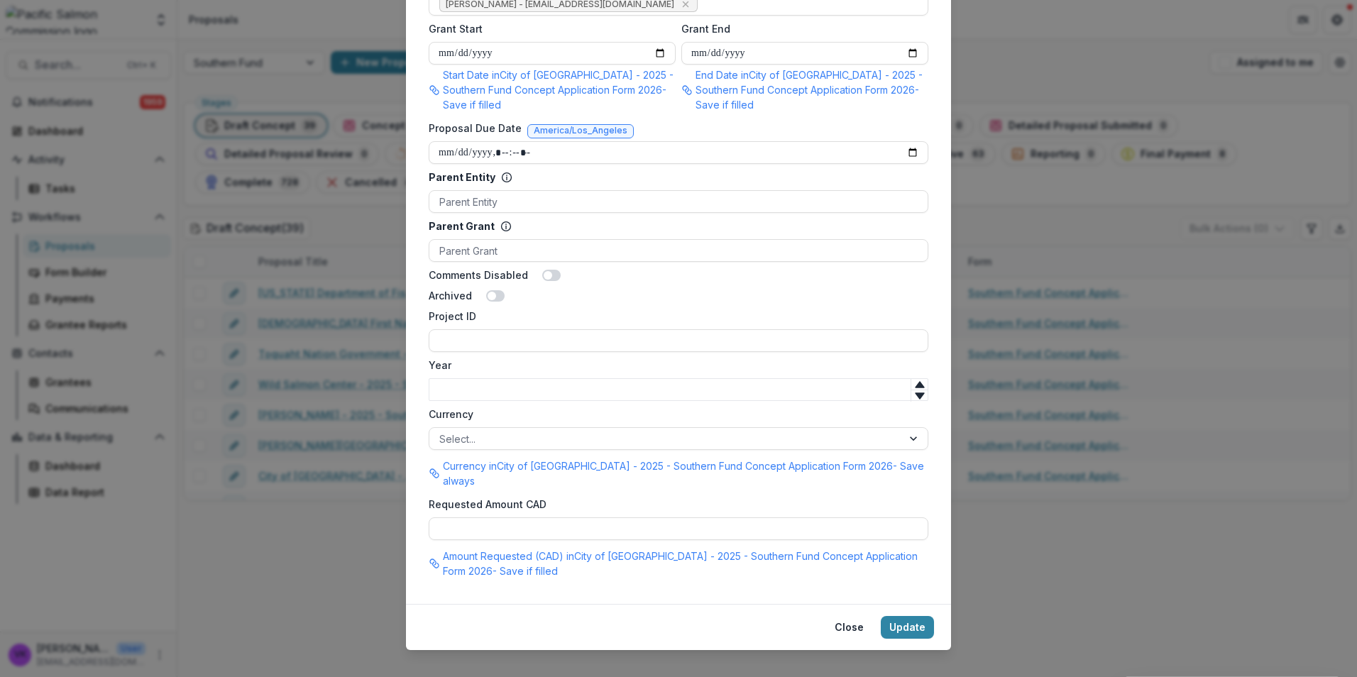
type input "**********"
click at [911, 616] on button "Update" at bounding box center [907, 627] width 53 height 23
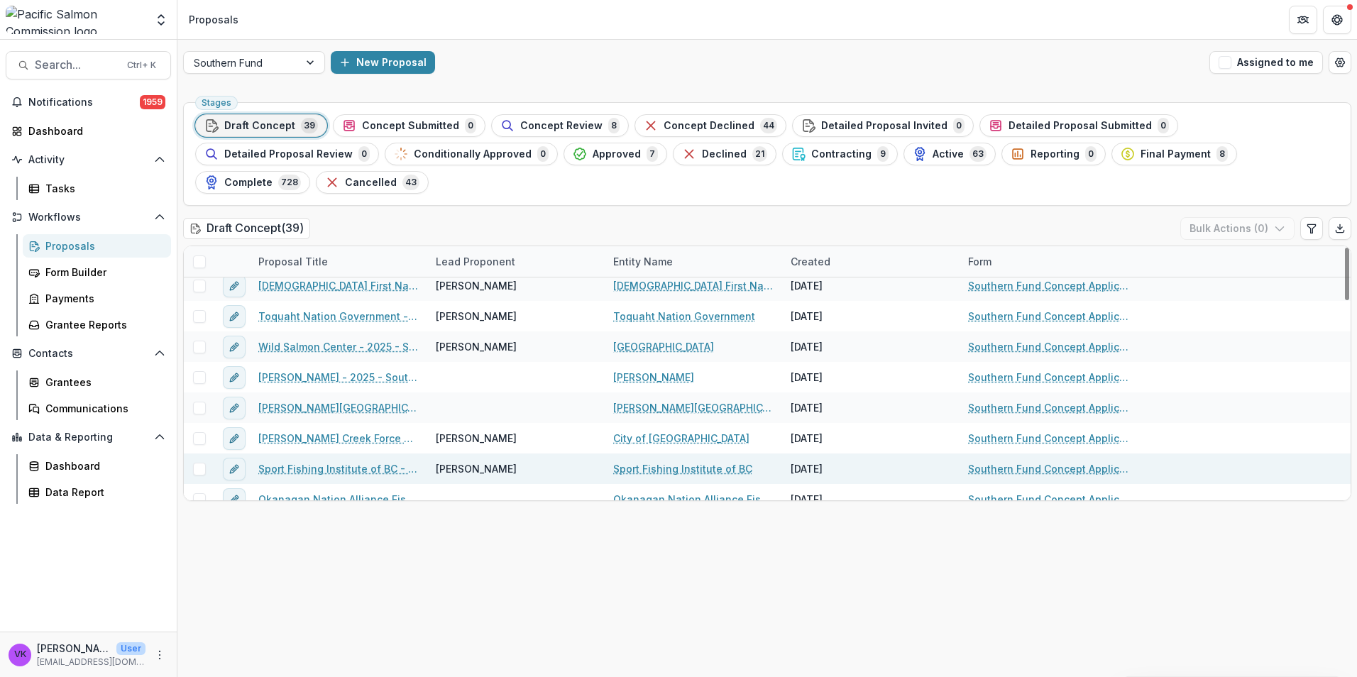
scroll to position [71, 0]
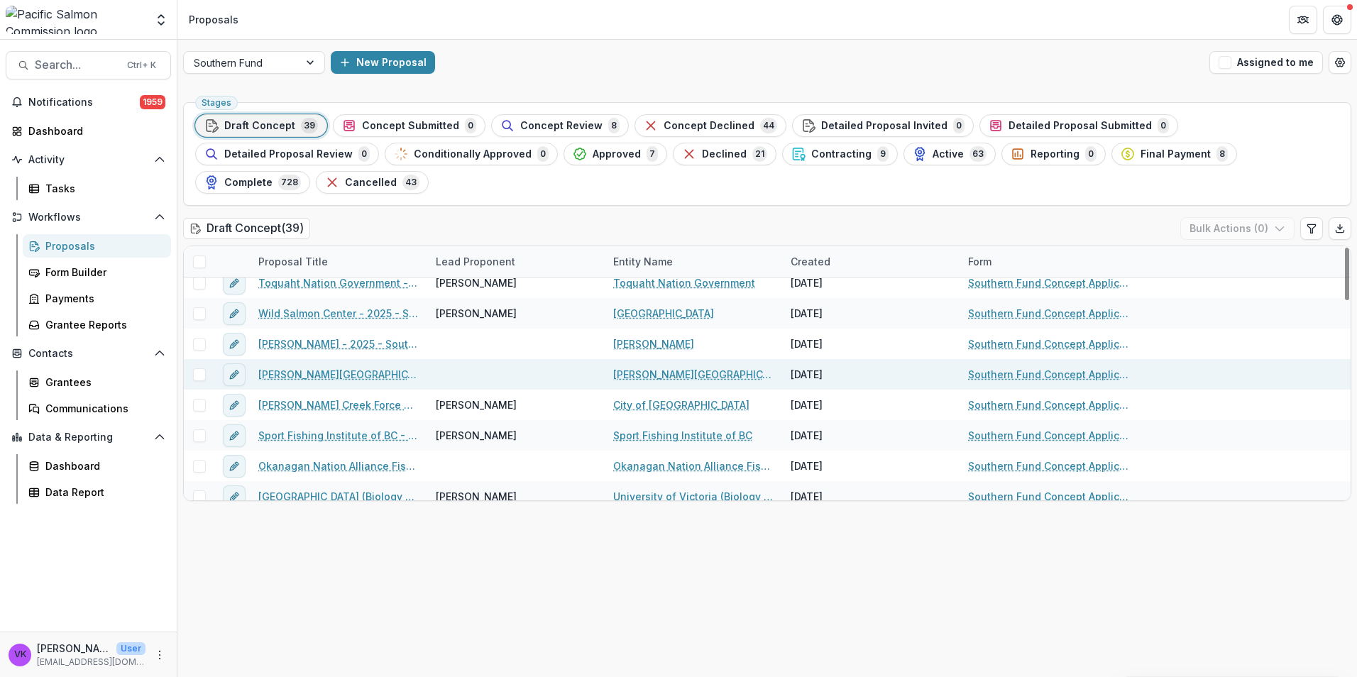
click at [306, 367] on link "[PERSON_NAME][GEOGRAPHIC_DATA] - 2025 - Southern Fund Concept Application Form …" at bounding box center [338, 374] width 160 height 15
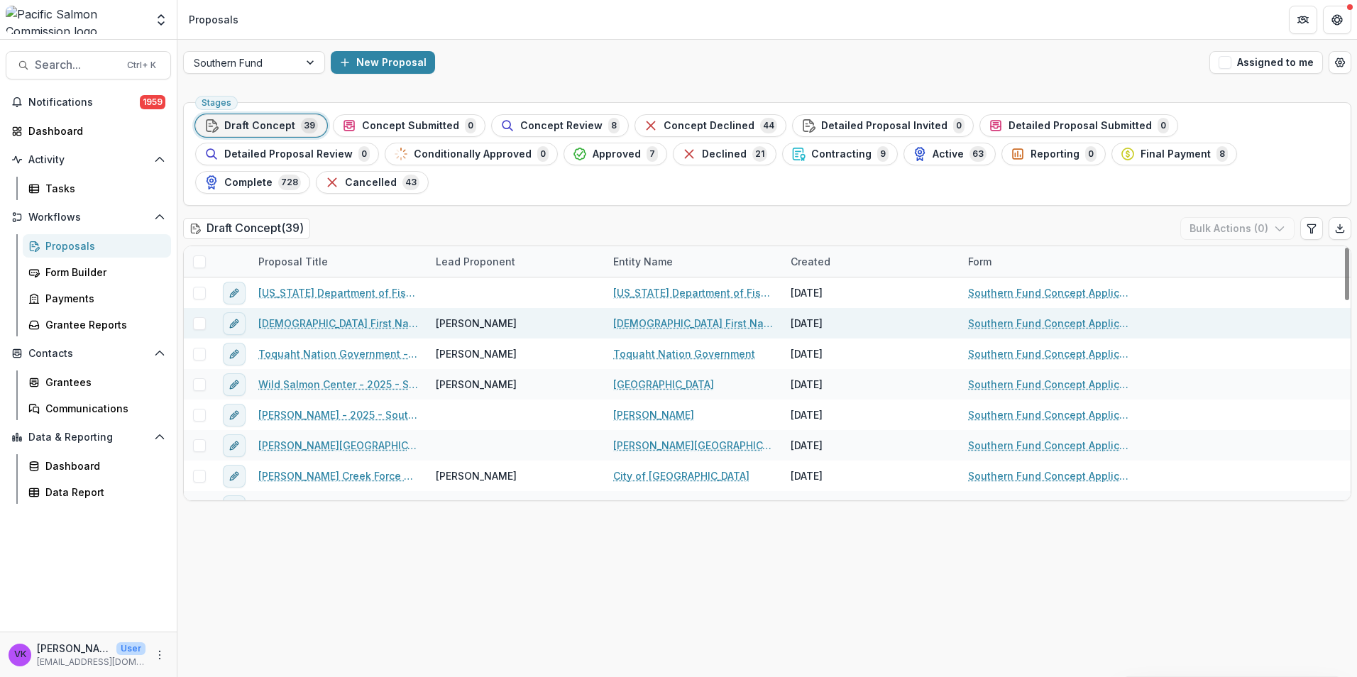
click at [285, 316] on link "[DEMOGRAPHIC_DATA] First Nation - 2025 - Southern Fund Concept Application Form…" at bounding box center [338, 323] width 160 height 15
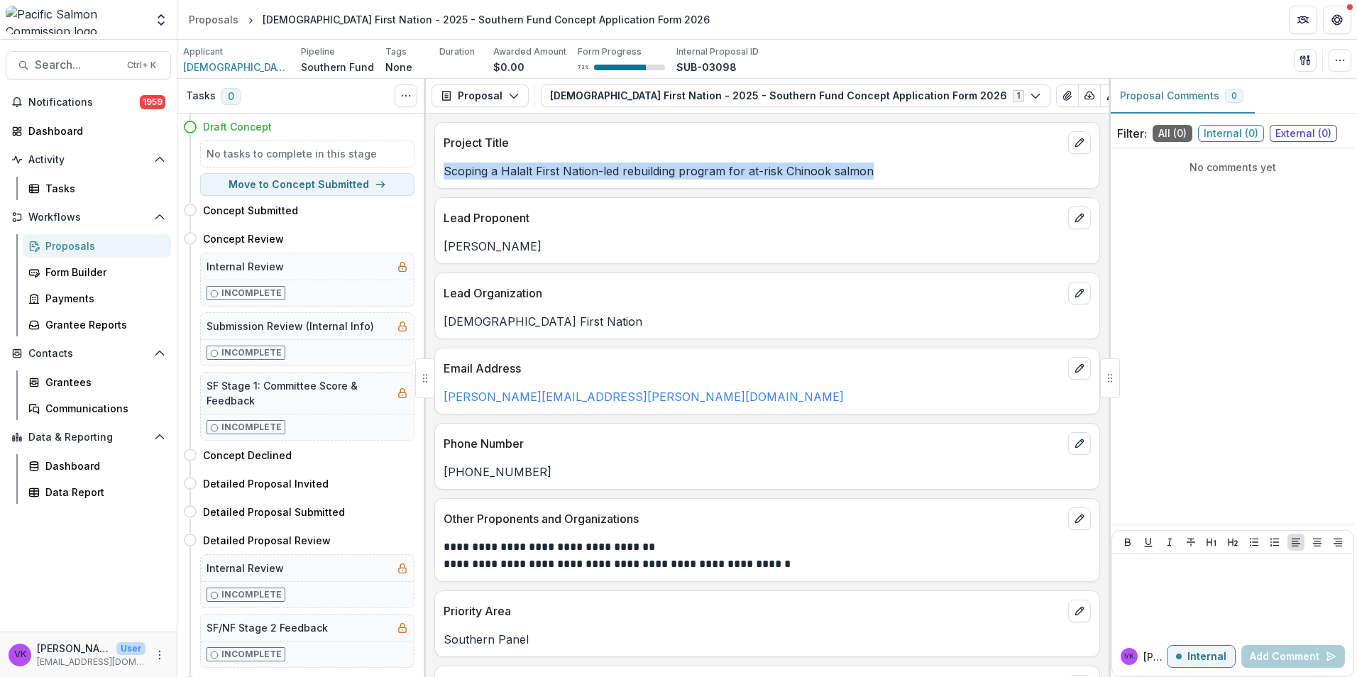
drag, startPoint x: 447, startPoint y: 170, endPoint x: 874, endPoint y: 175, distance: 426.5
click at [874, 175] on p "Scoping a Halalt First Nation-led rebuilding program for at-risk Chinook salmon" at bounding box center [767, 170] width 647 height 17
drag, startPoint x: 874, startPoint y: 175, endPoint x: 847, endPoint y: 172, distance: 26.4
copy p "Scoping a Halalt First Nation-led rebuilding program for at-risk Chinook salmon"
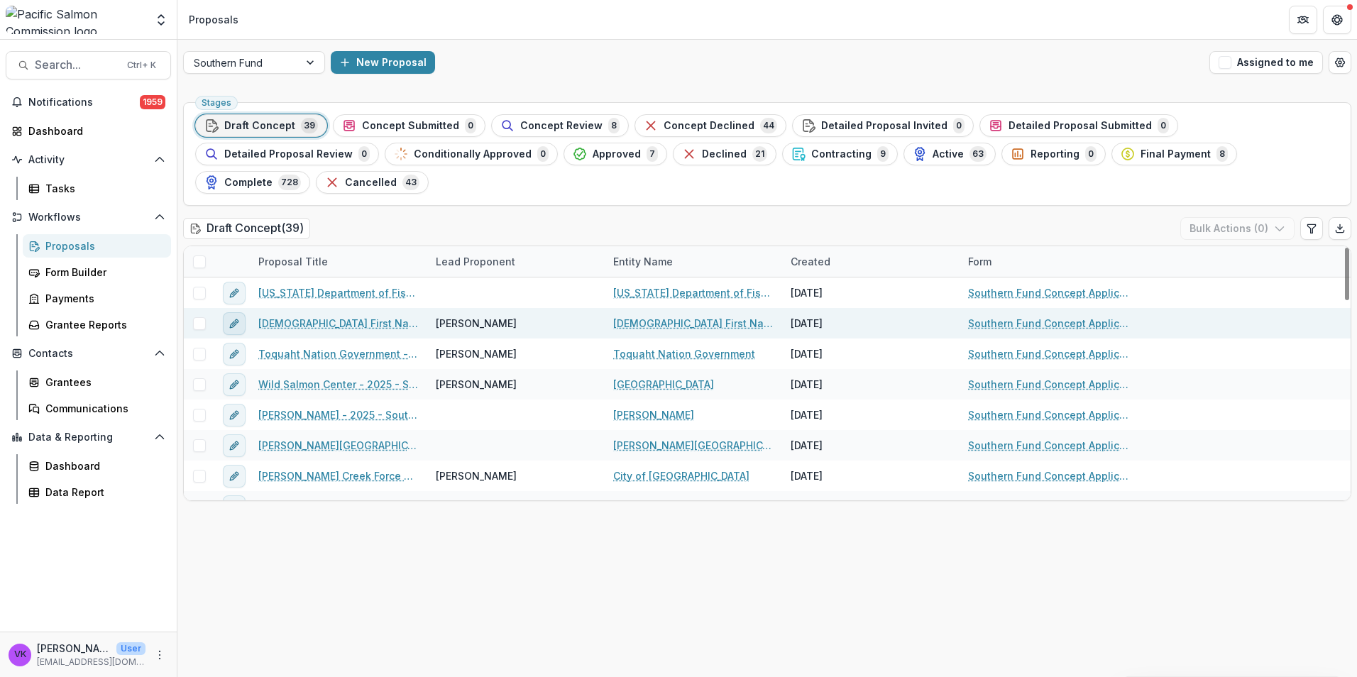
click at [235, 318] on icon "edit" at bounding box center [233, 323] width 11 height 11
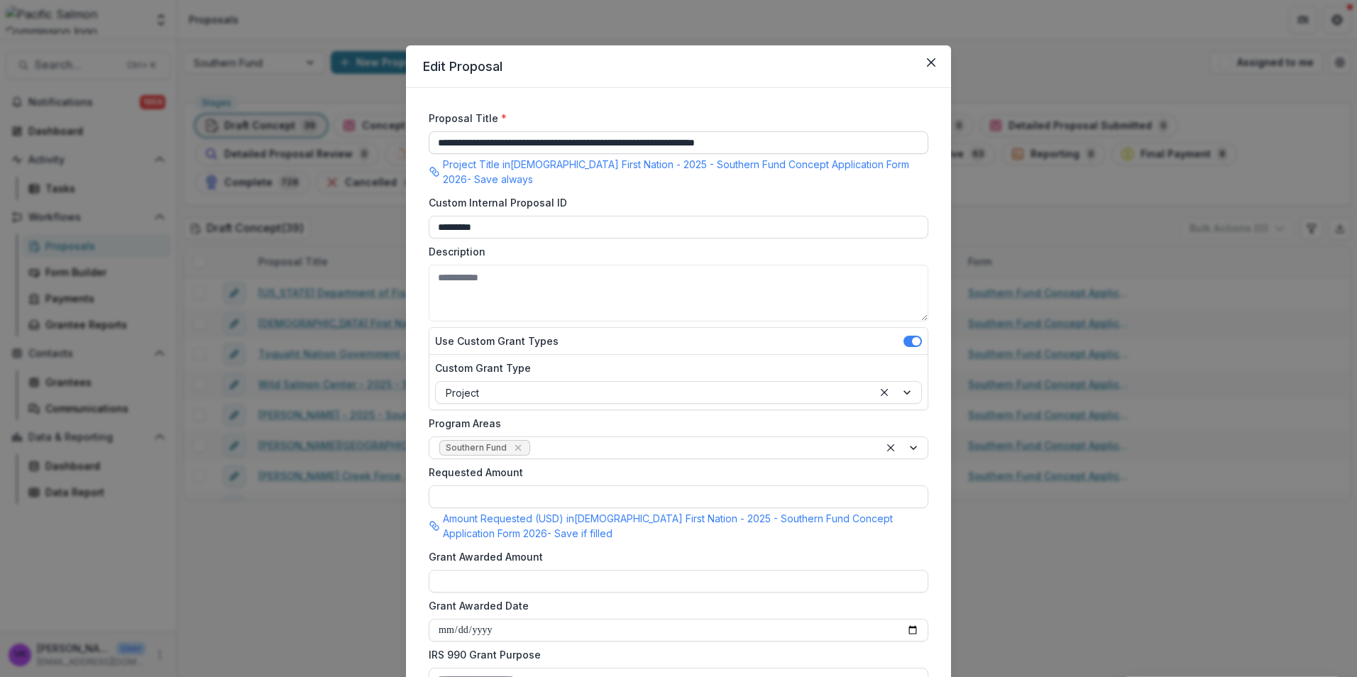
drag, startPoint x: 443, startPoint y: 141, endPoint x: 794, endPoint y: 152, distance: 351.4
click at [845, 146] on input "**********" at bounding box center [679, 142] width 500 height 23
paste input "*******"
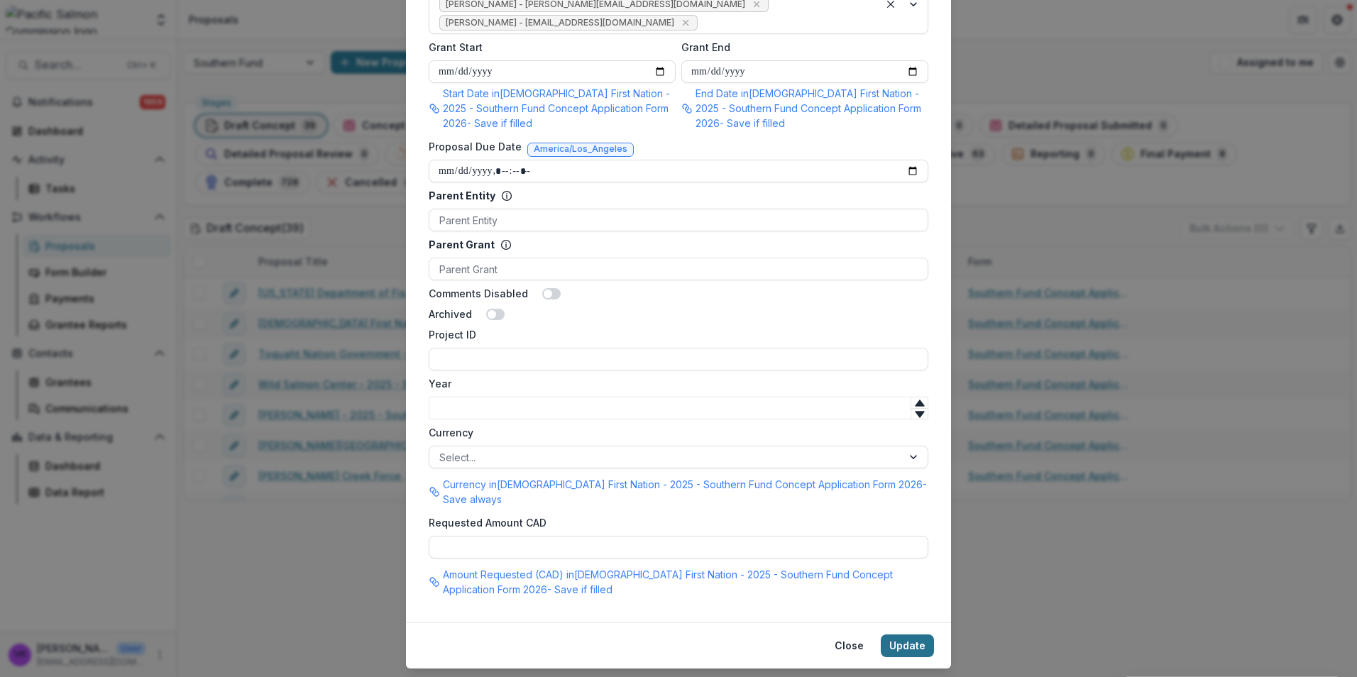
scroll to position [795, 0]
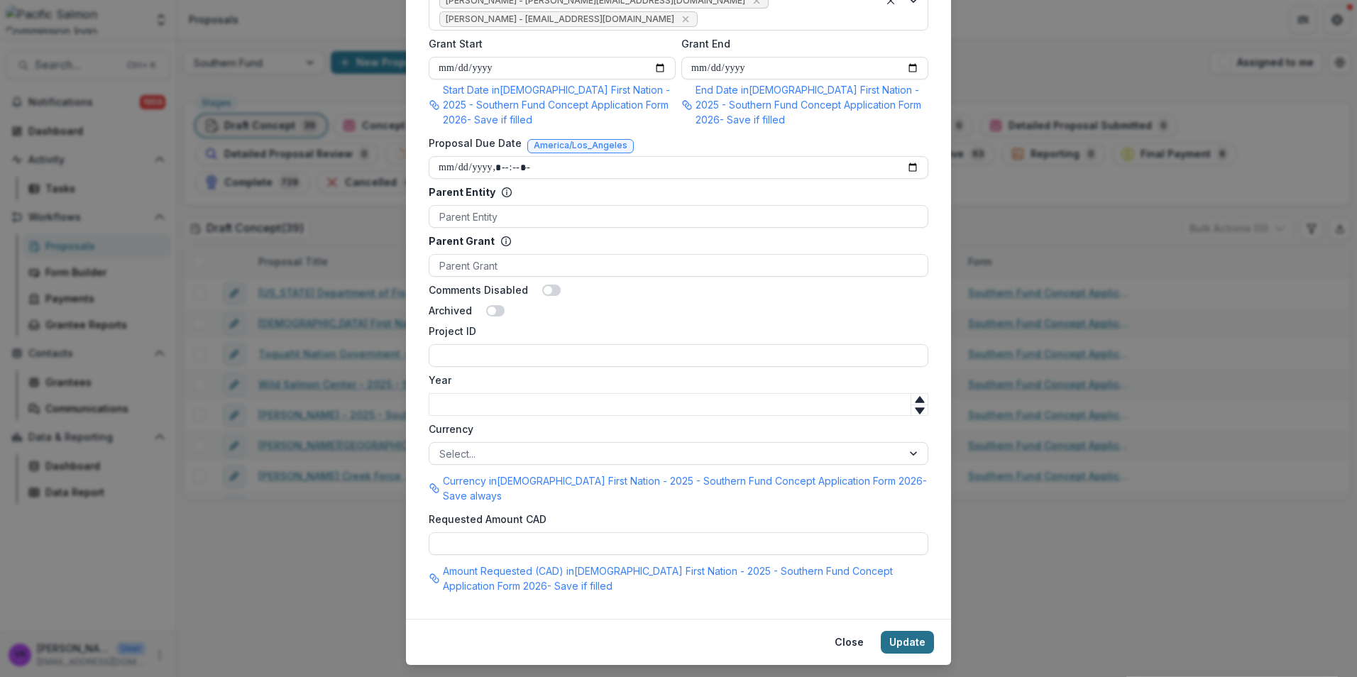
type input "**********"
drag, startPoint x: 900, startPoint y: 602, endPoint x: 927, endPoint y: 593, distance: 29.2
click at [899, 631] on button "Update" at bounding box center [907, 642] width 53 height 23
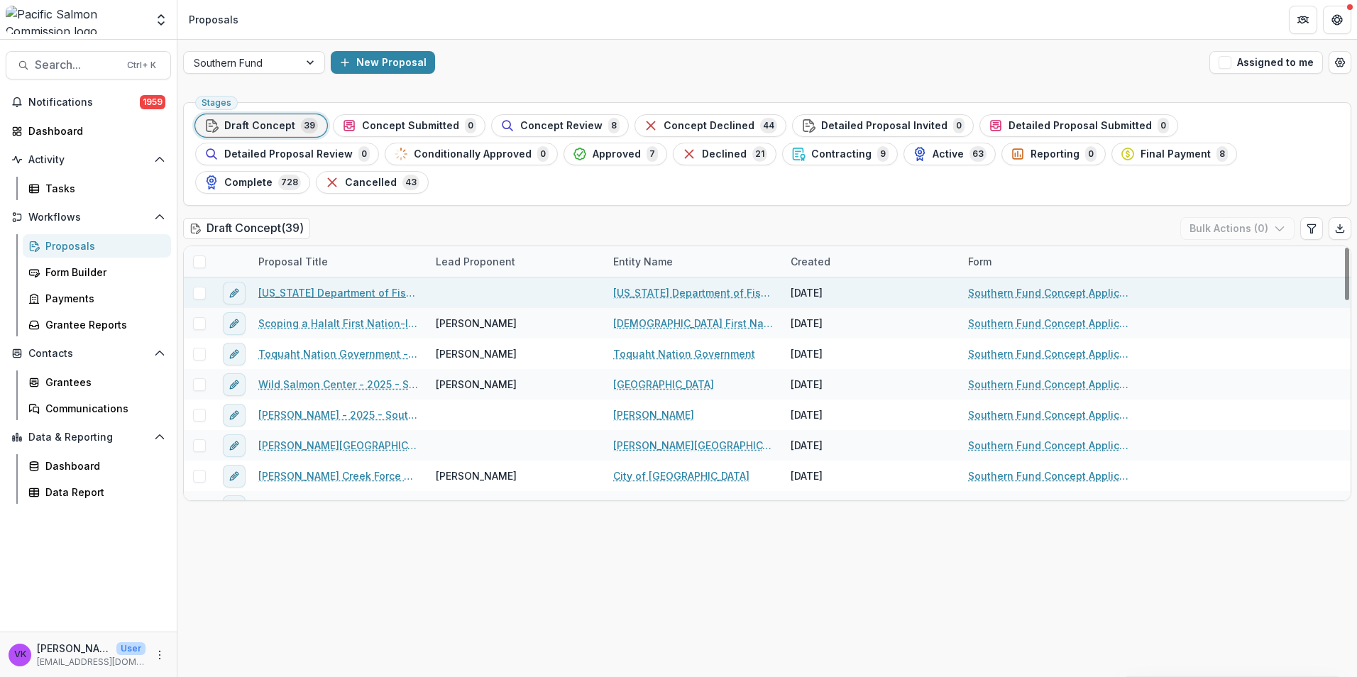
drag, startPoint x: 299, startPoint y: 261, endPoint x: 347, endPoint y: 272, distance: 49.6
click at [299, 285] on link "[US_STATE] Department of Fish and Wildlife - 2025 - Southern Fund Concept Appli…" at bounding box center [338, 292] width 160 height 15
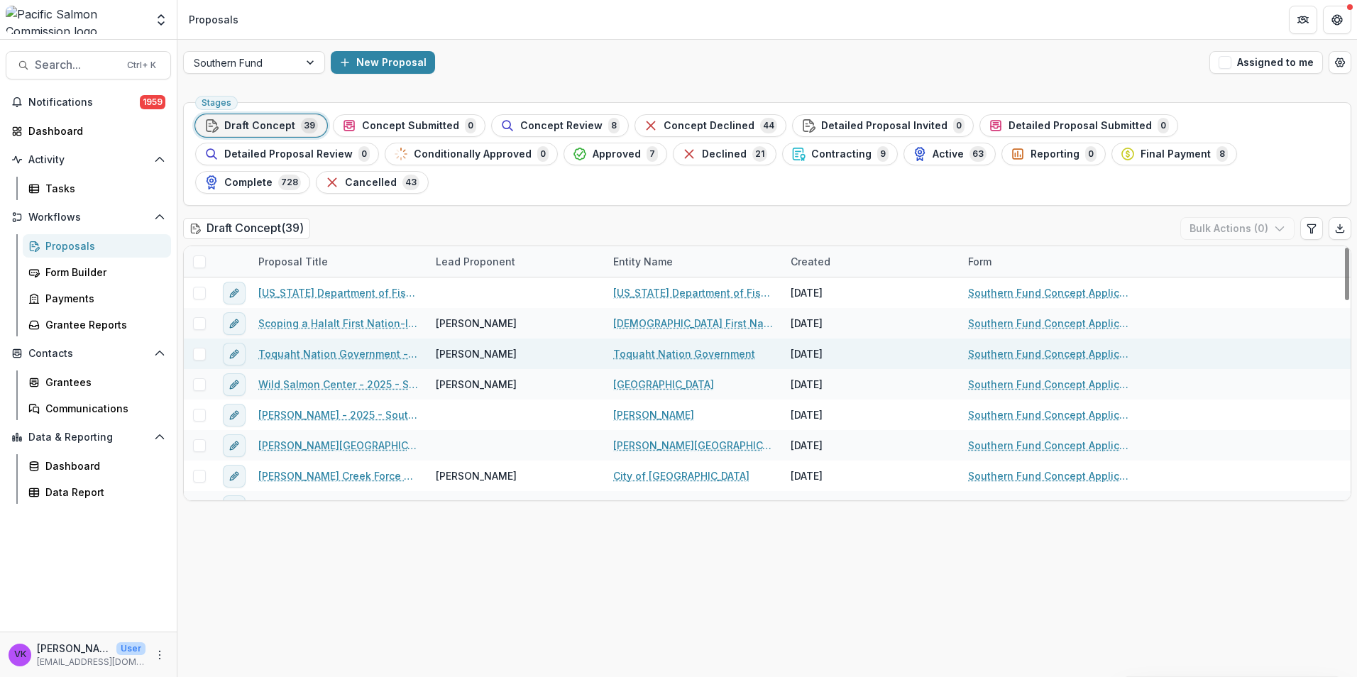
click at [340, 346] on link "Toquaht Nation Government - 2025 - Southern Fund Concept Application Form 2026" at bounding box center [338, 353] width 160 height 15
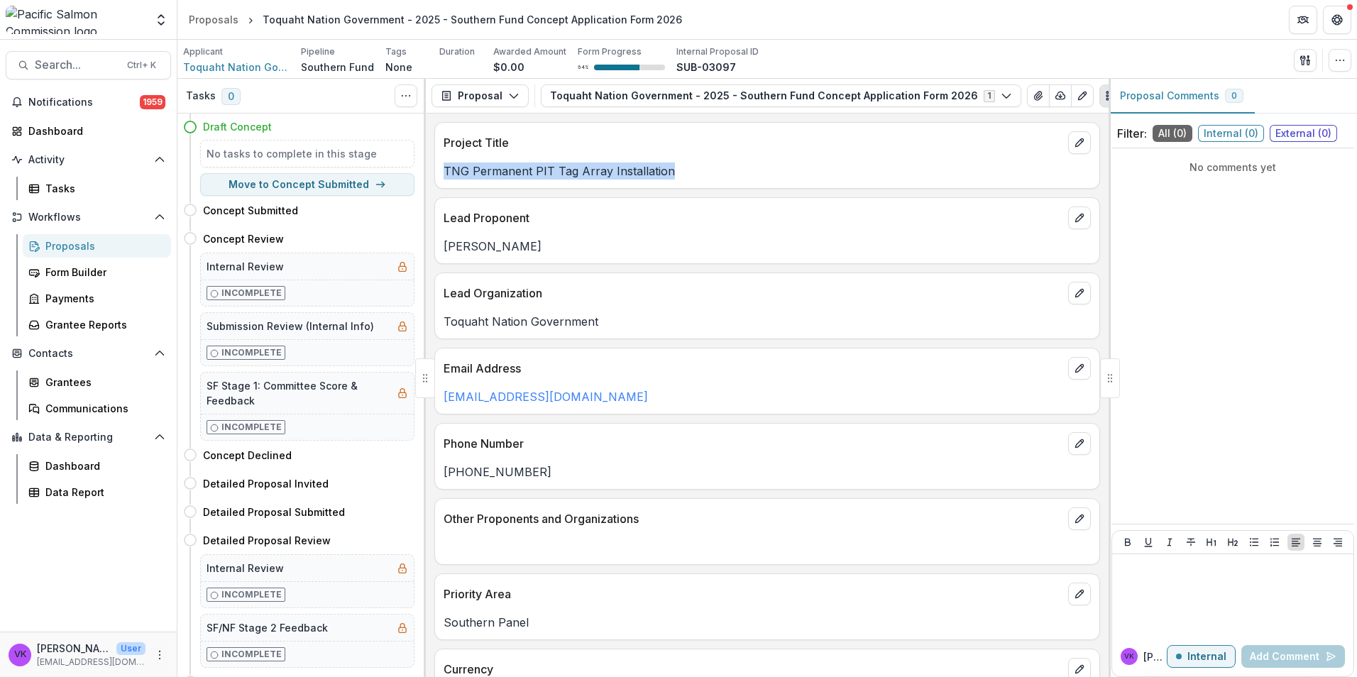
drag, startPoint x: 446, startPoint y: 171, endPoint x: 678, endPoint y: 172, distance: 232.0
click at [678, 172] on p "TNG Permanent PIT Tag Array Installation" at bounding box center [767, 170] width 647 height 17
drag, startPoint x: 678, startPoint y: 172, endPoint x: 642, endPoint y: 171, distance: 35.5
copy p "TNG Permanent PIT Tag Array Installation"
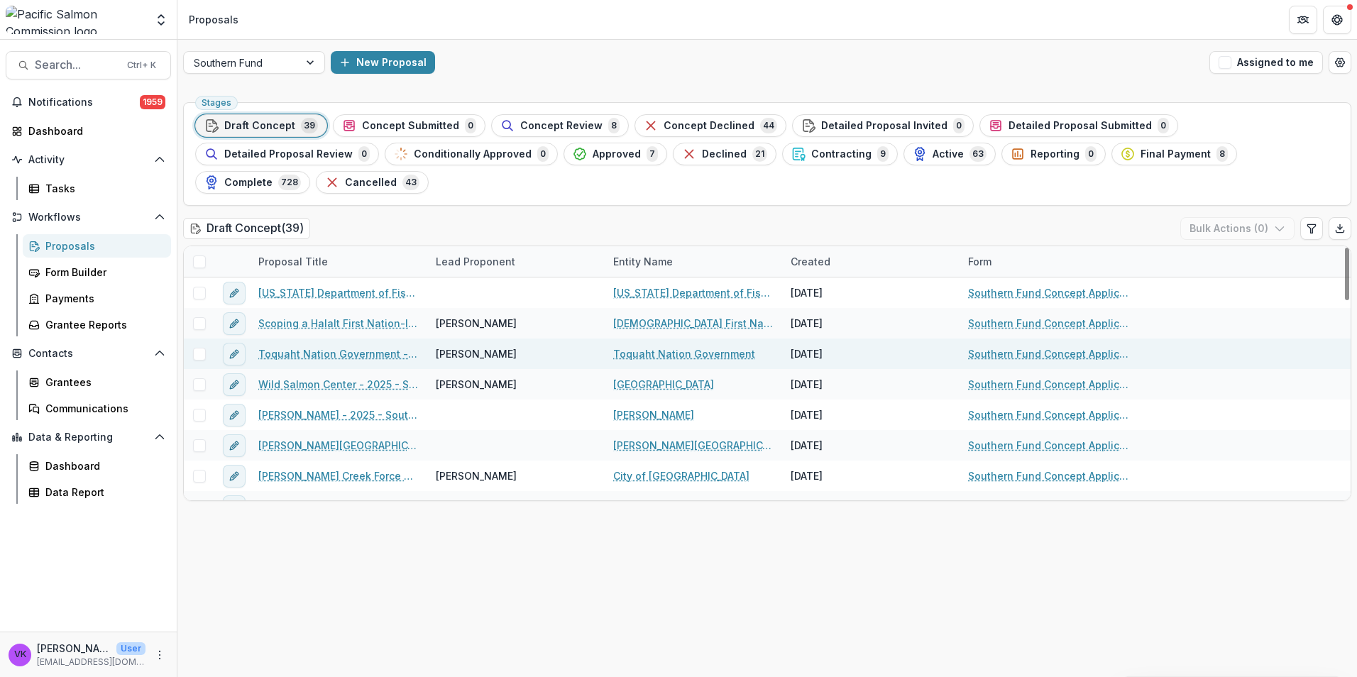
drag, startPoint x: 330, startPoint y: 322, endPoint x: 729, endPoint y: 334, distance: 399.0
click at [331, 346] on link "Toquaht Nation Government - 2025 - Southern Fund Concept Application Form 2026" at bounding box center [338, 353] width 160 height 15
click at [234, 348] on icon "edit" at bounding box center [233, 353] width 11 height 11
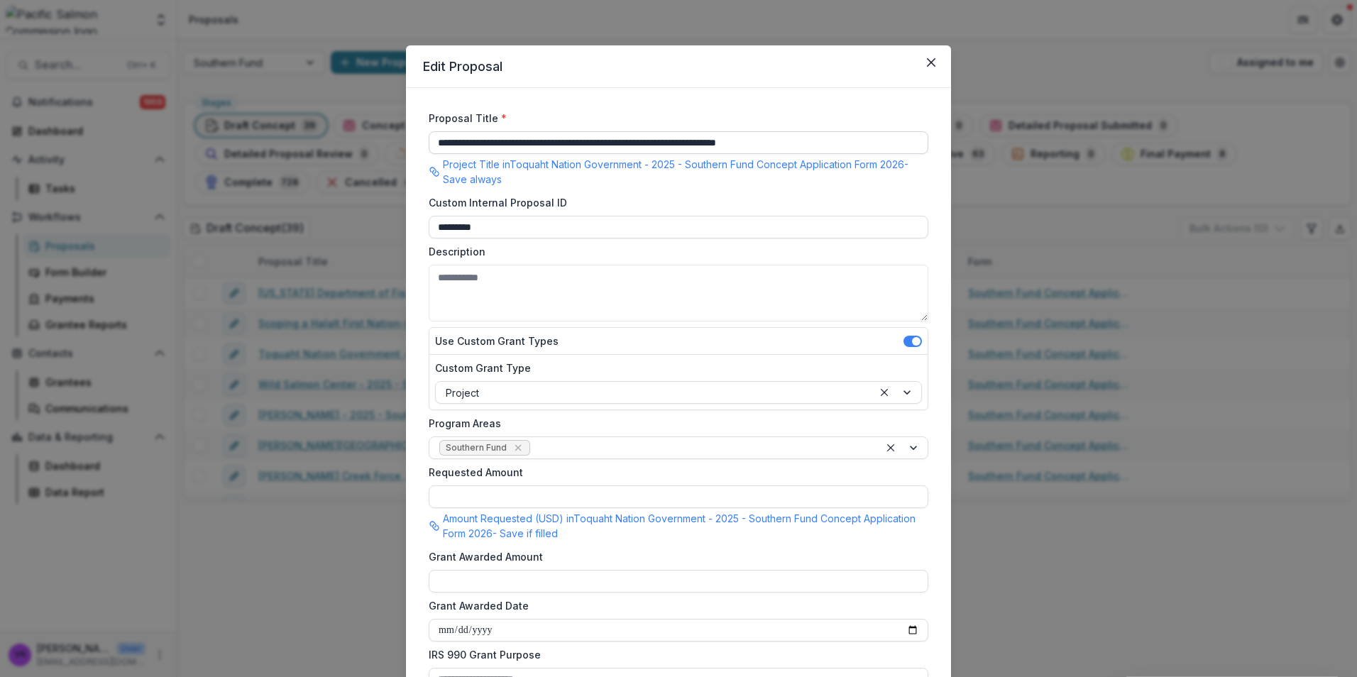
drag, startPoint x: 436, startPoint y: 142, endPoint x: 870, endPoint y: 150, distance: 434.4
click at [878, 151] on input "**********" at bounding box center [679, 142] width 500 height 23
paste input
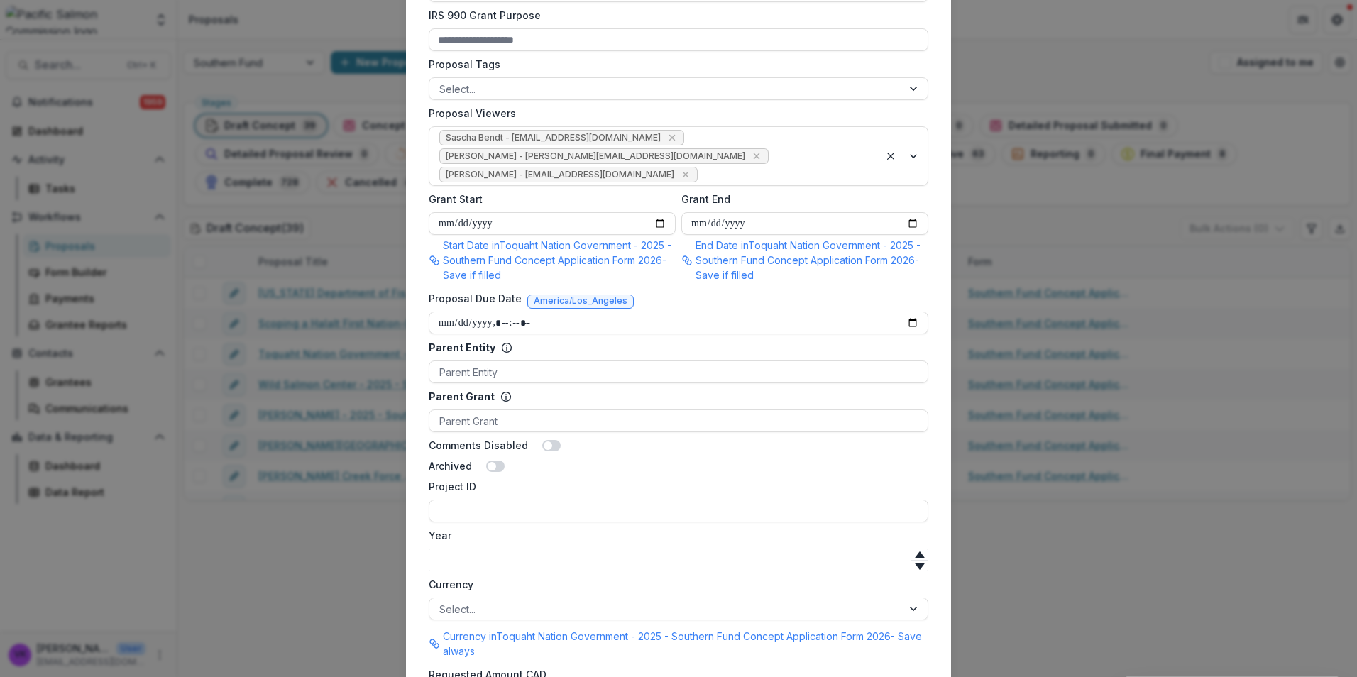
scroll to position [810, 0]
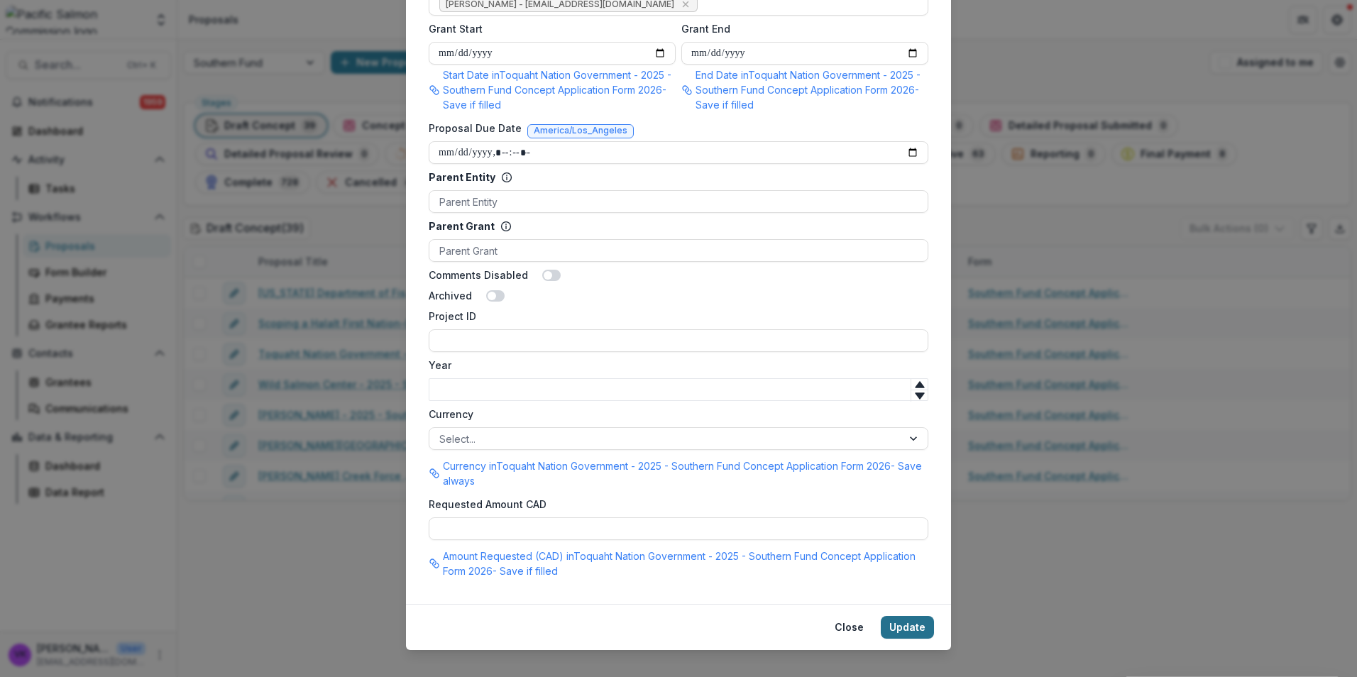
type input "**********"
click at [892, 616] on button "Update" at bounding box center [907, 627] width 53 height 23
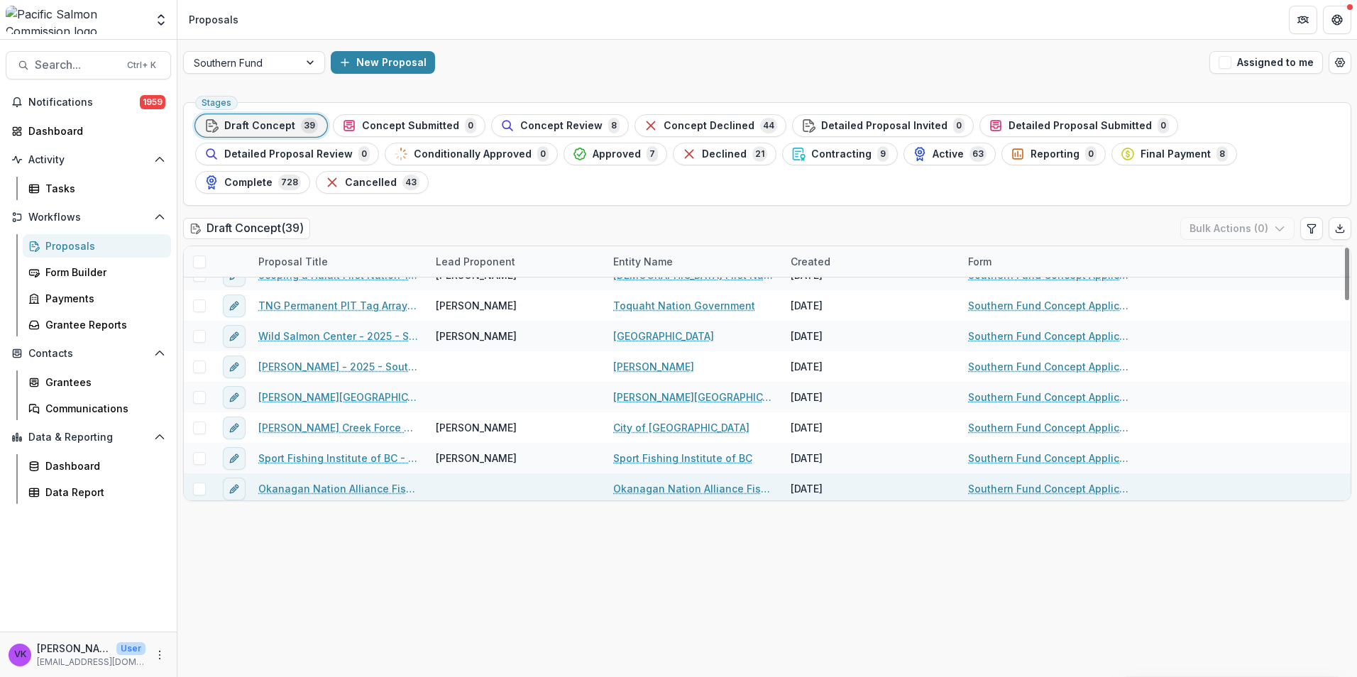
scroll to position [71, 0]
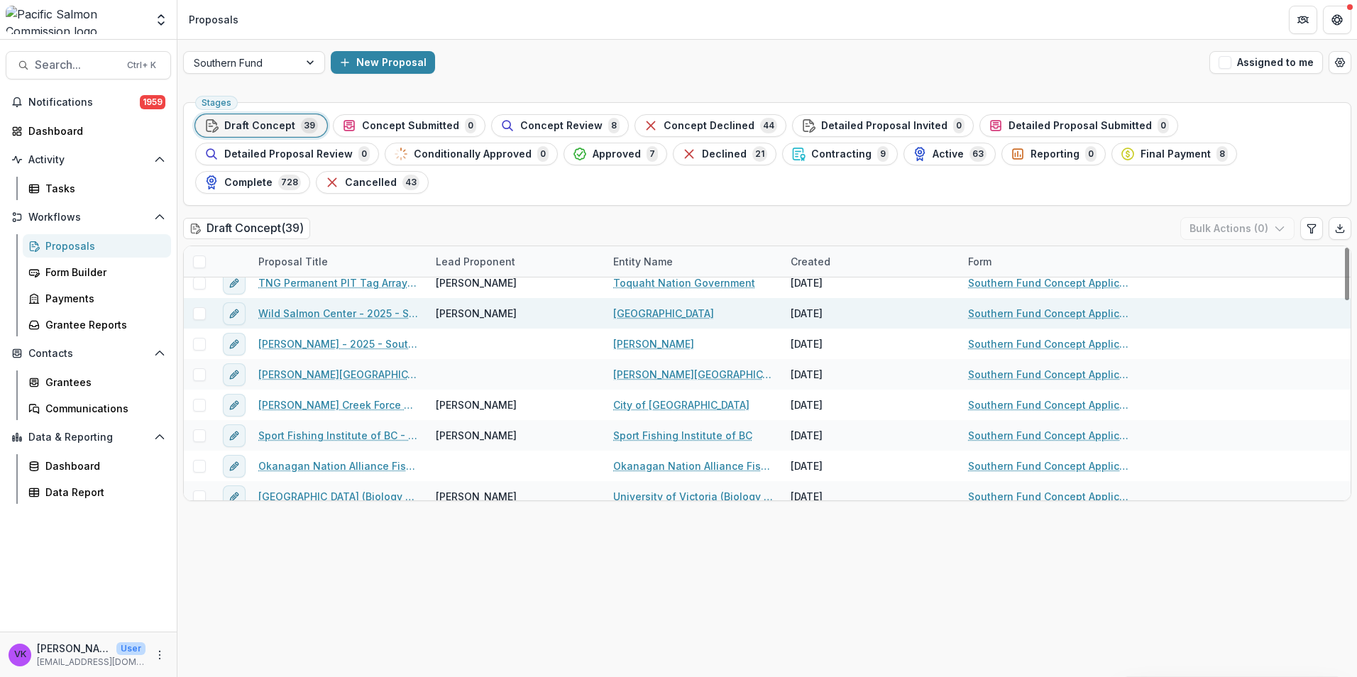
click at [356, 306] on link "Wild Salmon Center - 2025 - Southern Fund Concept Application Form 2026" at bounding box center [338, 313] width 160 height 15
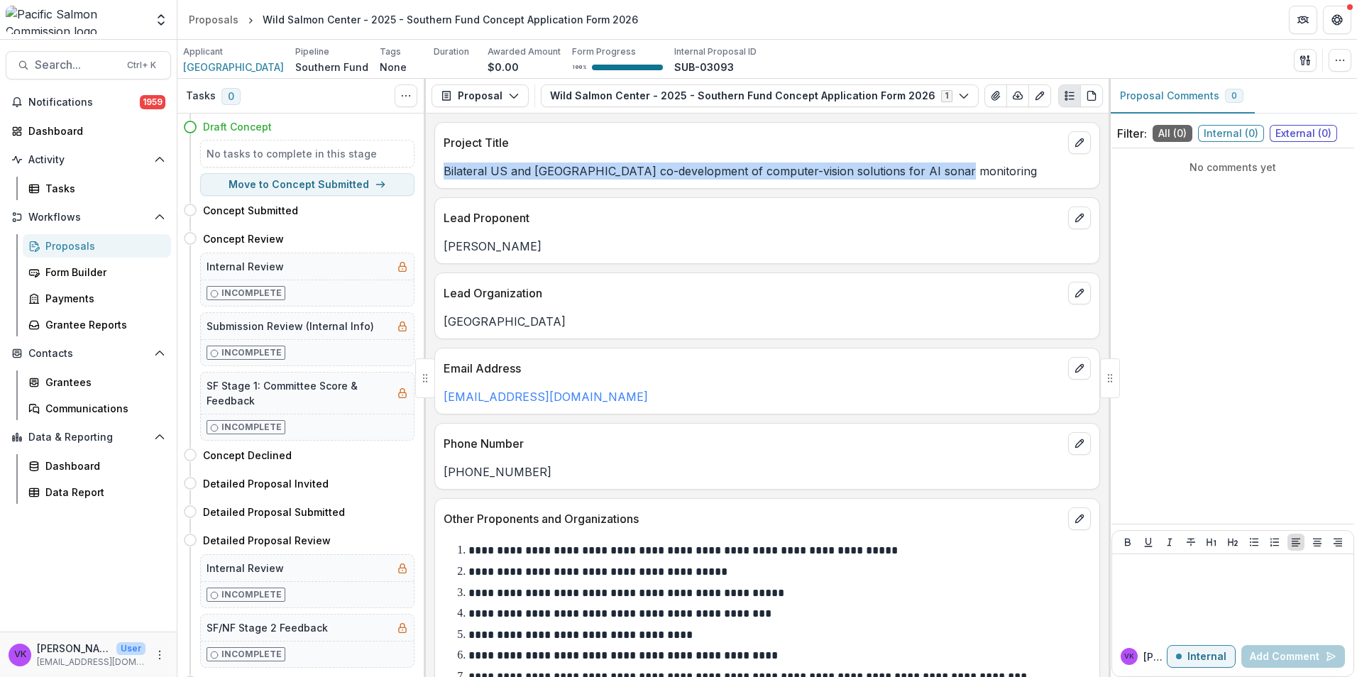
drag, startPoint x: 446, startPoint y: 172, endPoint x: 955, endPoint y: 175, distance: 509.5
click at [955, 175] on p "Bilateral US and [GEOGRAPHIC_DATA] co-development of computer-vision solutions …" at bounding box center [767, 170] width 647 height 17
drag, startPoint x: 955, startPoint y: 175, endPoint x: 932, endPoint y: 168, distance: 23.6
copy p "Bilateral US and [GEOGRAPHIC_DATA] co-development of computer-vision solutions …"
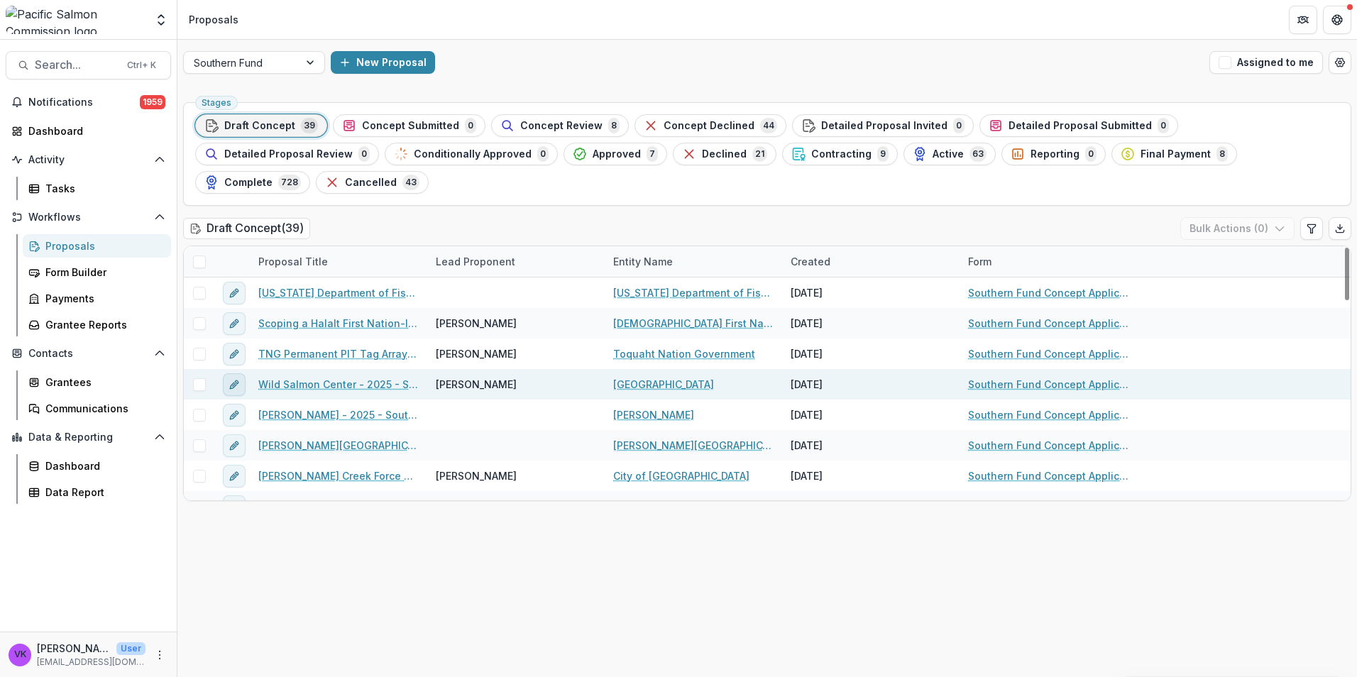
drag, startPoint x: 332, startPoint y: 352, endPoint x: 234, endPoint y: 351, distance: 97.9
click at [234, 379] on icon "edit" at bounding box center [233, 384] width 11 height 11
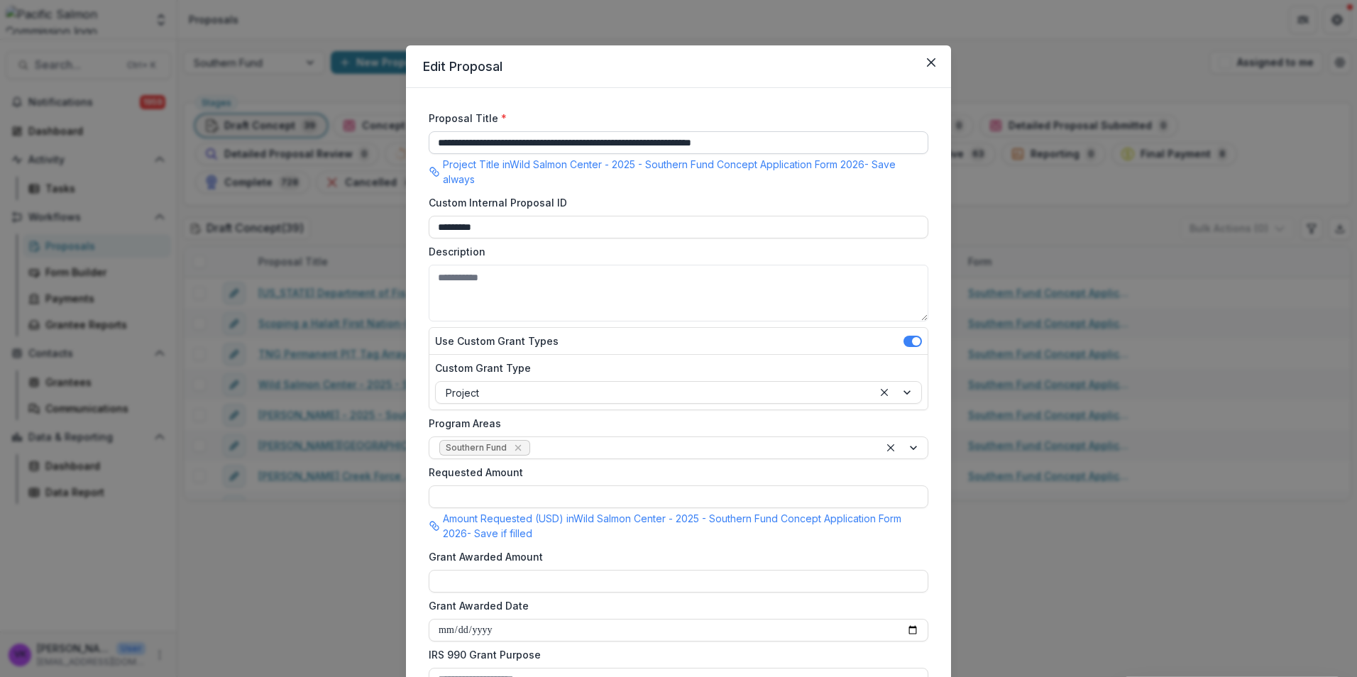
drag, startPoint x: 436, startPoint y: 142, endPoint x: 795, endPoint y: 143, distance: 358.4
click at [844, 138] on input "**********" at bounding box center [679, 142] width 500 height 23
paste input "**********"
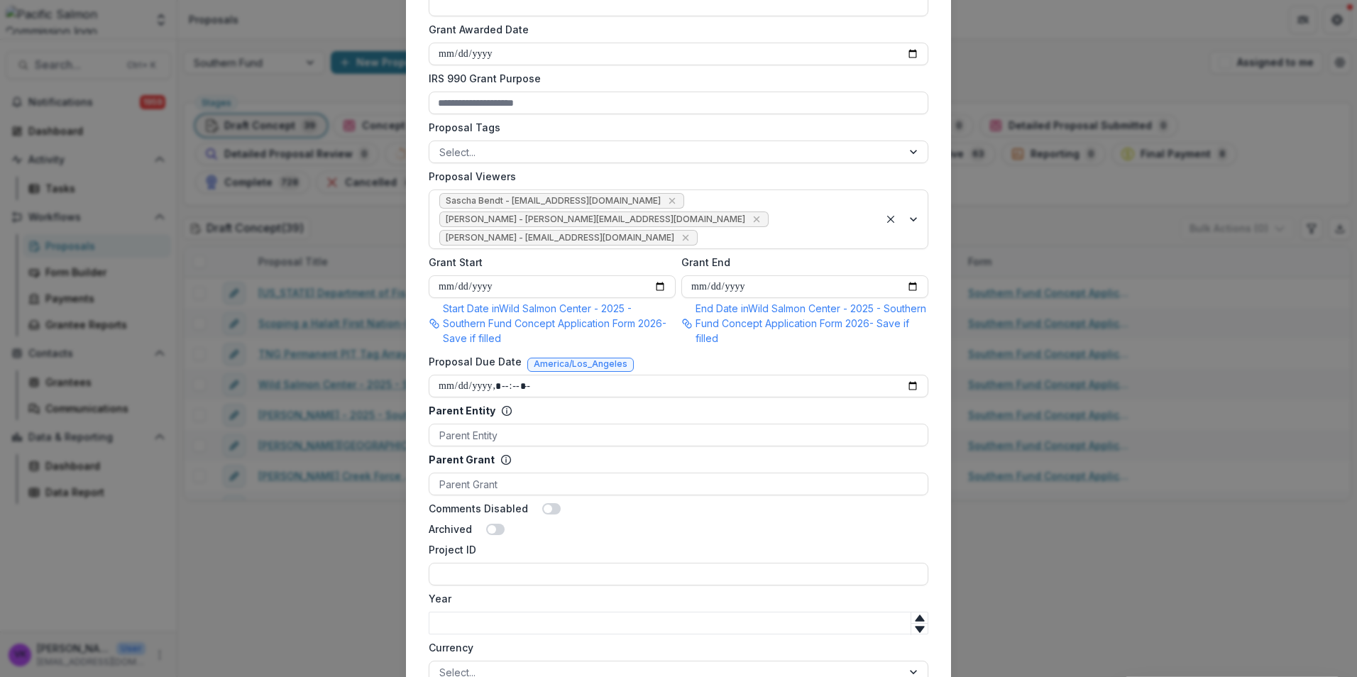
scroll to position [781, 0]
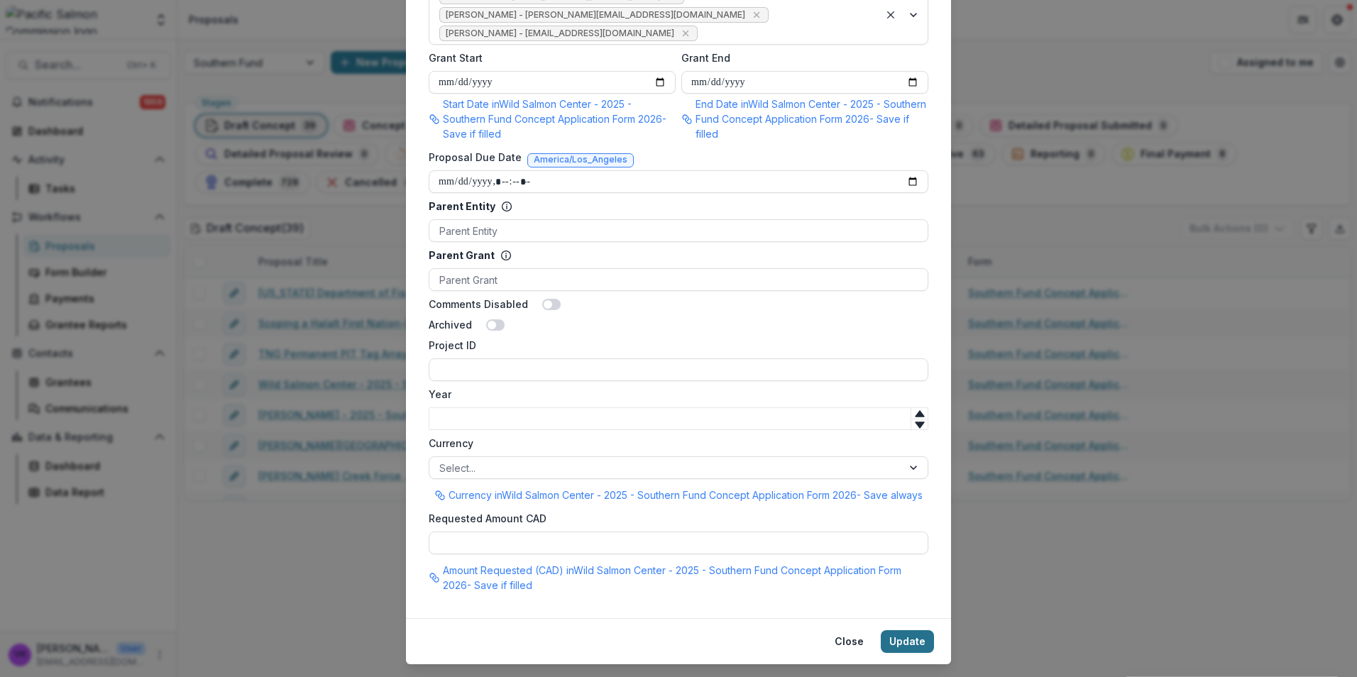
type input "**********"
click at [894, 630] on button "Update" at bounding box center [907, 641] width 53 height 23
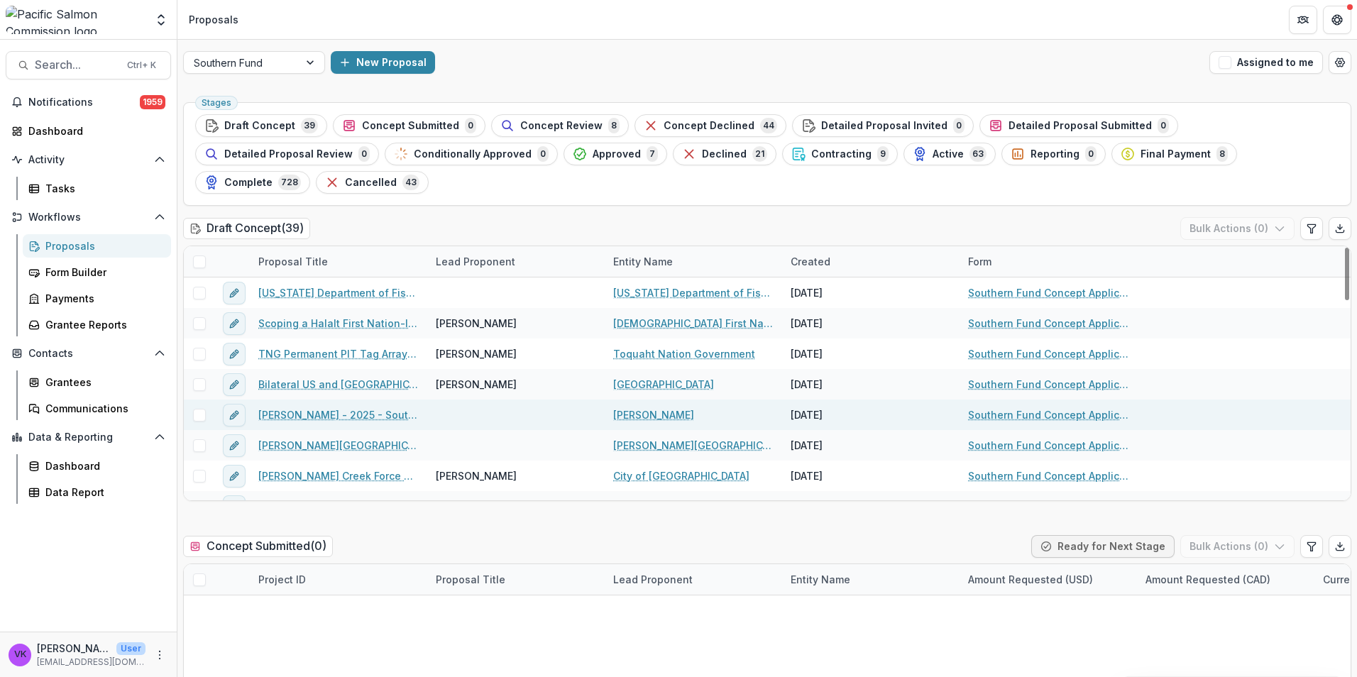
click at [328, 407] on link "[PERSON_NAME] - 2025 - Southern Fund Concept Application Form 2026" at bounding box center [338, 414] width 160 height 15
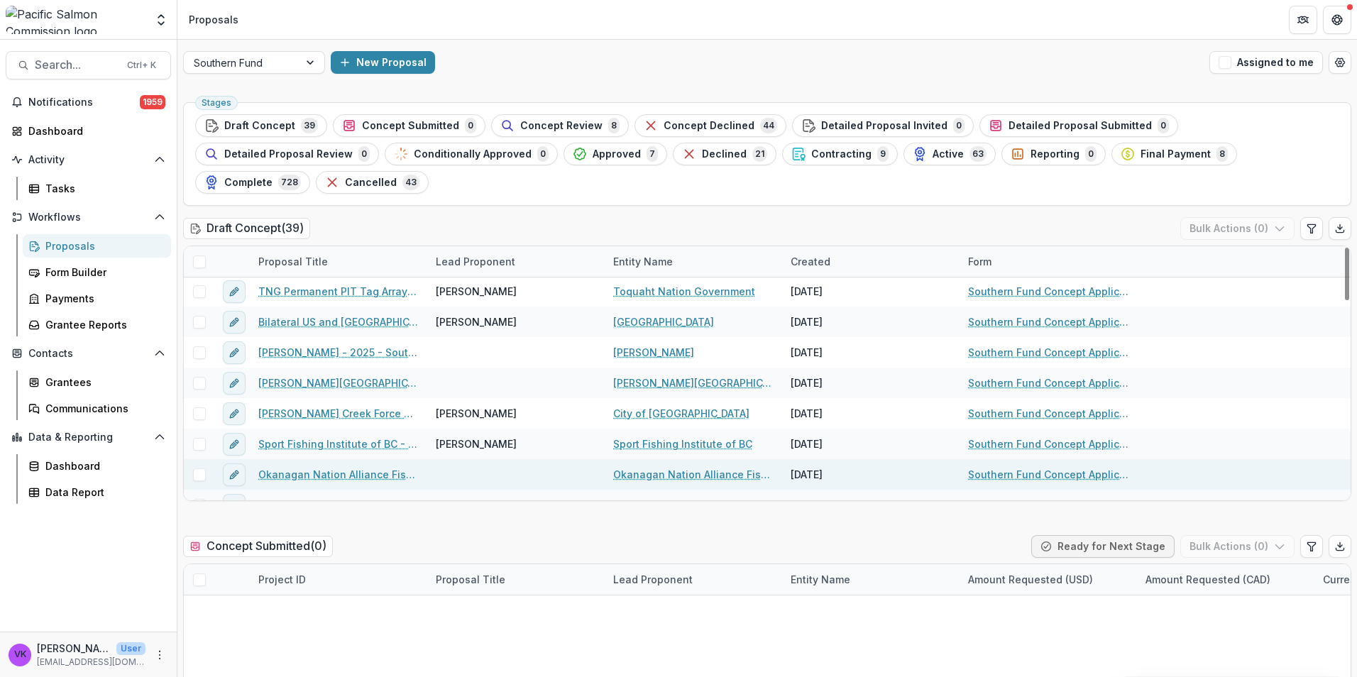
scroll to position [71, 0]
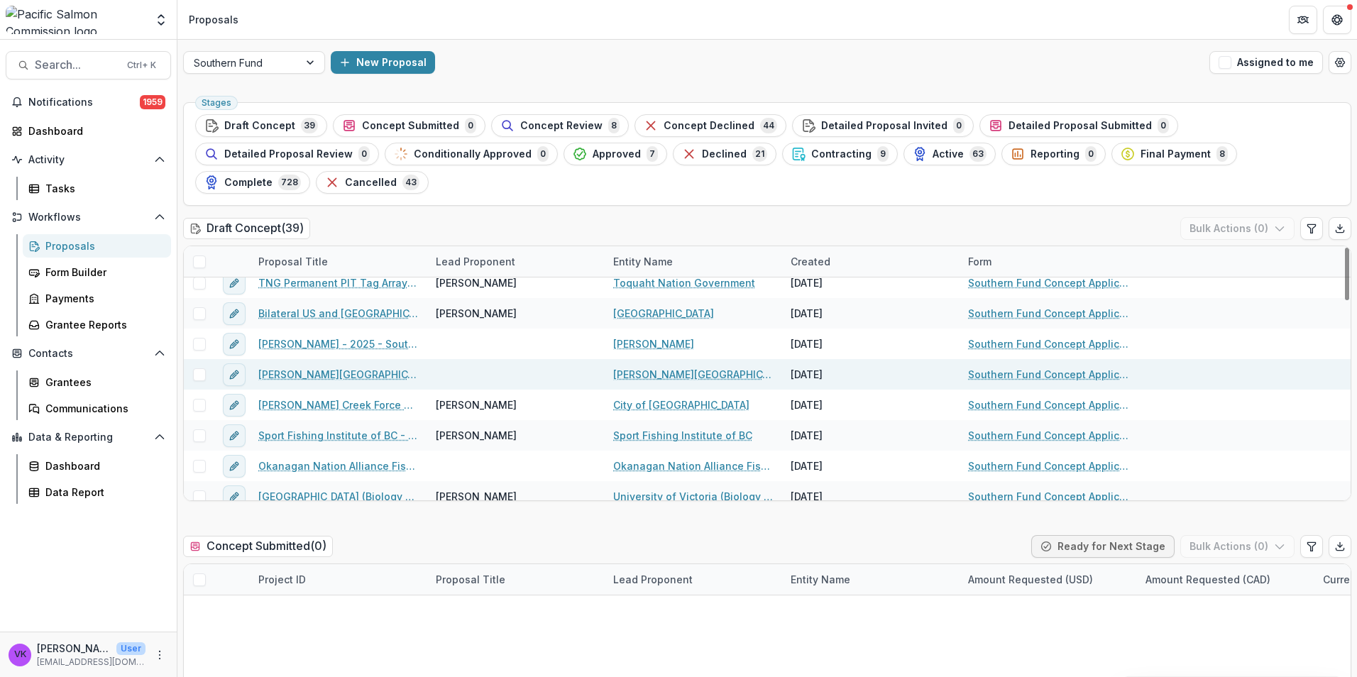
click at [326, 359] on div "[PERSON_NAME][GEOGRAPHIC_DATA] - 2025 - Southern Fund Concept Application Form …" at bounding box center [338, 374] width 177 height 31
click at [326, 367] on link "[PERSON_NAME][GEOGRAPHIC_DATA] - 2025 - Southern Fund Concept Application Form …" at bounding box center [338, 374] width 160 height 15
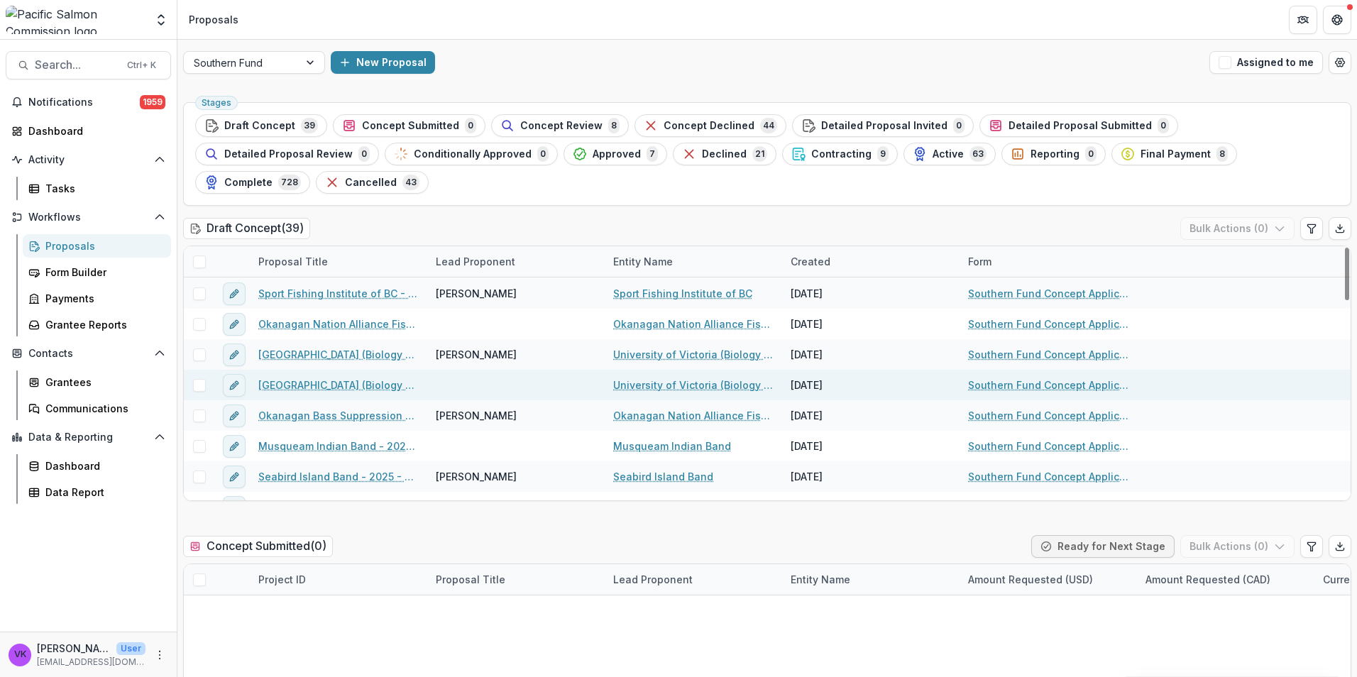
scroll to position [142, 0]
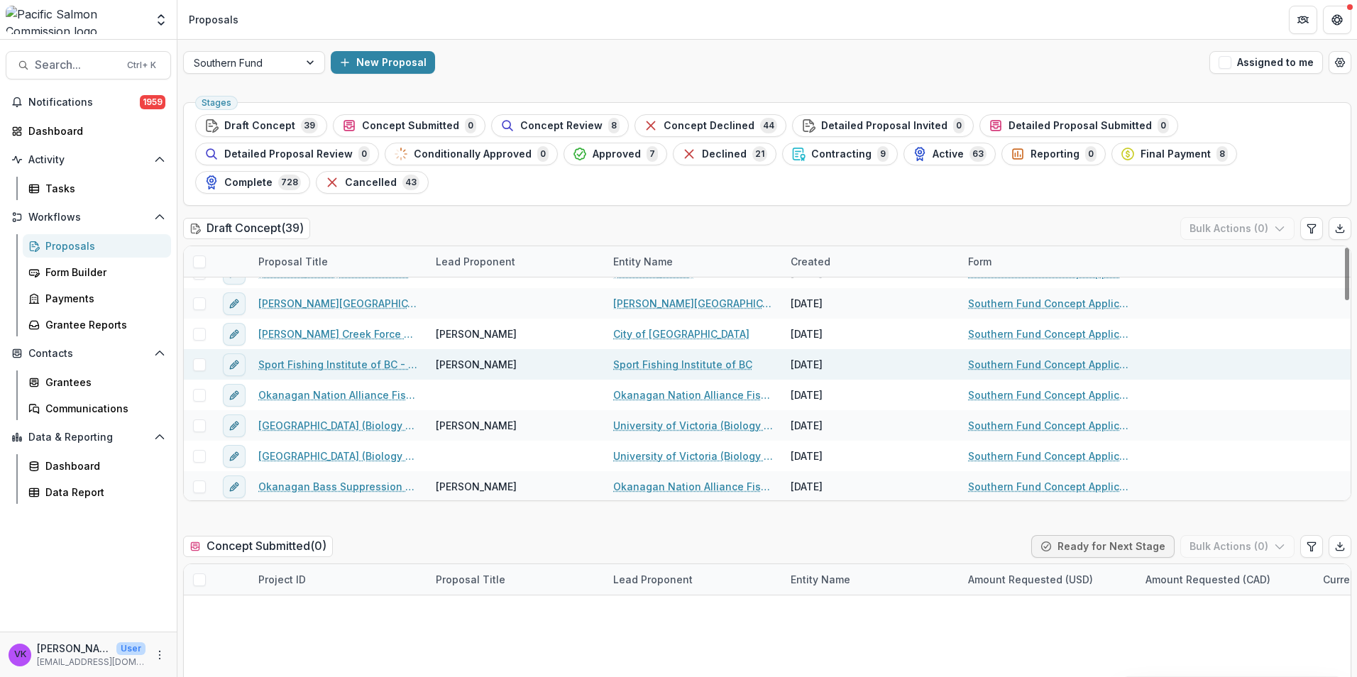
click at [332, 357] on link "Sport Fishing Institute of BC - 2025 - Southern Fund Concept Application Form 2…" at bounding box center [338, 364] width 160 height 15
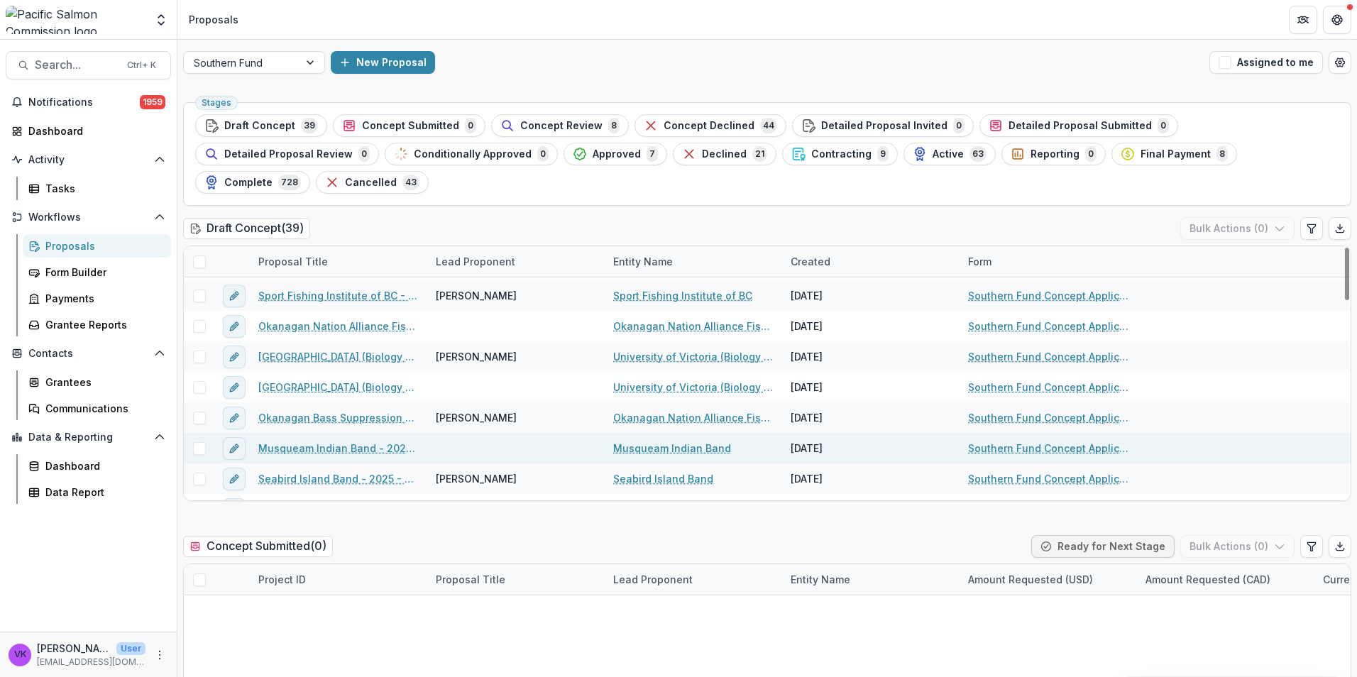
scroll to position [213, 0]
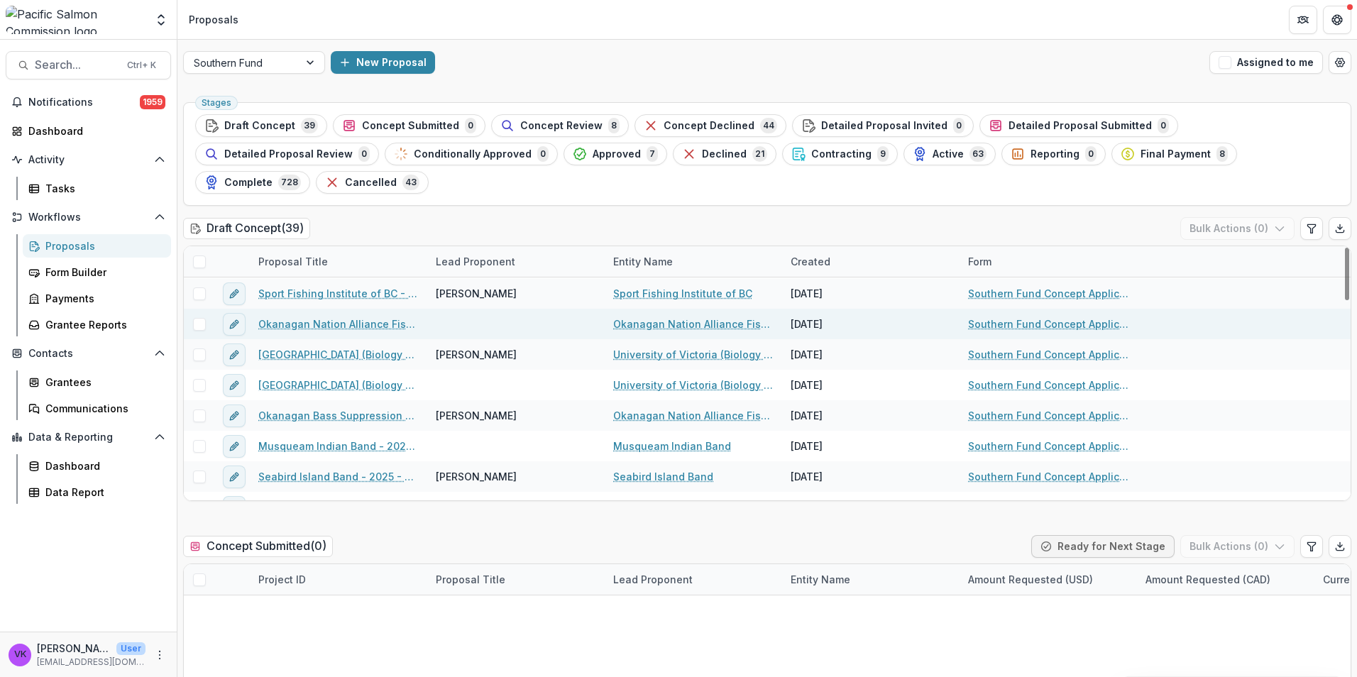
drag, startPoint x: 277, startPoint y: 290, endPoint x: 378, endPoint y: 300, distance: 101.3
click at [277, 316] on link "Okanagan Nation Alliance Fisheries Department - 2025 - Southern Fund Concept Ap…" at bounding box center [338, 323] width 160 height 15
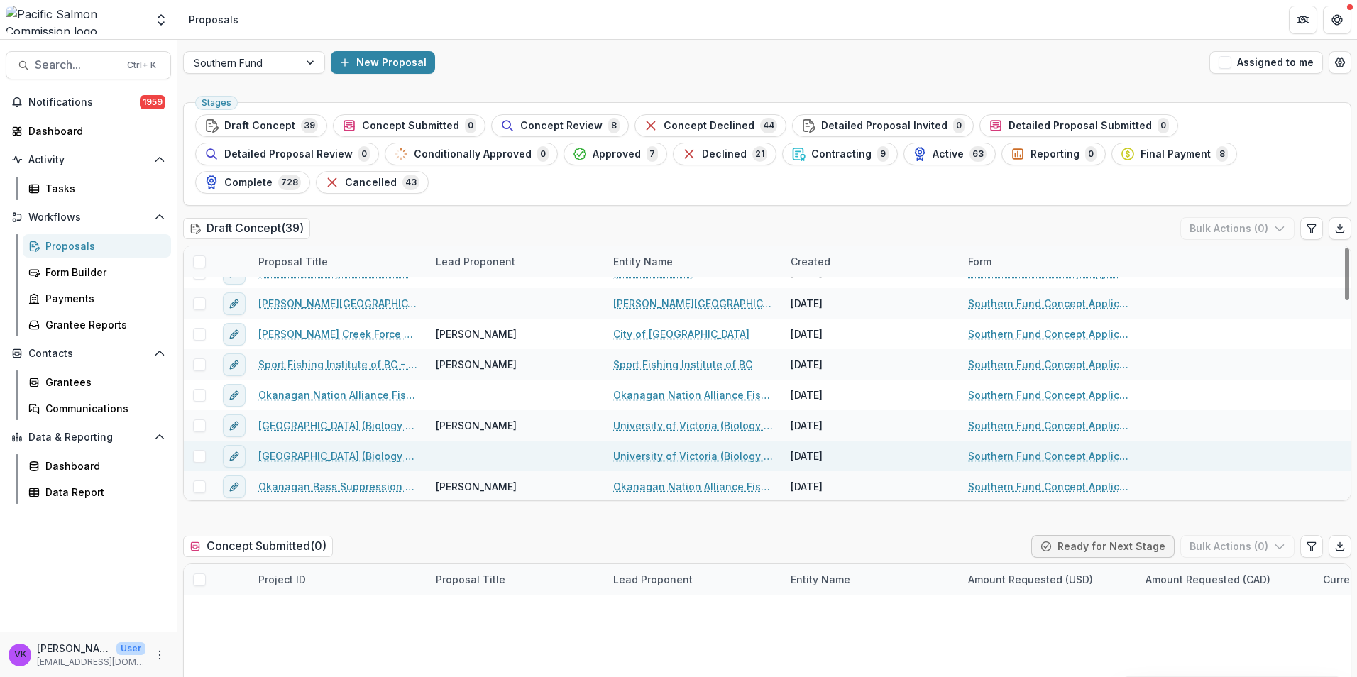
scroll to position [213, 0]
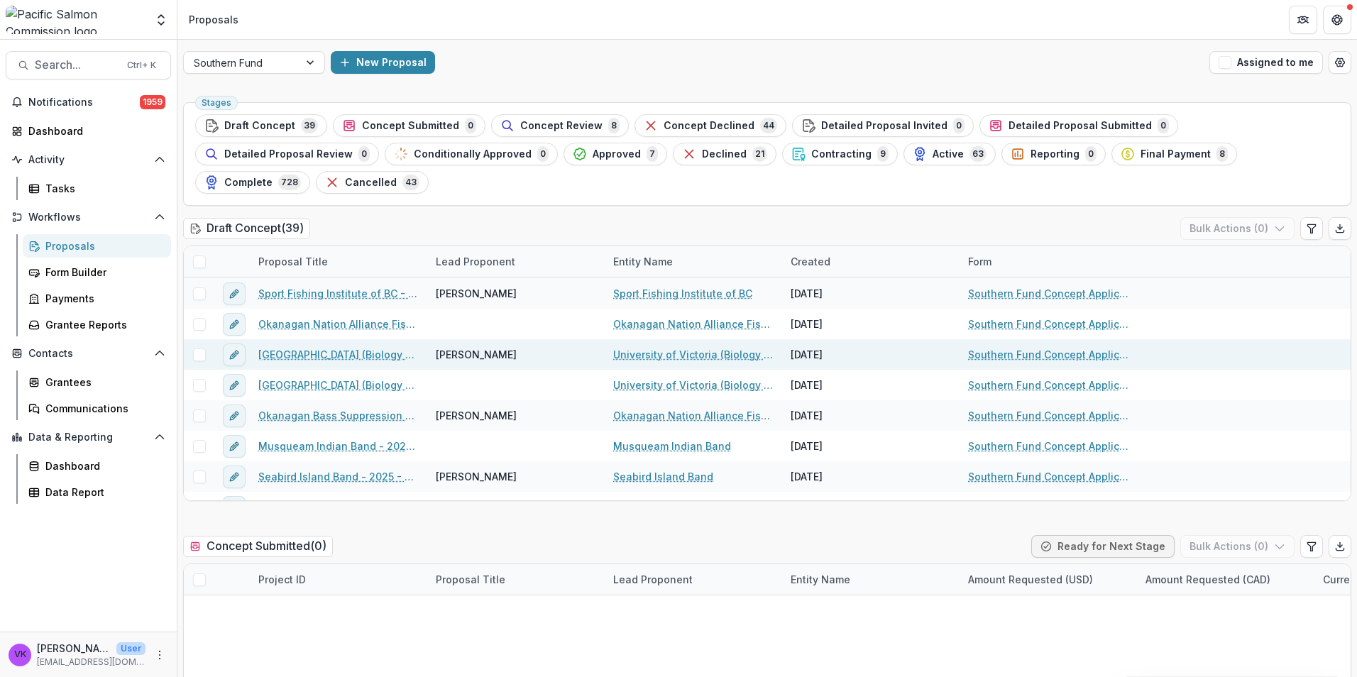
click at [374, 347] on link "[GEOGRAPHIC_DATA] (Biology Department) - 2025 - Southern Fund Concept Applicati…" at bounding box center [338, 354] width 160 height 15
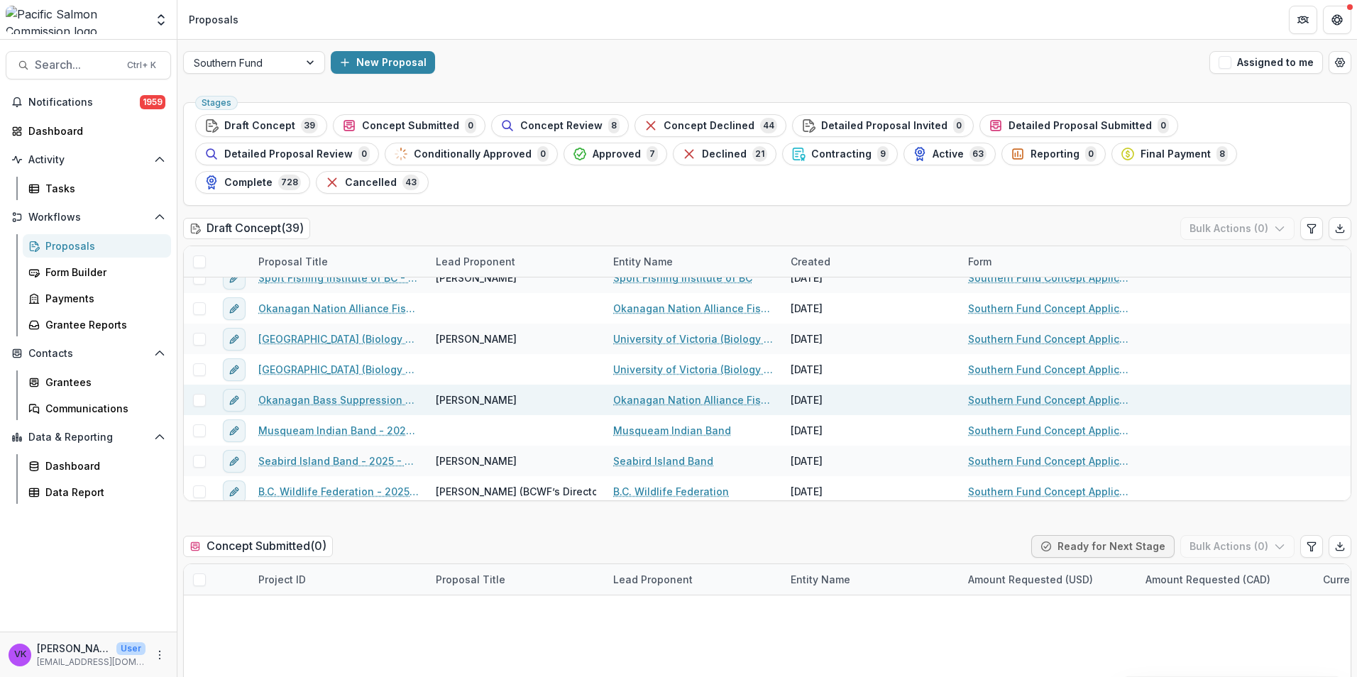
scroll to position [213, 0]
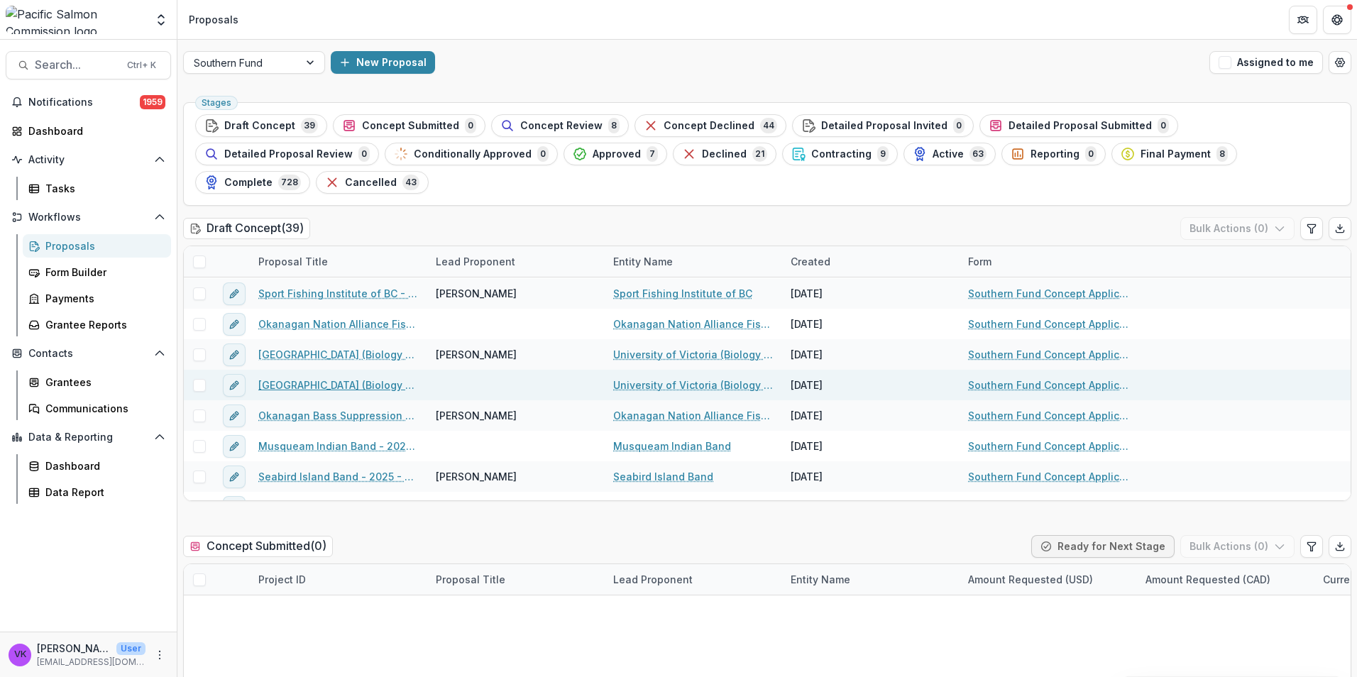
drag, startPoint x: 321, startPoint y: 354, endPoint x: 413, endPoint y: 348, distance: 92.4
click at [321, 378] on link "[GEOGRAPHIC_DATA] (Biology Department) - 2025 - Southern Fund Concept Applicati…" at bounding box center [338, 385] width 160 height 15
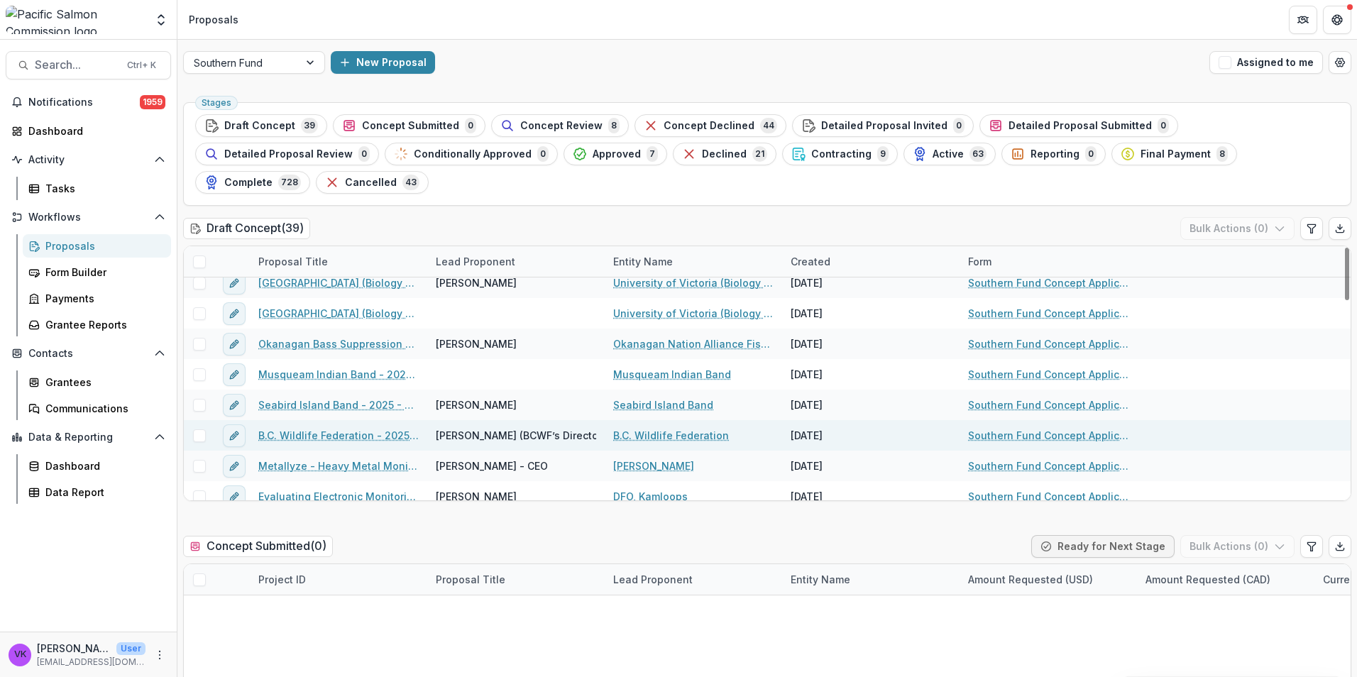
scroll to position [284, 0]
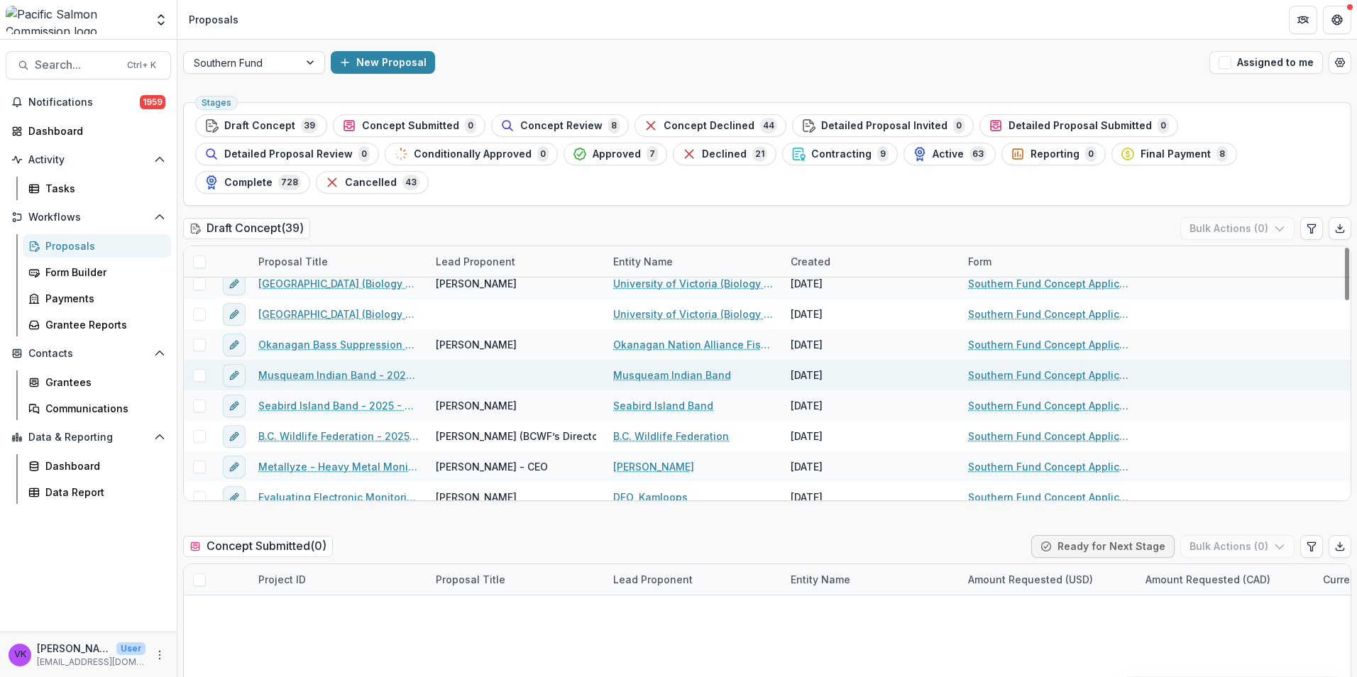
click at [377, 368] on link "Musqueam Indian Band - 2025 - Southern Fund Concept Application Form 2026" at bounding box center [338, 375] width 160 height 15
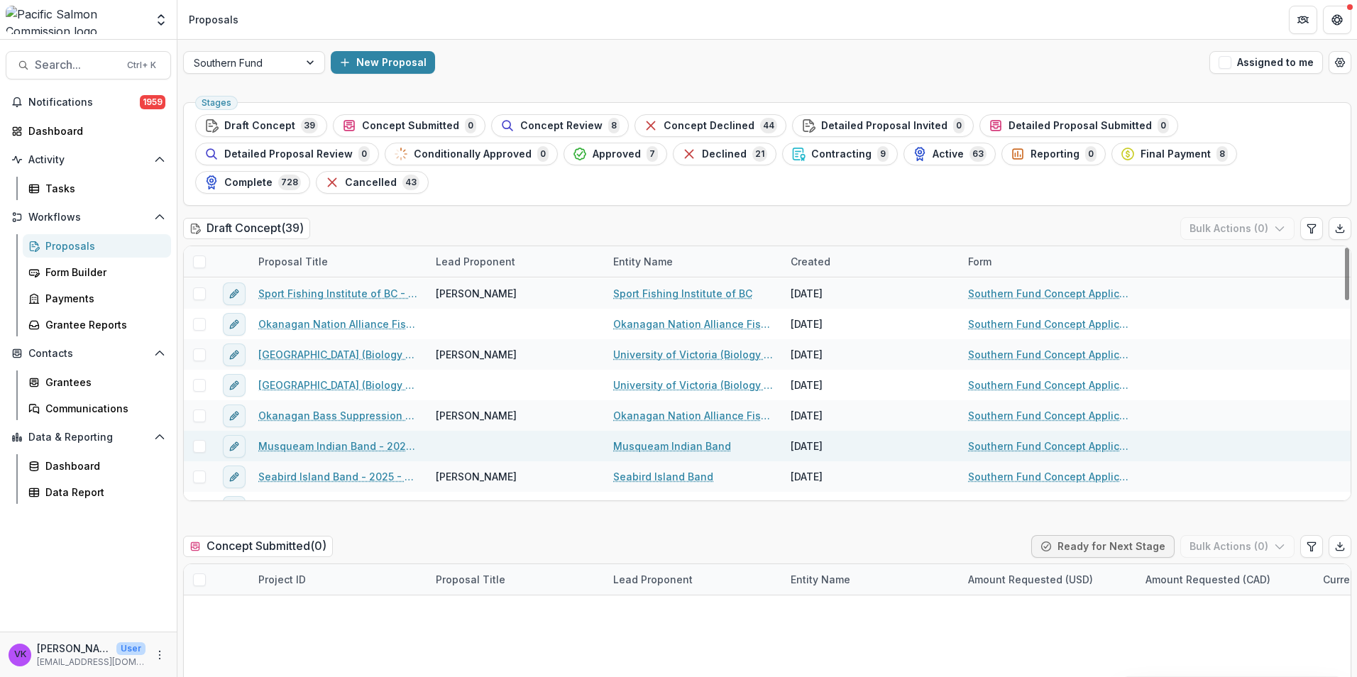
scroll to position [284, 0]
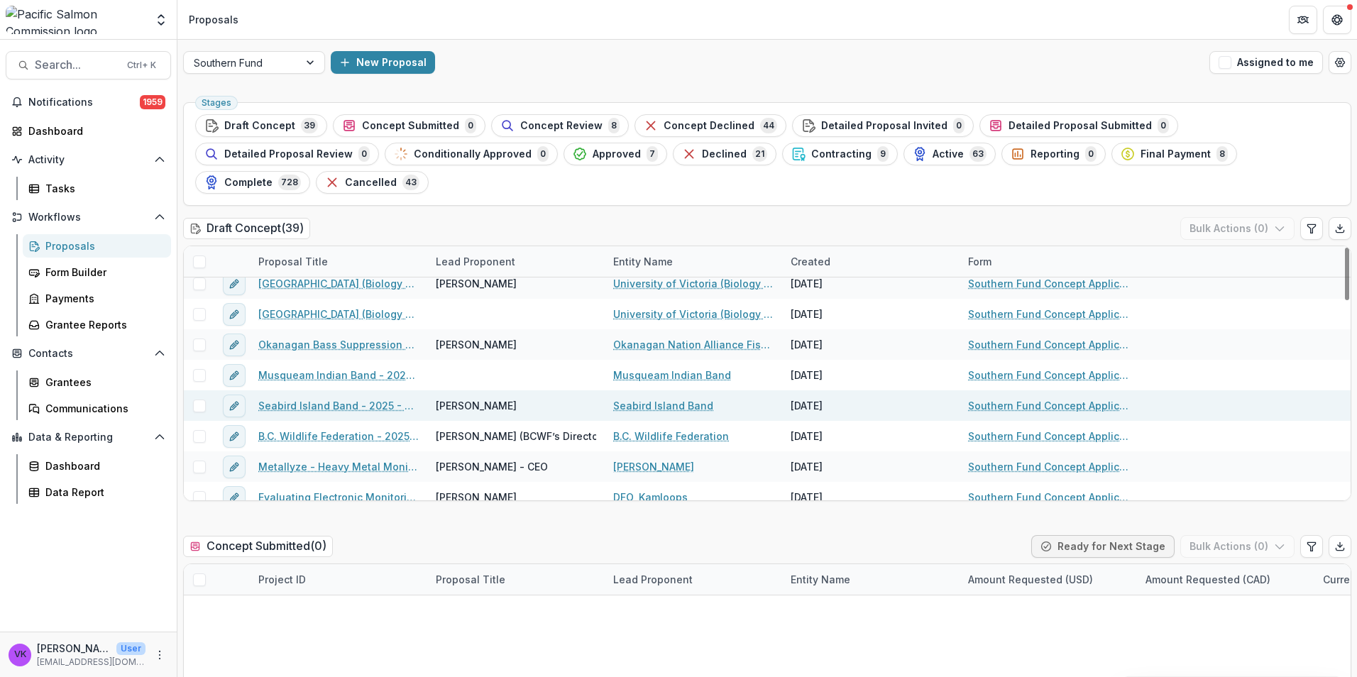
click at [352, 398] on link "Seabird Island Band - 2025 - Southern Fund Concept Application Form 2026" at bounding box center [338, 405] width 160 height 15
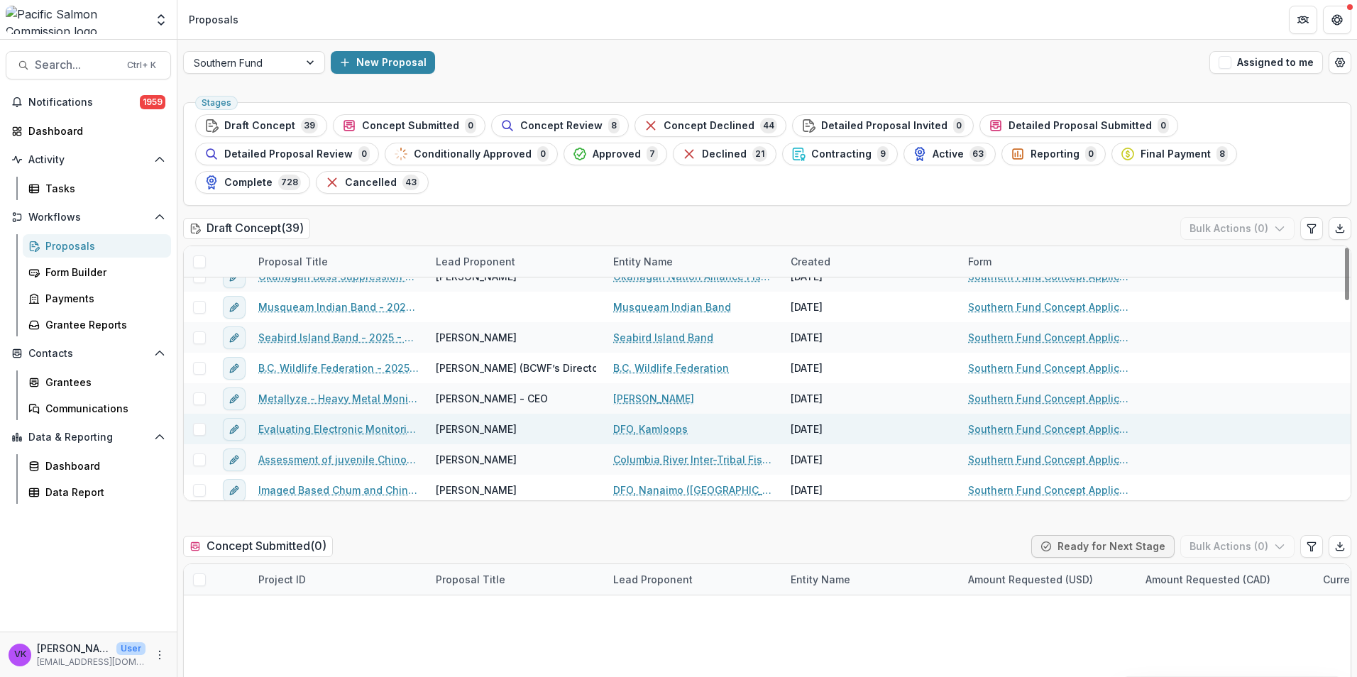
scroll to position [355, 0]
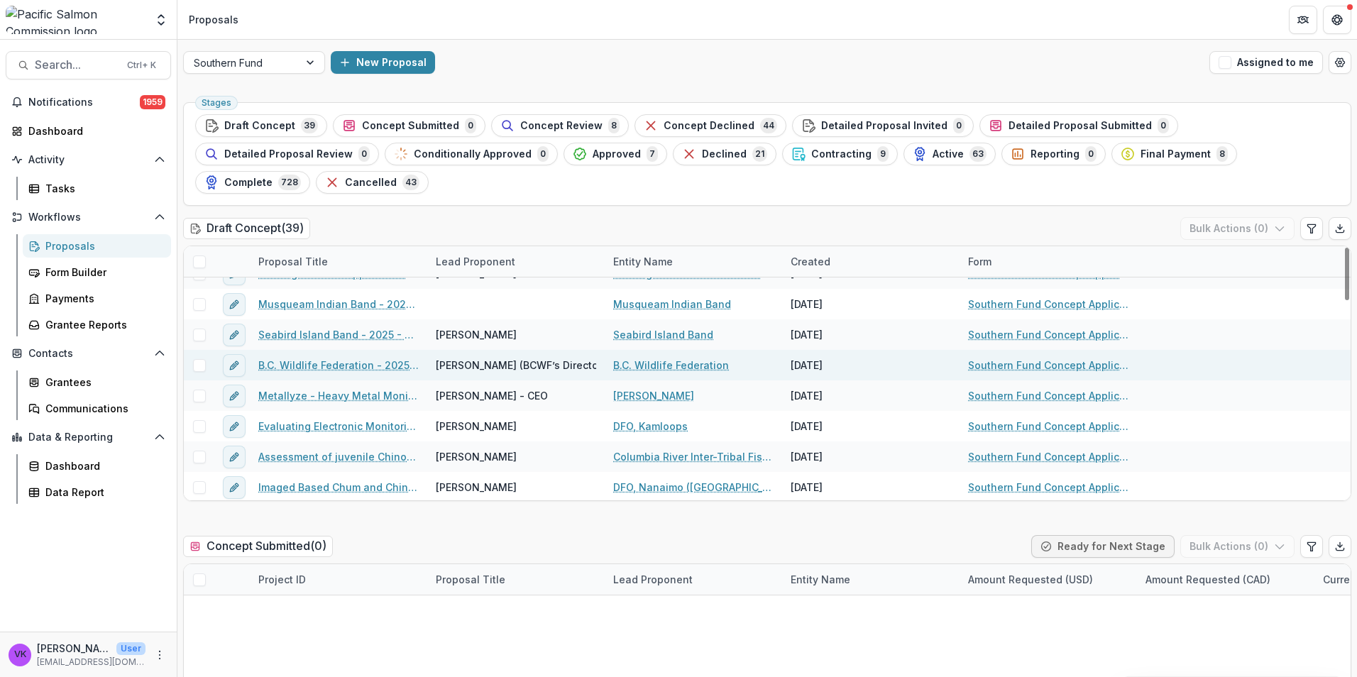
click at [339, 358] on link "B.C. Wildlife Federation - 2025 - Southern Fund Concept Application Form 2026" at bounding box center [338, 365] width 160 height 15
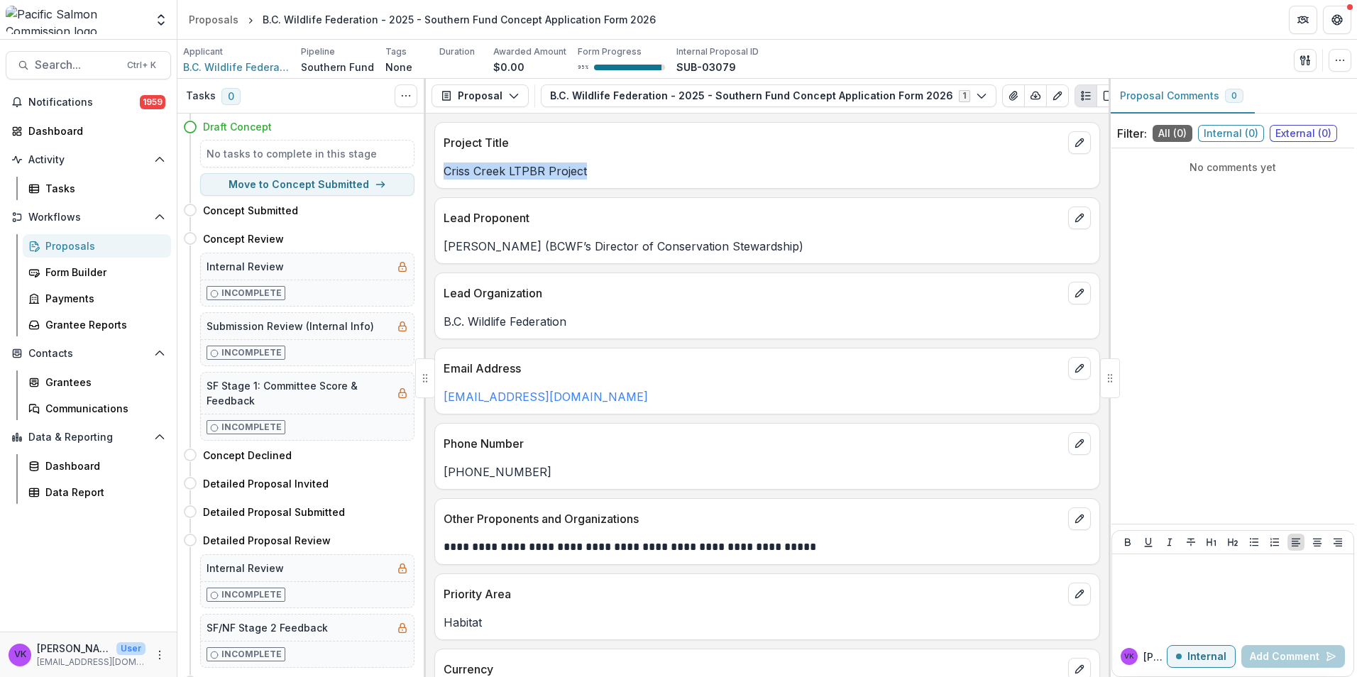
drag, startPoint x: 444, startPoint y: 171, endPoint x: 615, endPoint y: 158, distance: 171.5
click at [615, 158] on div "Criss Creek LTPBR Project" at bounding box center [767, 167] width 664 height 26
drag, startPoint x: 615, startPoint y: 158, endPoint x: 551, endPoint y: 168, distance: 65.4
copy p "Criss Creek LTPBR Project"
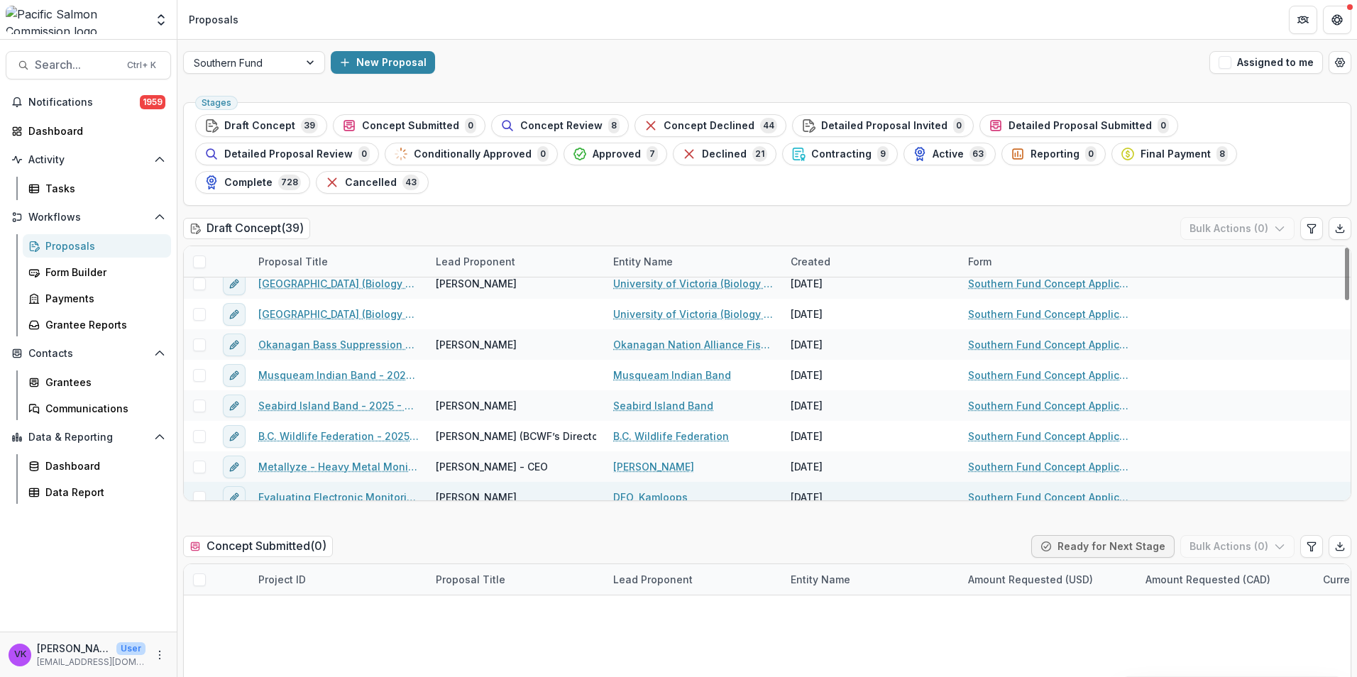
scroll to position [355, 0]
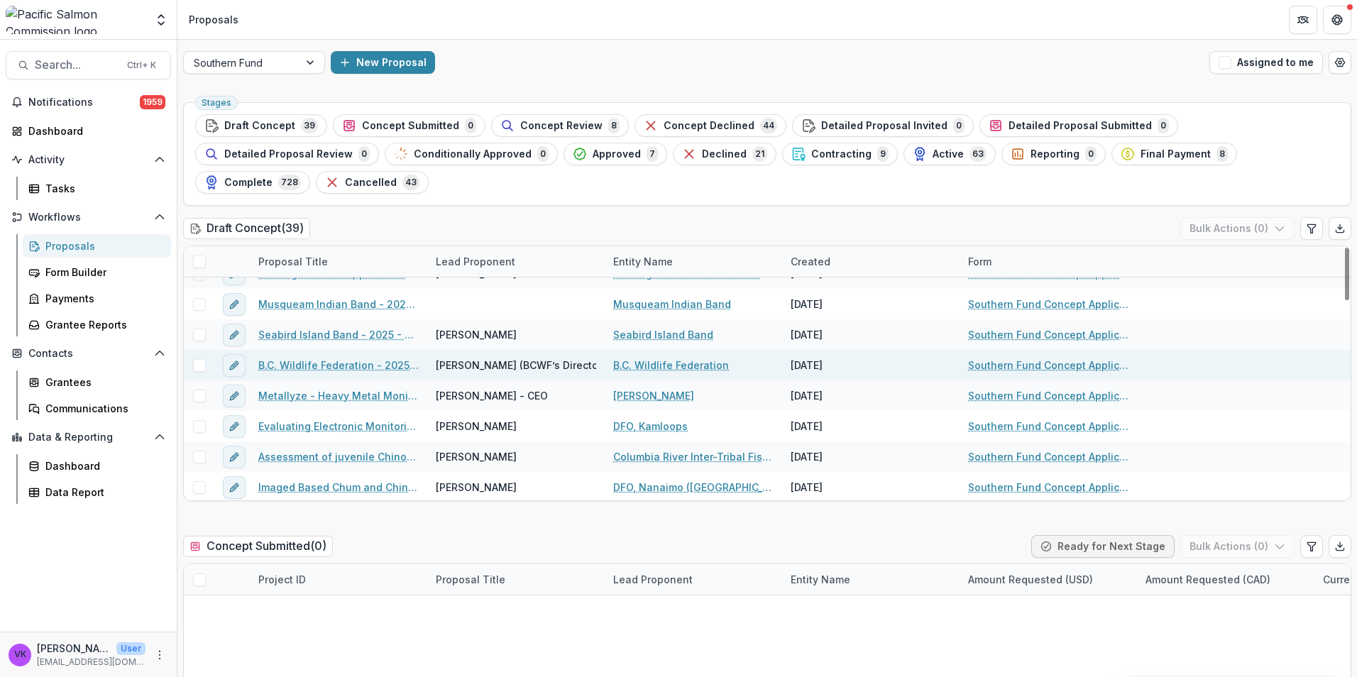
click at [347, 358] on link "B.C. Wildlife Federation - 2025 - Southern Fund Concept Application Form 2026" at bounding box center [338, 365] width 160 height 15
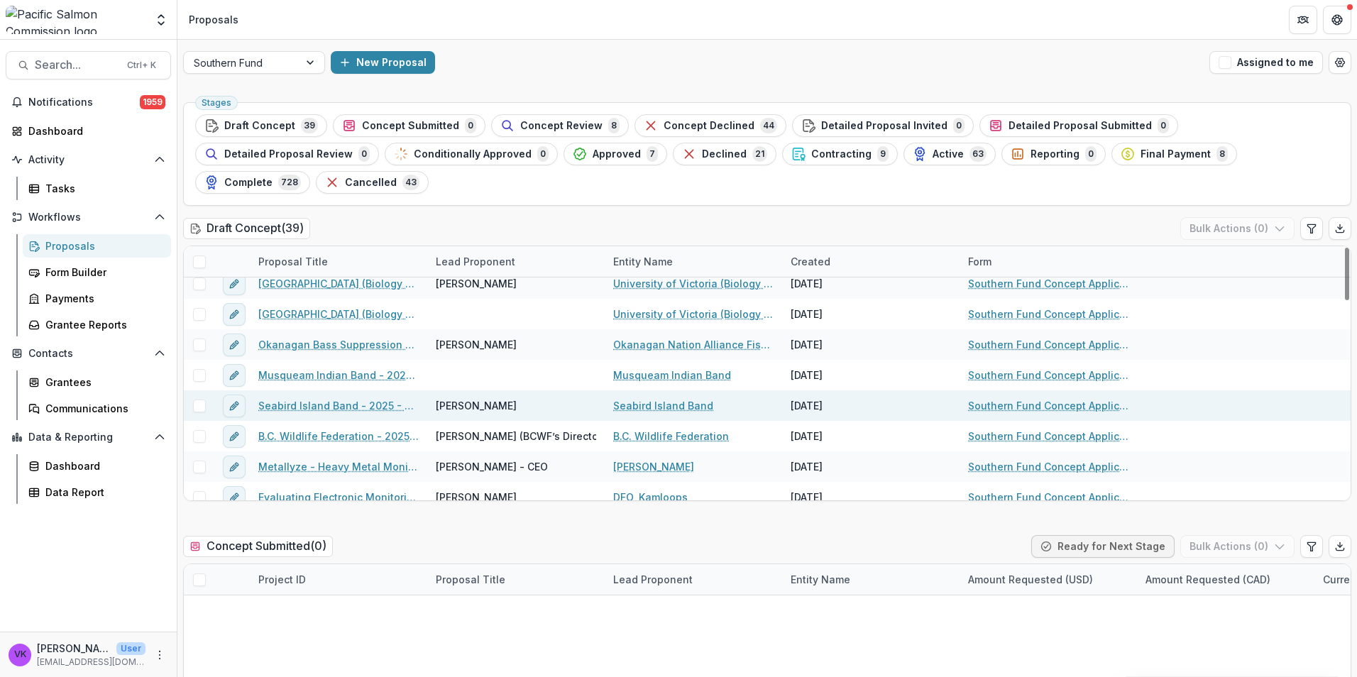
scroll to position [355, 0]
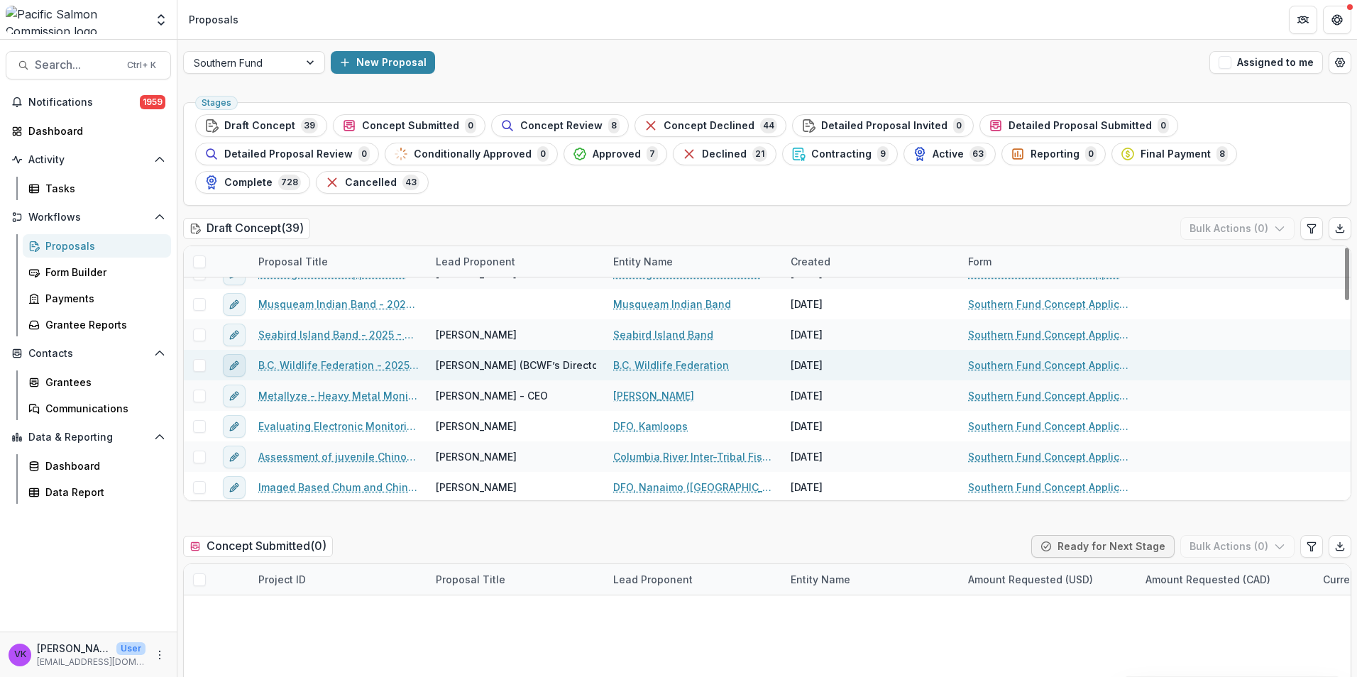
click at [236, 360] on icon "edit" at bounding box center [233, 365] width 11 height 11
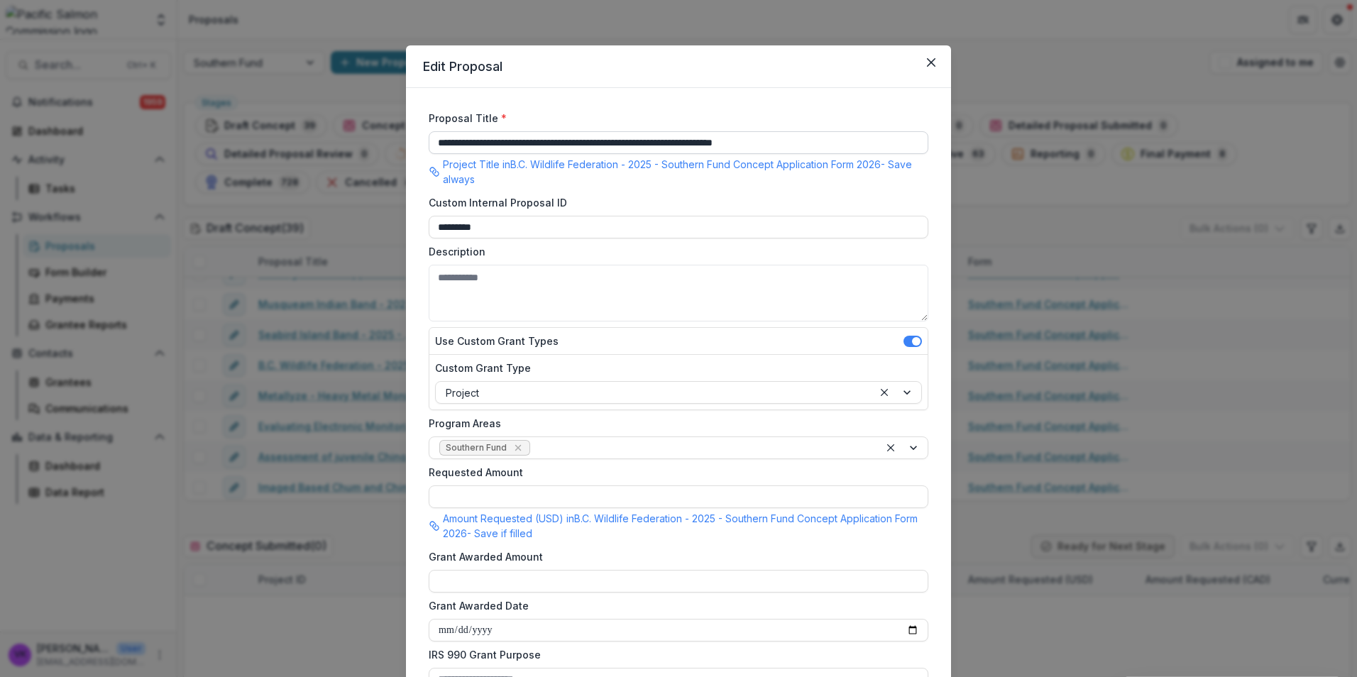
drag, startPoint x: 438, startPoint y: 145, endPoint x: 781, endPoint y: 145, distance: 342.7
click at [840, 128] on div "**********" at bounding box center [679, 150] width 500 height 79
paste input
type input "**********"
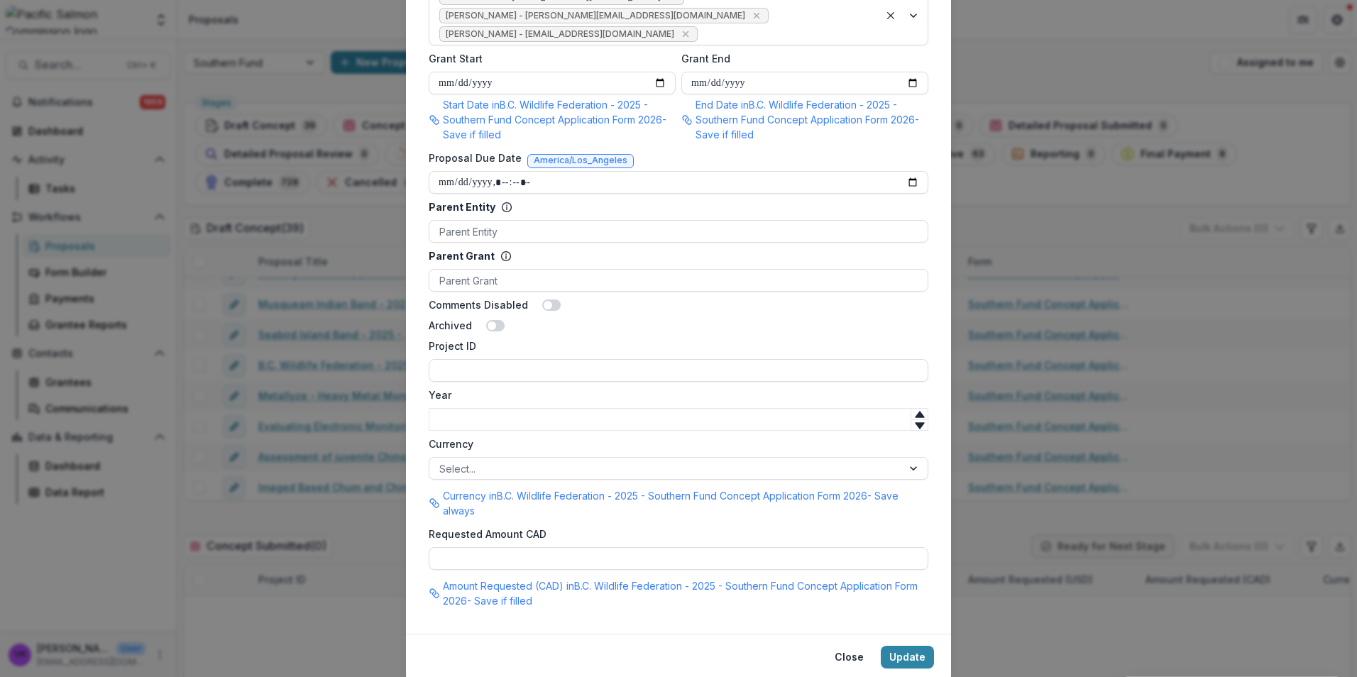
scroll to position [781, 0]
click at [904, 645] on button "Update" at bounding box center [907, 656] width 53 height 23
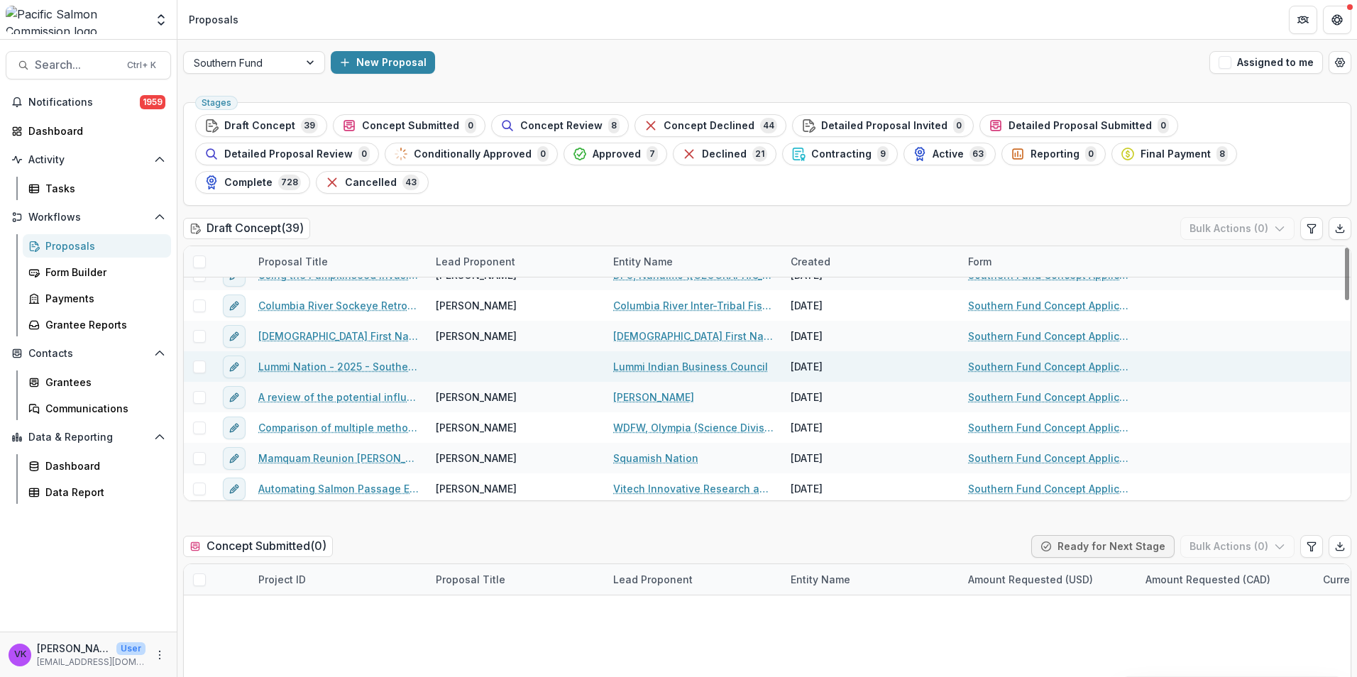
scroll to position [710, 0]
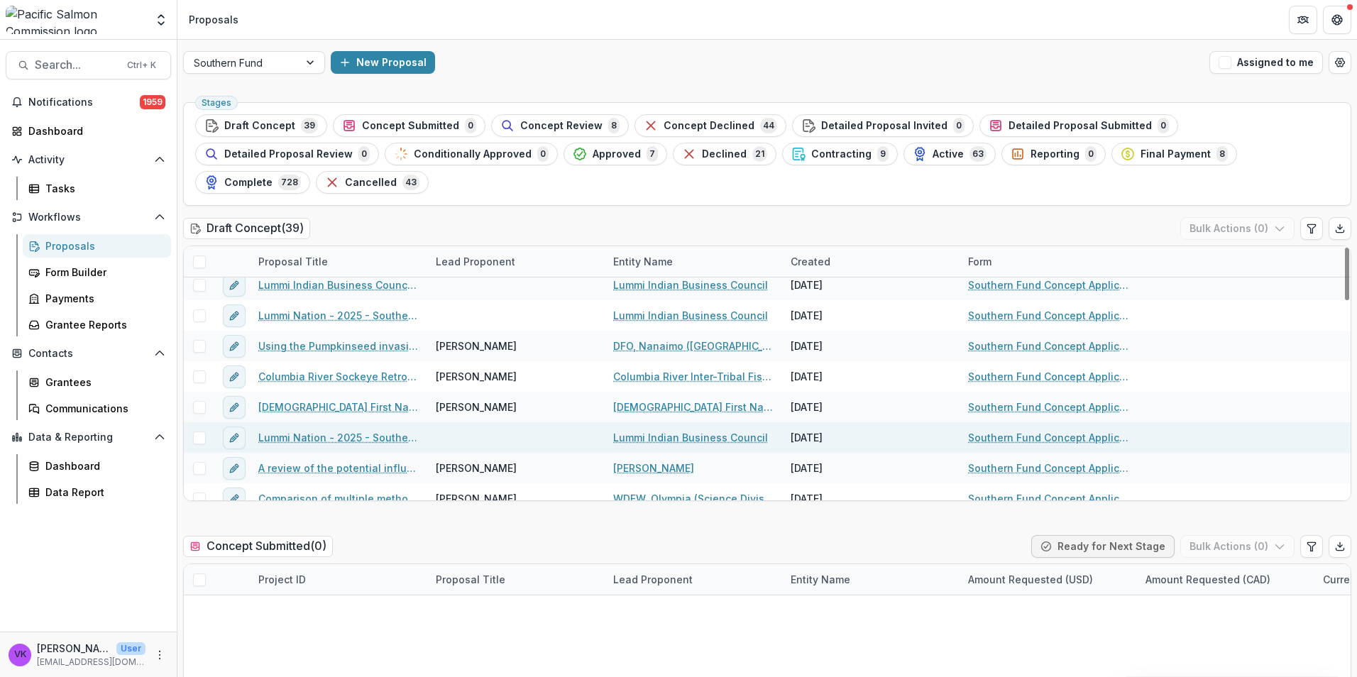
click at [346, 430] on link "Lummi Nation - 2025 - Southern Fund Concept Application Form 2026" at bounding box center [338, 437] width 160 height 15
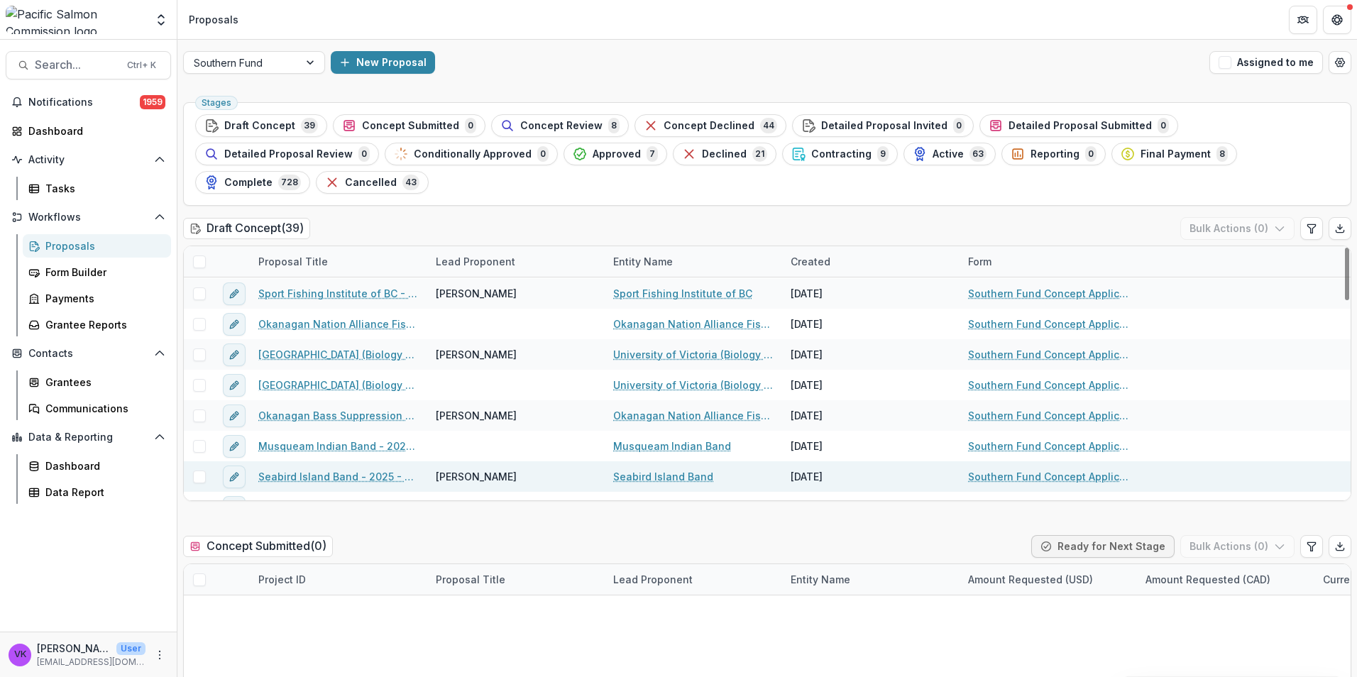
scroll to position [284, 0]
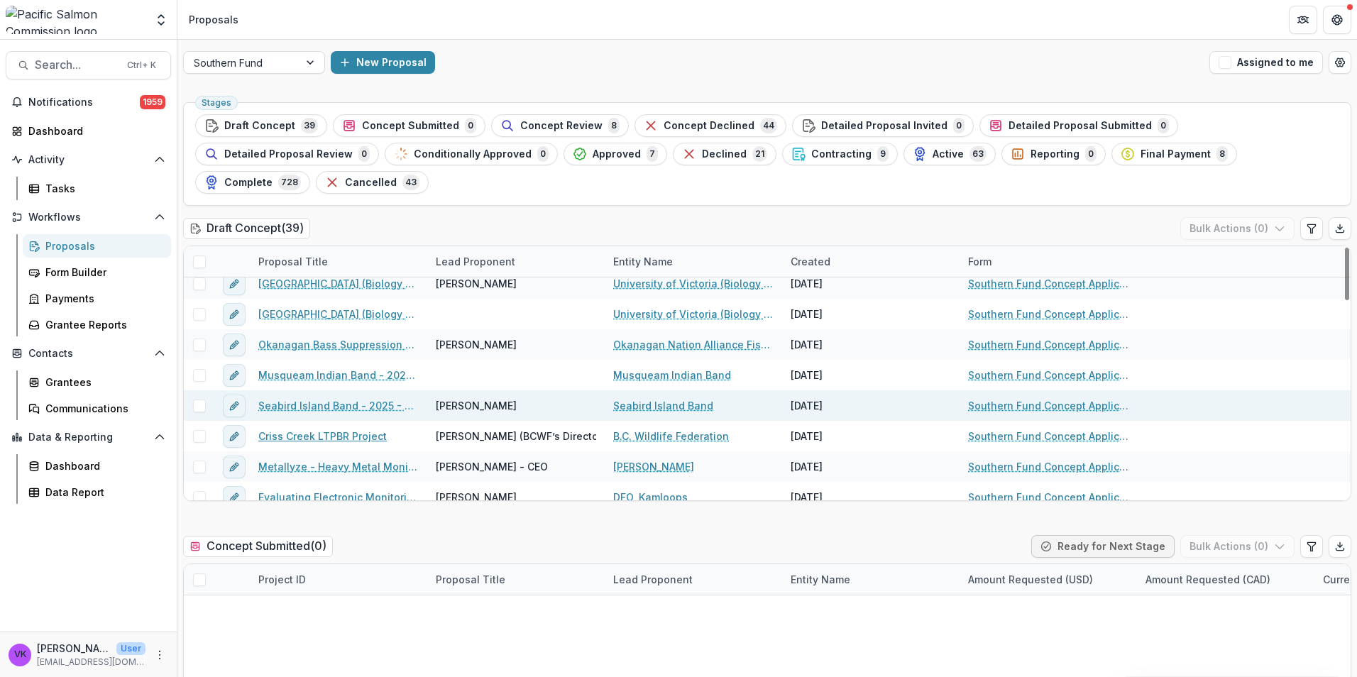
drag, startPoint x: 346, startPoint y: 407, endPoint x: 594, endPoint y: 373, distance: 250.1
click at [346, 429] on link "Criss Creek LTPBR Project" at bounding box center [322, 436] width 128 height 15
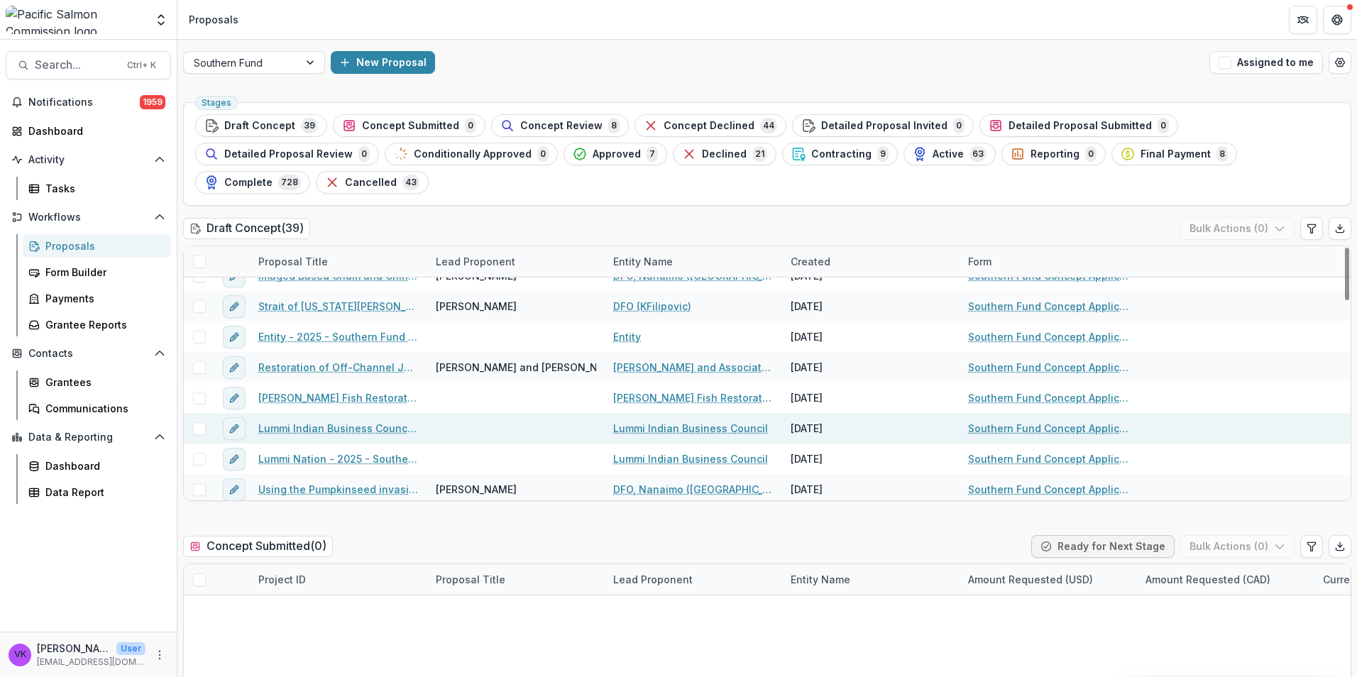
scroll to position [568, 0]
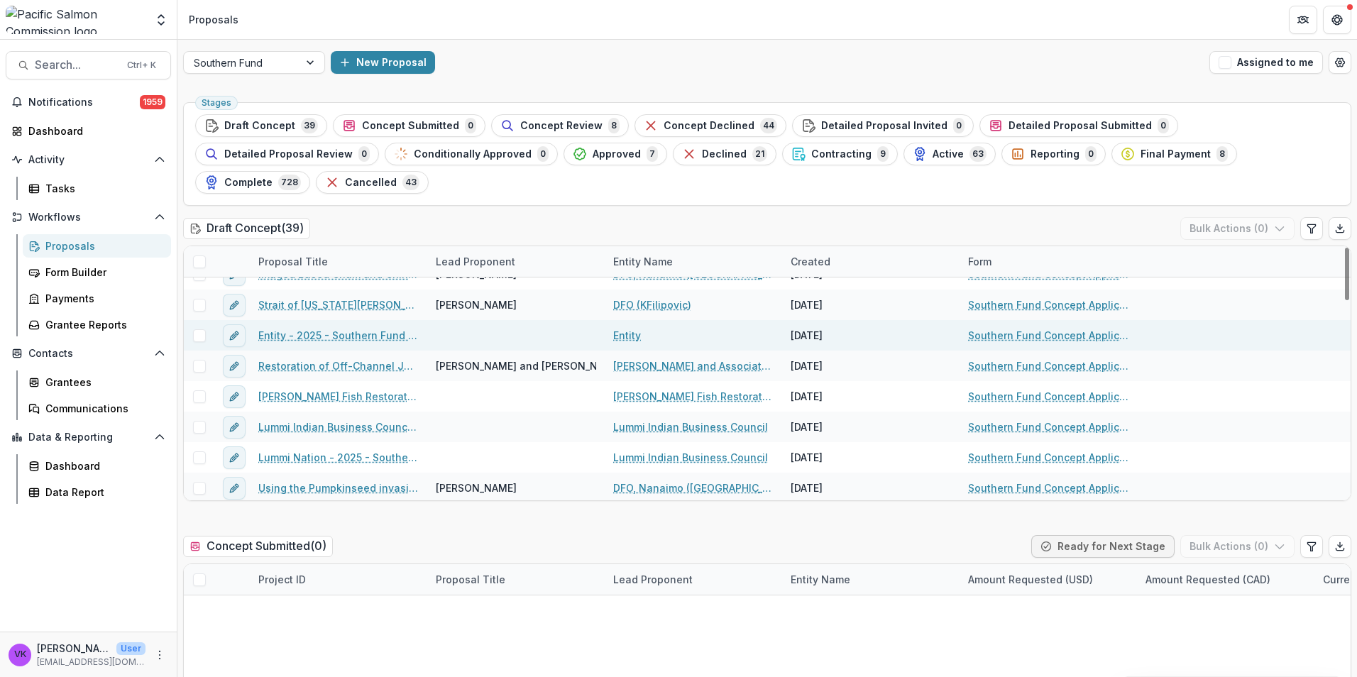
click at [385, 328] on link "Entity - 2025 - Southern Fund Concept Application Form 2026" at bounding box center [338, 335] width 160 height 15
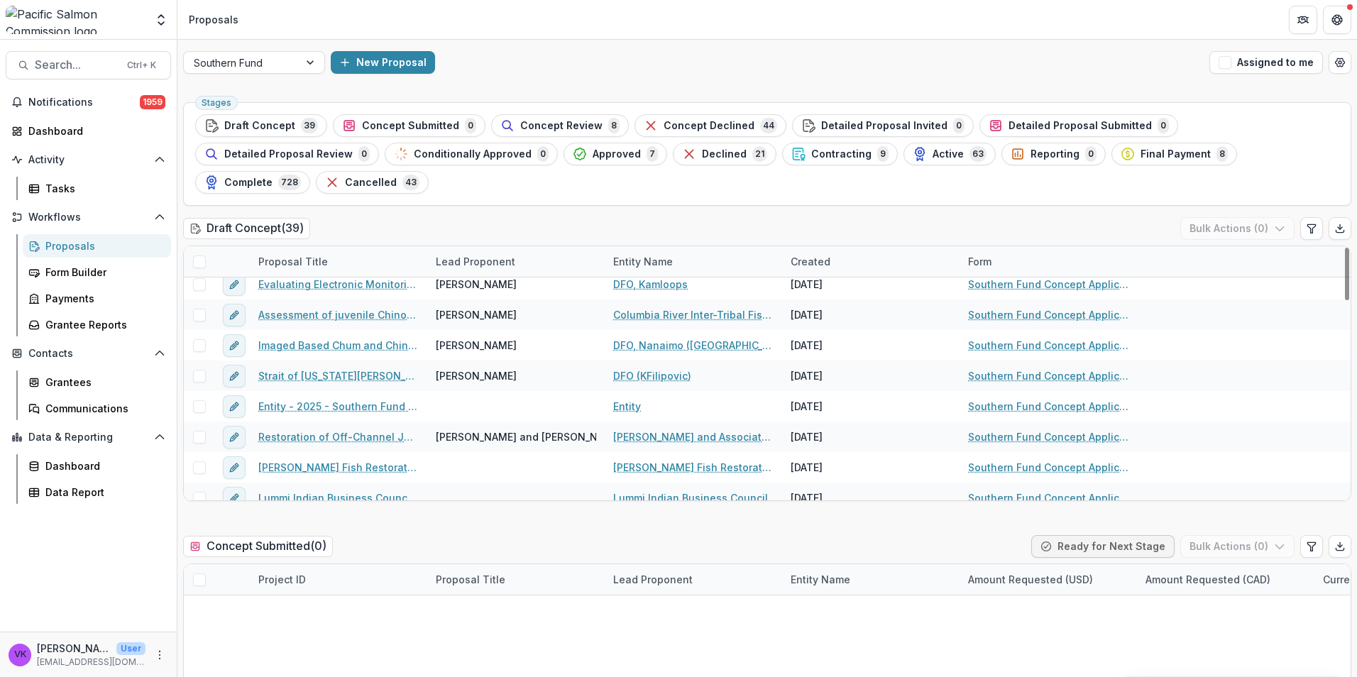
scroll to position [639, 0]
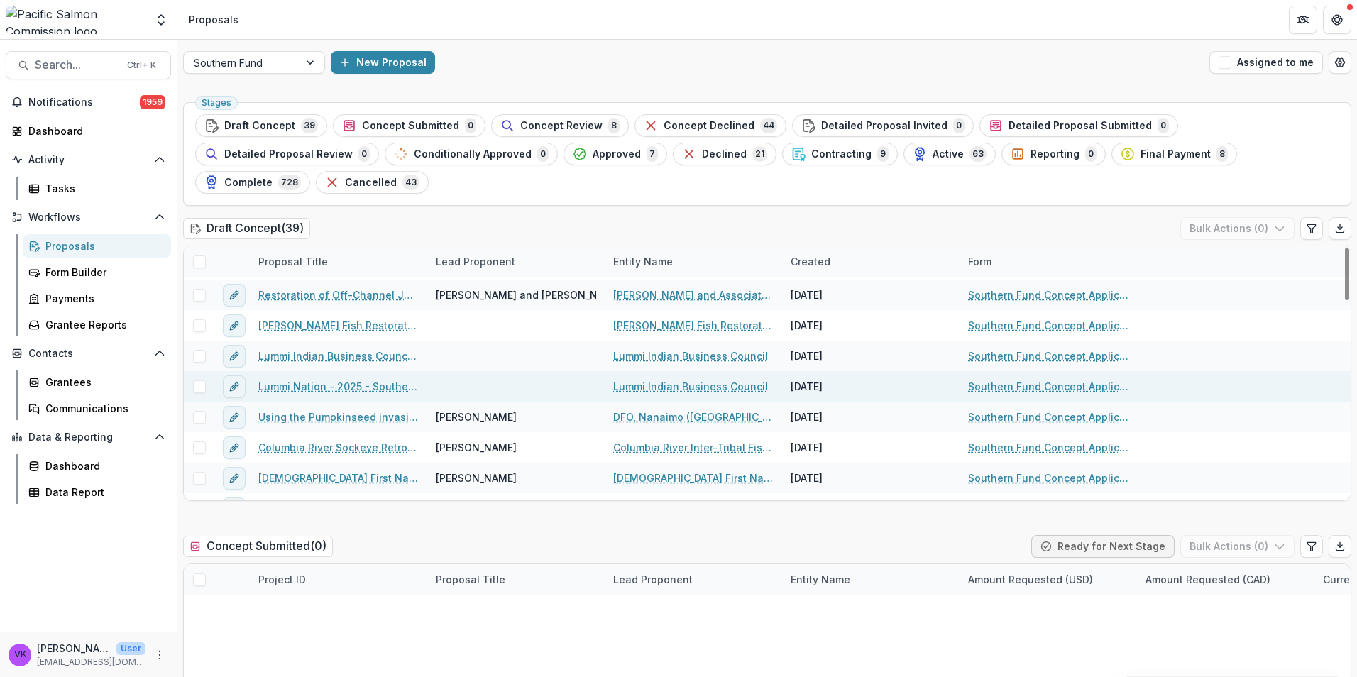
click at [317, 379] on link "Lummi Nation - 2025 - Southern Fund Concept Application Form 2026" at bounding box center [338, 386] width 160 height 15
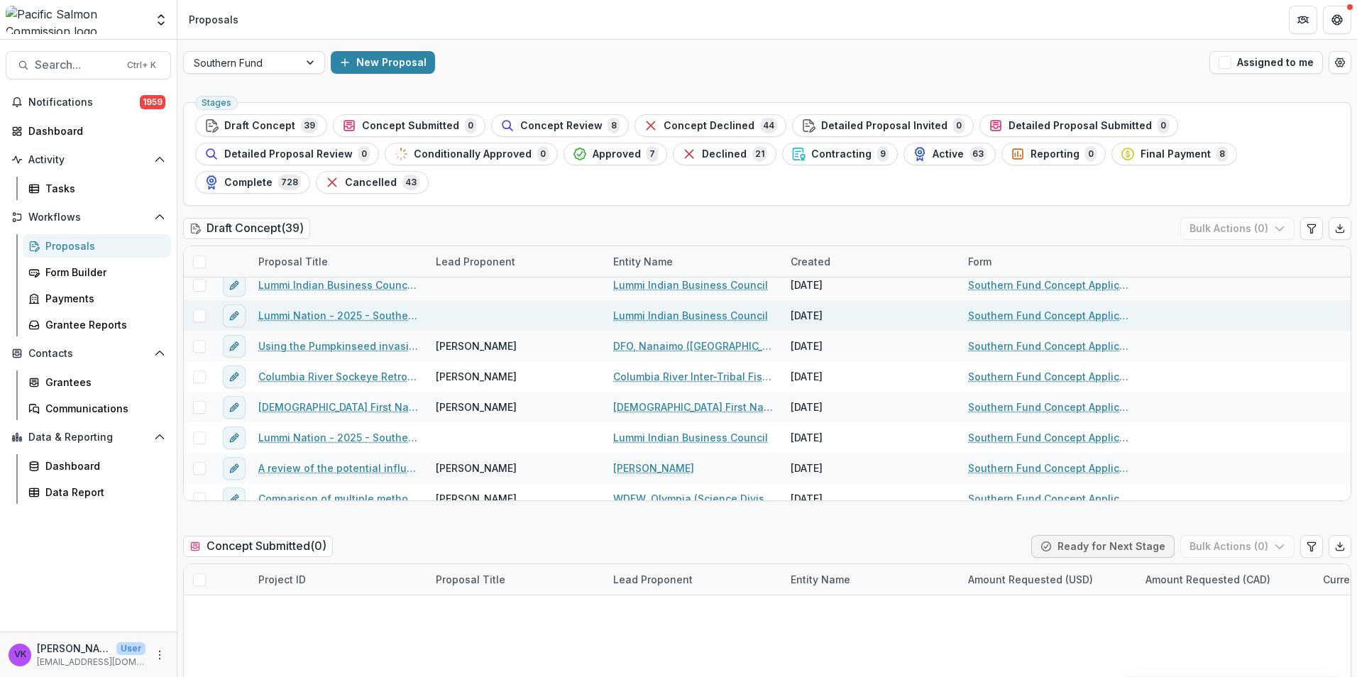
scroll to position [639, 0]
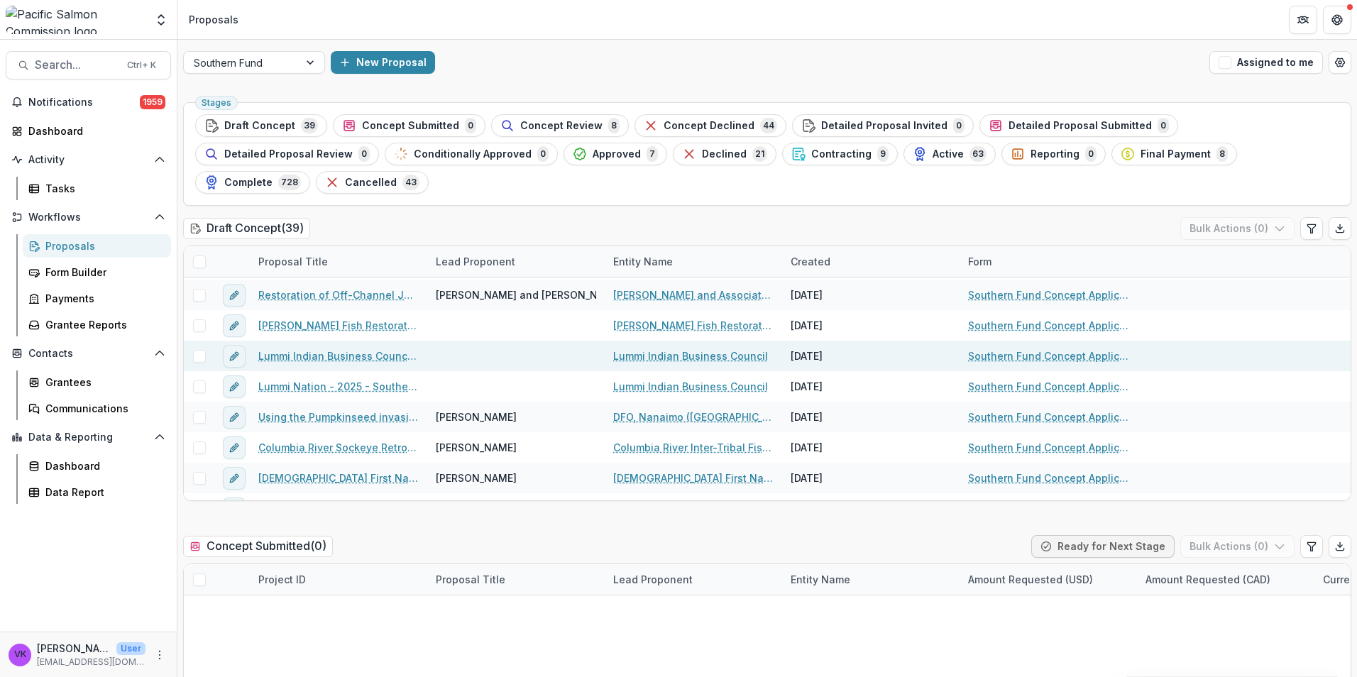
click at [356, 348] on link "Lummi Indian Business Council - 2025 - Southern Fund Concept Application Form 2…" at bounding box center [338, 355] width 160 height 15
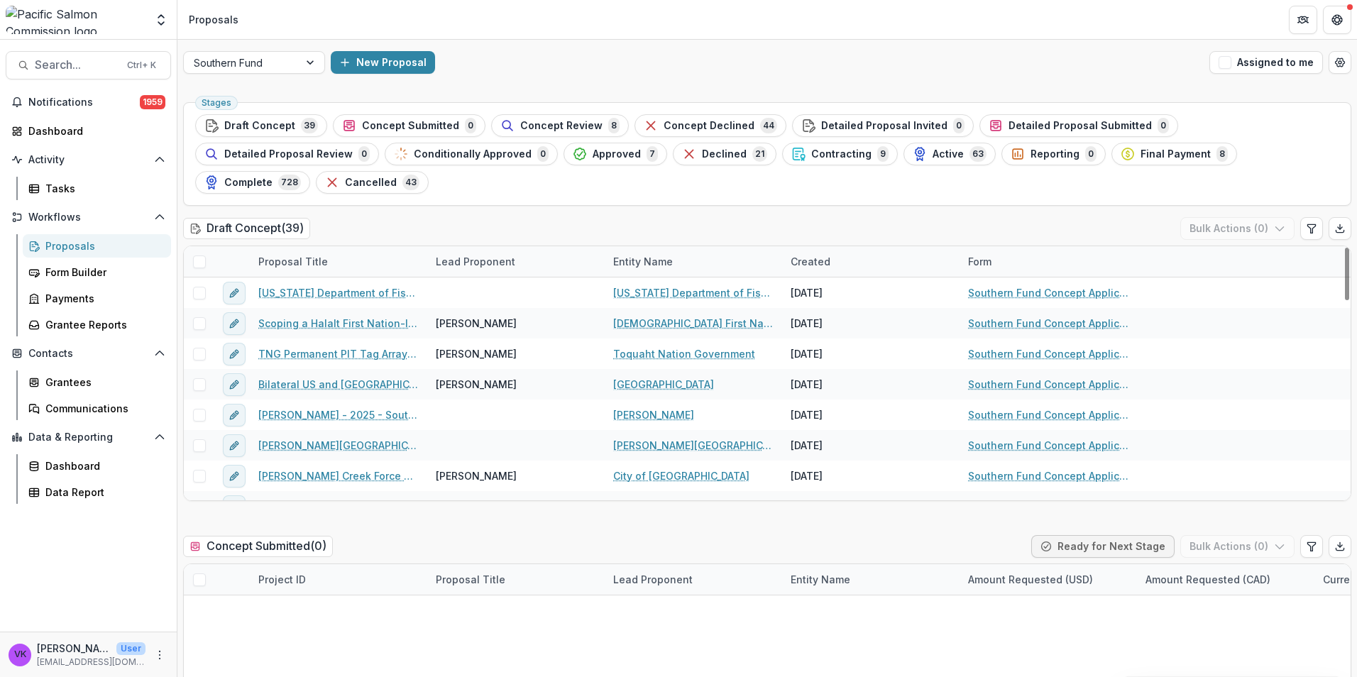
scroll to position [213, 0]
